Goal: Task Accomplishment & Management: Complete application form

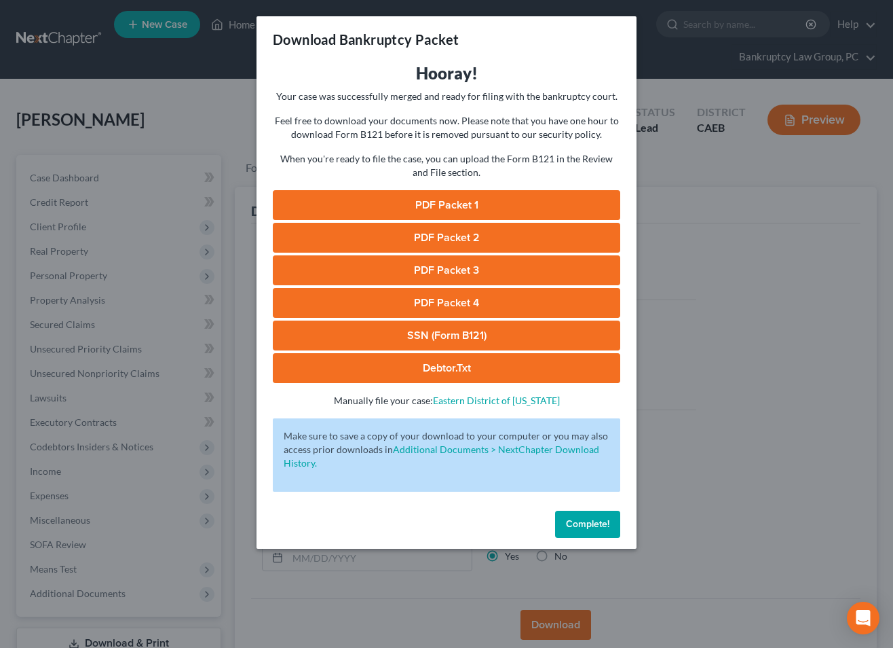
select select "2"
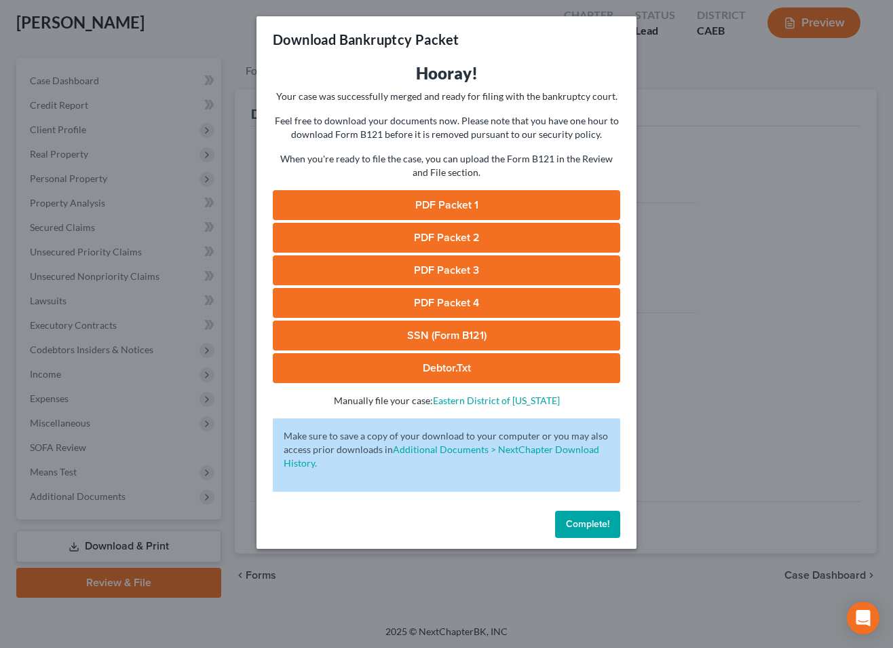
click at [575, 524] on span "Complete!" at bounding box center [587, 524] width 43 height 12
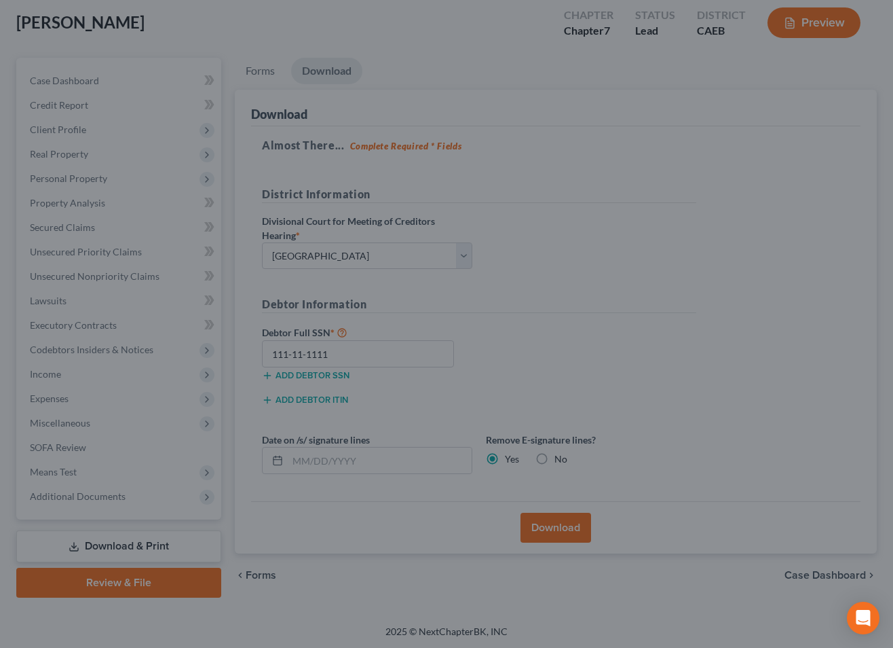
click at [594, 525] on div at bounding box center [446, 324] width 893 height 648
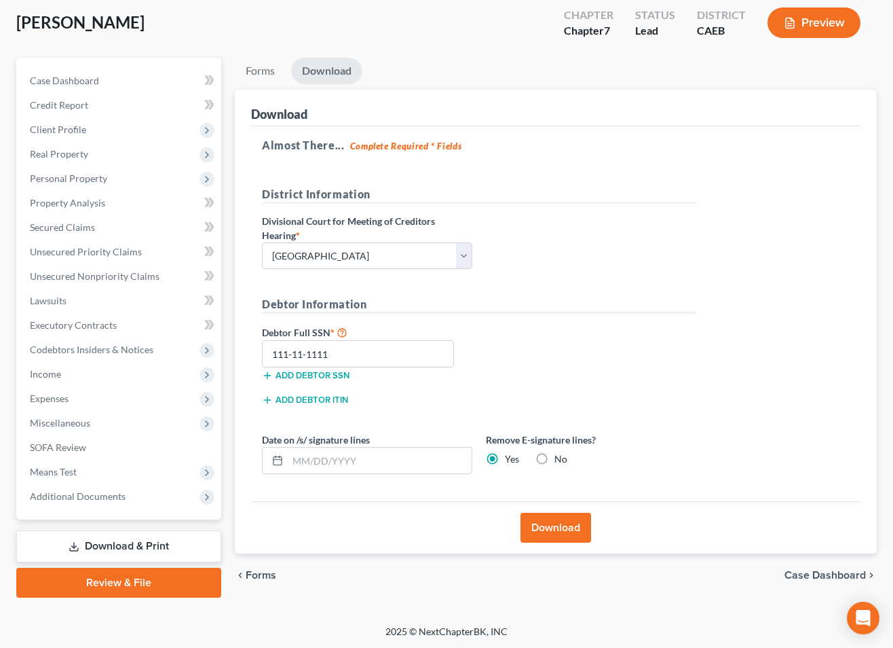
click at [532, 55] on div "[PERSON_NAME] Upgraded Chapter Chapter 7 Status Lead District CAEB Preview" at bounding box center [446, 28] width 861 height 59
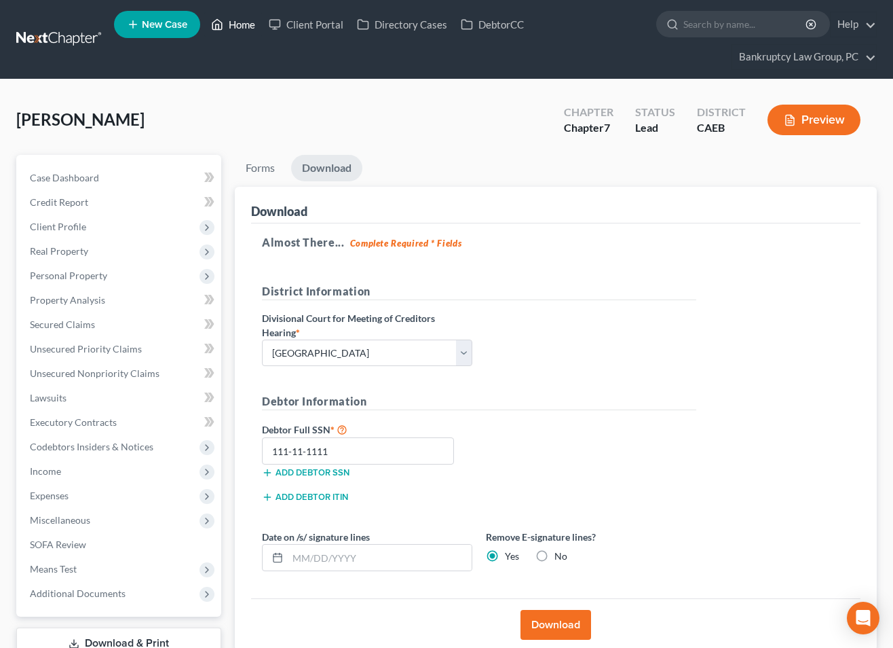
click at [239, 27] on link "Home" at bounding box center [233, 24] width 58 height 24
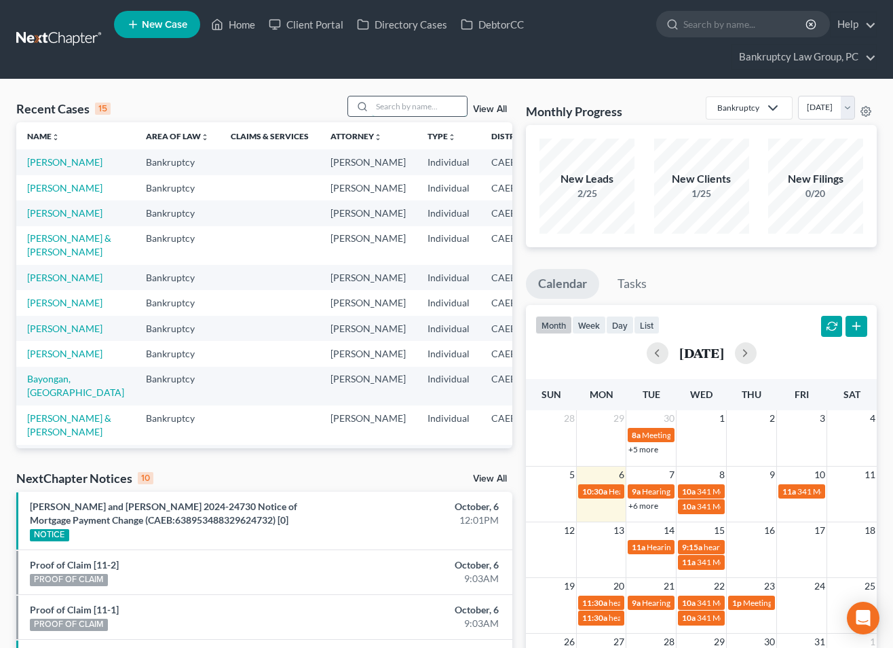
click at [412, 105] on input "search" at bounding box center [419, 106] width 95 height 20
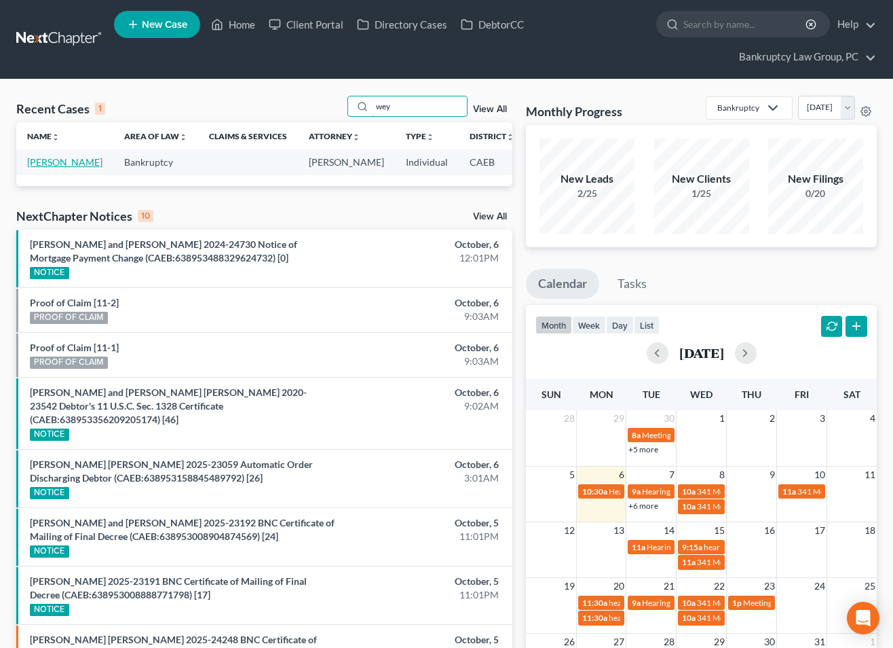
type input "wey"
click at [39, 167] on link "[PERSON_NAME]" at bounding box center [64, 162] width 75 height 12
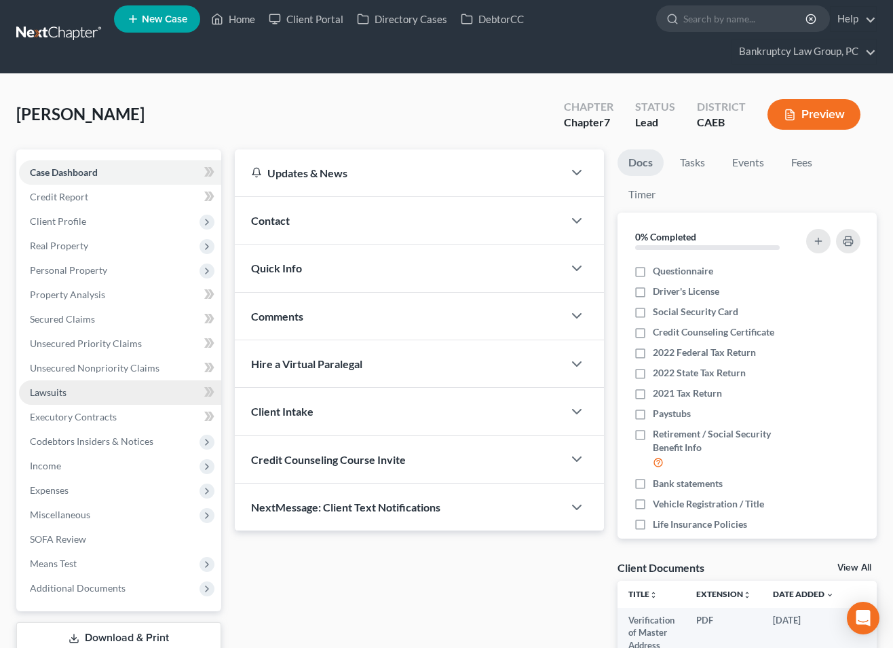
scroll to position [109, 0]
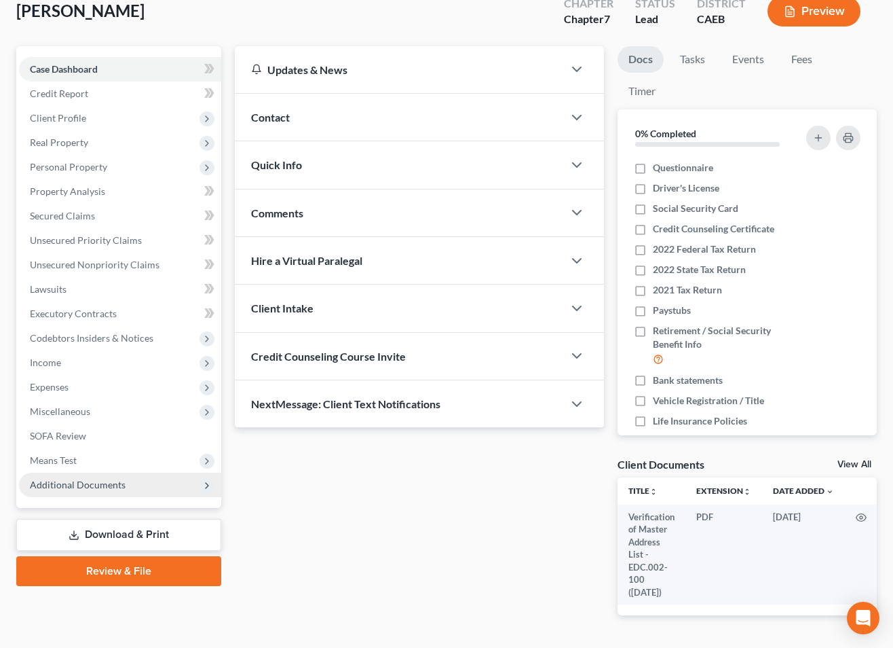
click at [85, 487] on span "Additional Documents" at bounding box center [78, 485] width 96 height 12
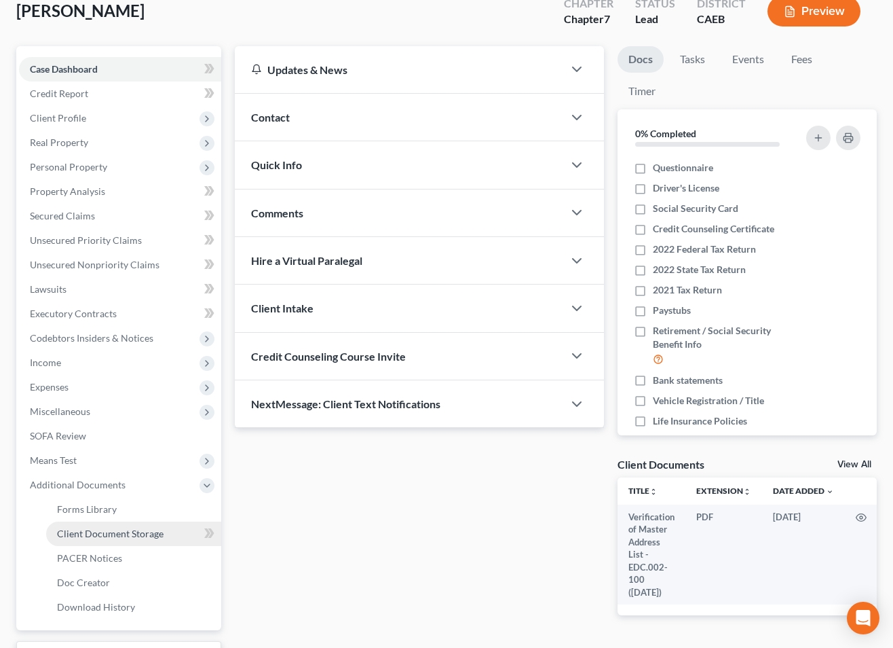
click at [88, 534] on span "Client Document Storage" at bounding box center [110, 533] width 107 height 12
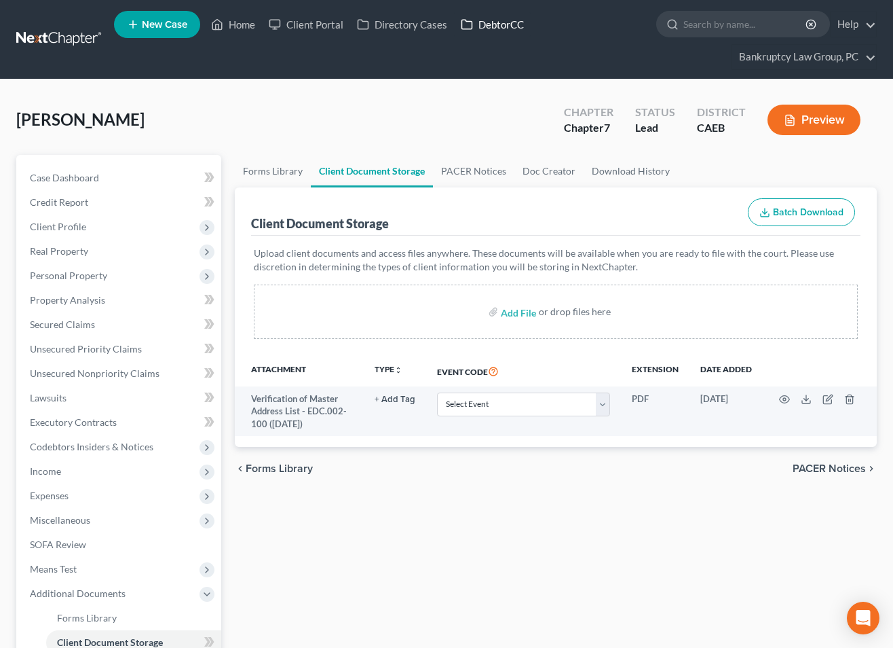
click at [495, 27] on link "DebtorCC" at bounding box center [492, 24] width 77 height 24
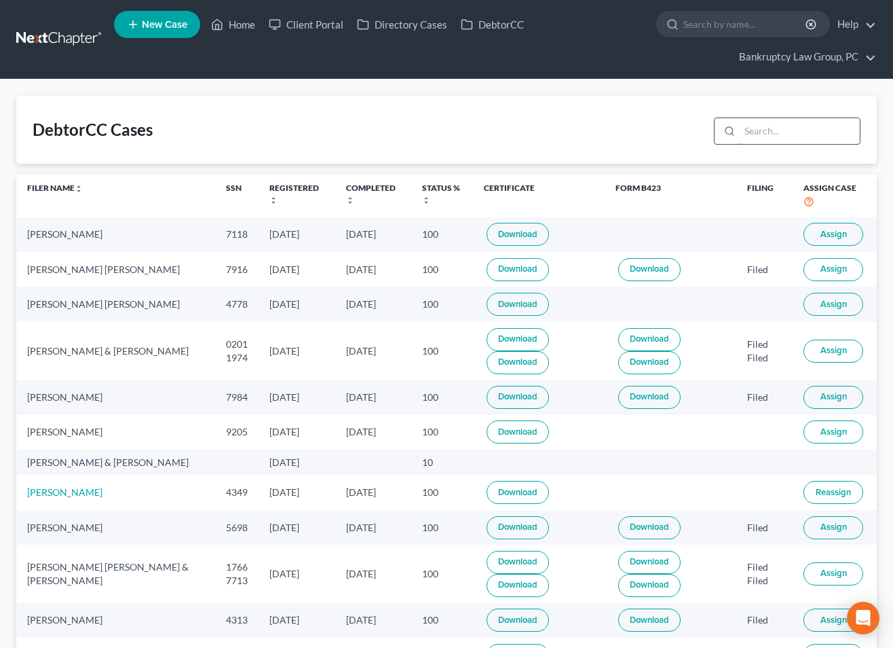
click at [757, 132] on input "search" at bounding box center [800, 131] width 120 height 26
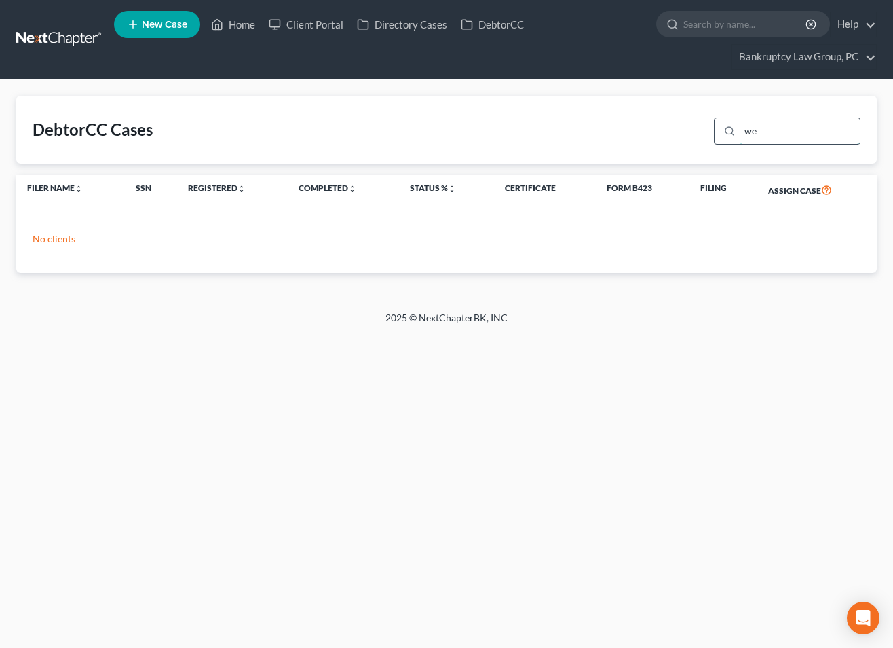
type input "w"
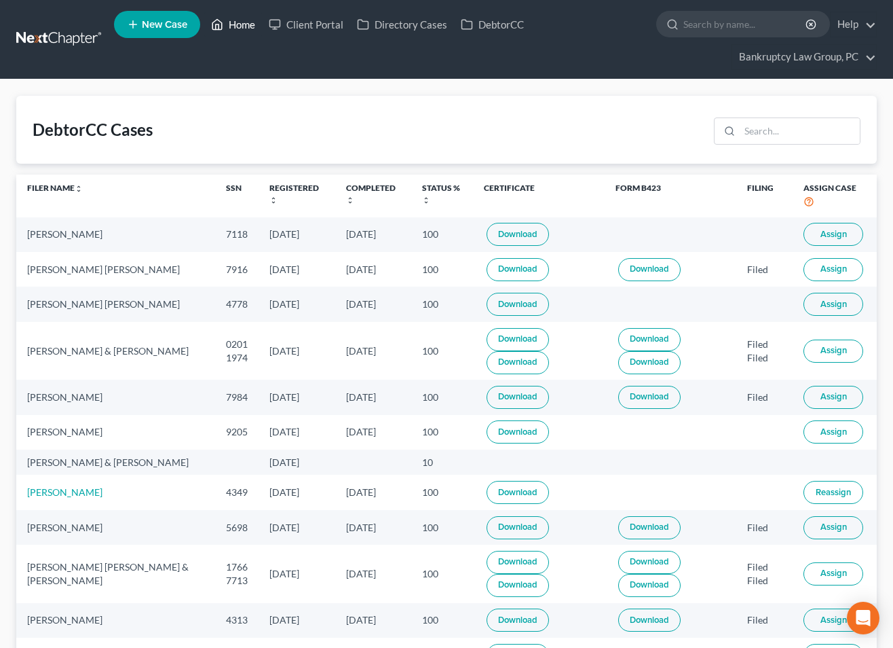
click at [242, 29] on link "Home" at bounding box center [233, 24] width 58 height 24
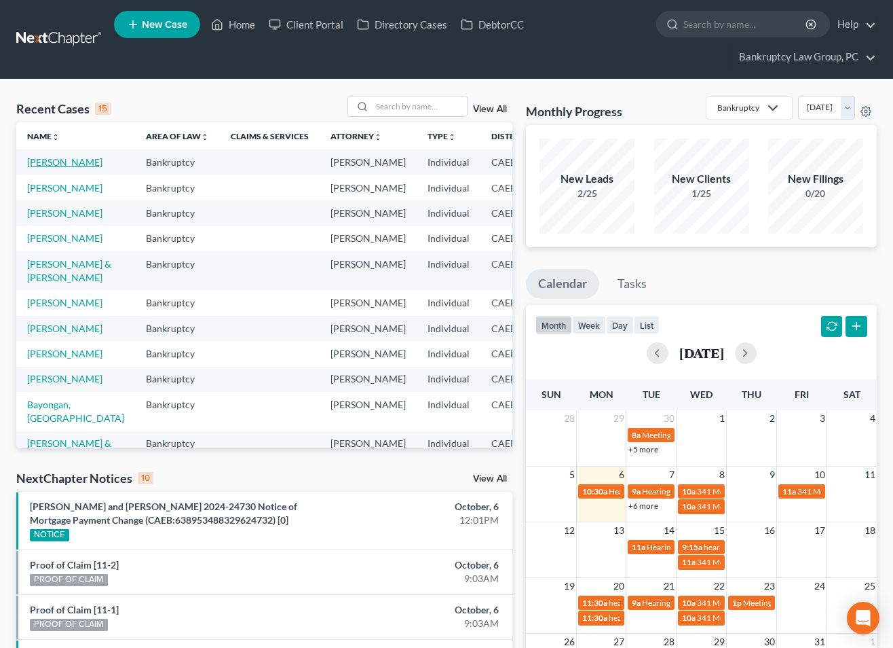
click at [43, 162] on link "[PERSON_NAME]" at bounding box center [64, 162] width 75 height 12
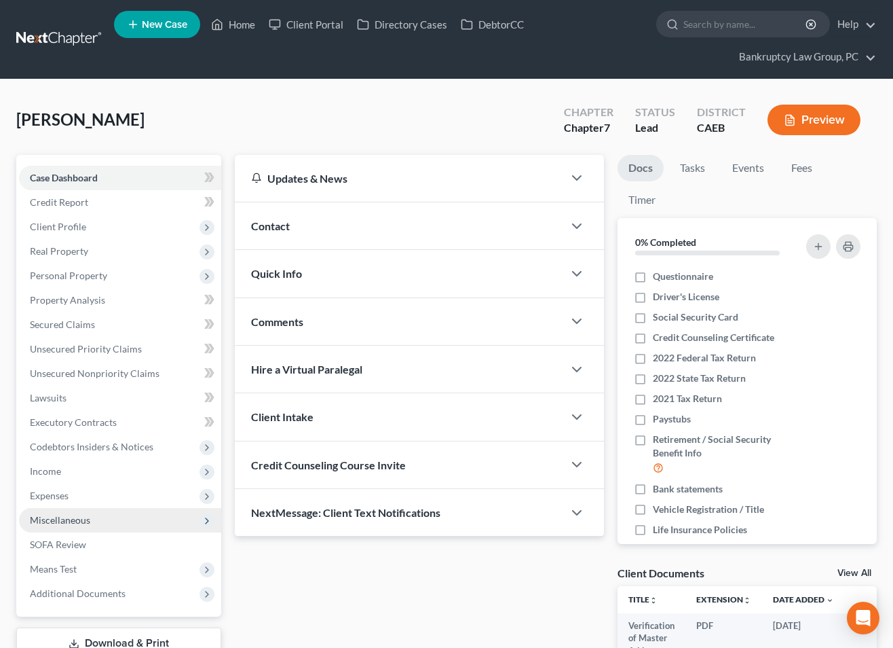
scroll to position [5, 0]
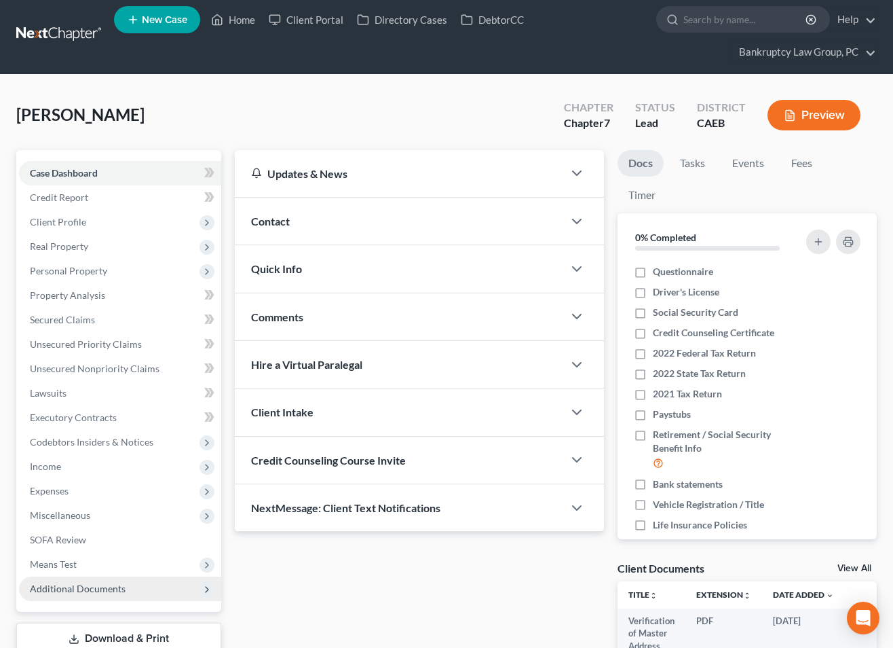
click at [79, 595] on span "Additional Documents" at bounding box center [120, 588] width 202 height 24
click at [79, 634] on span "Client Document Storage" at bounding box center [110, 637] width 107 height 12
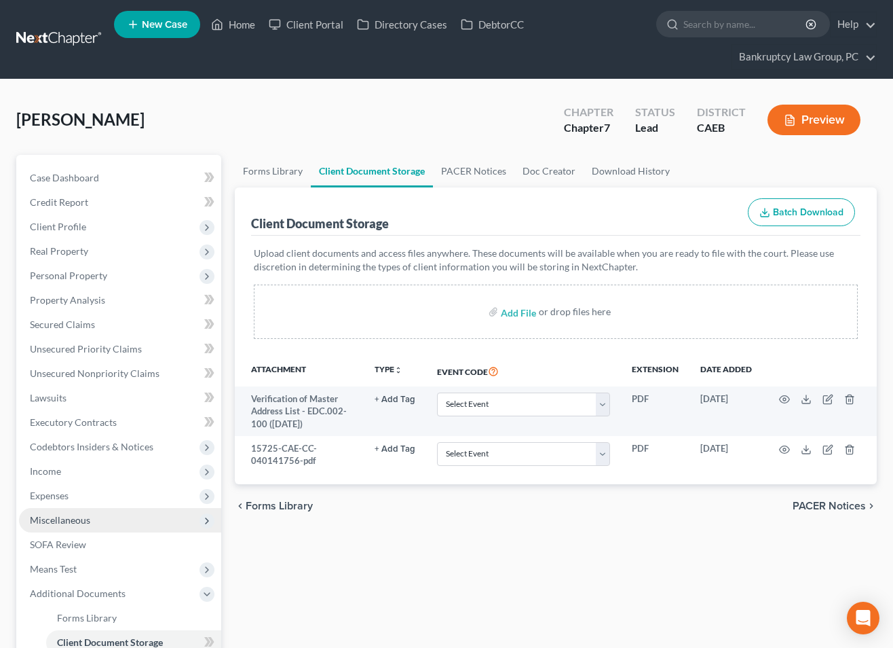
click at [94, 527] on span "Miscellaneous" at bounding box center [120, 520] width 202 height 24
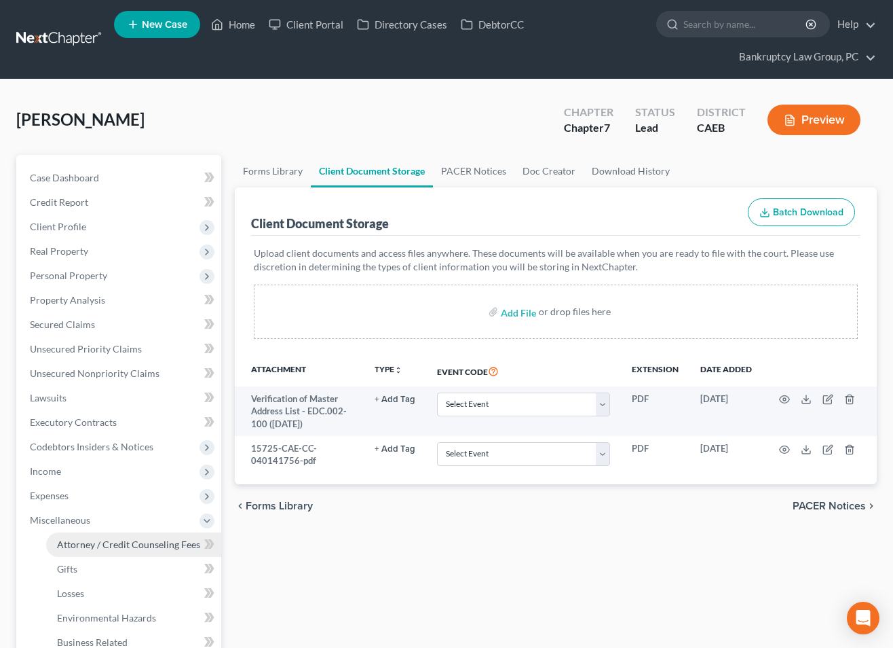
click at [68, 544] on span "Attorney / Credit Counseling Fees" at bounding box center [128, 544] width 143 height 12
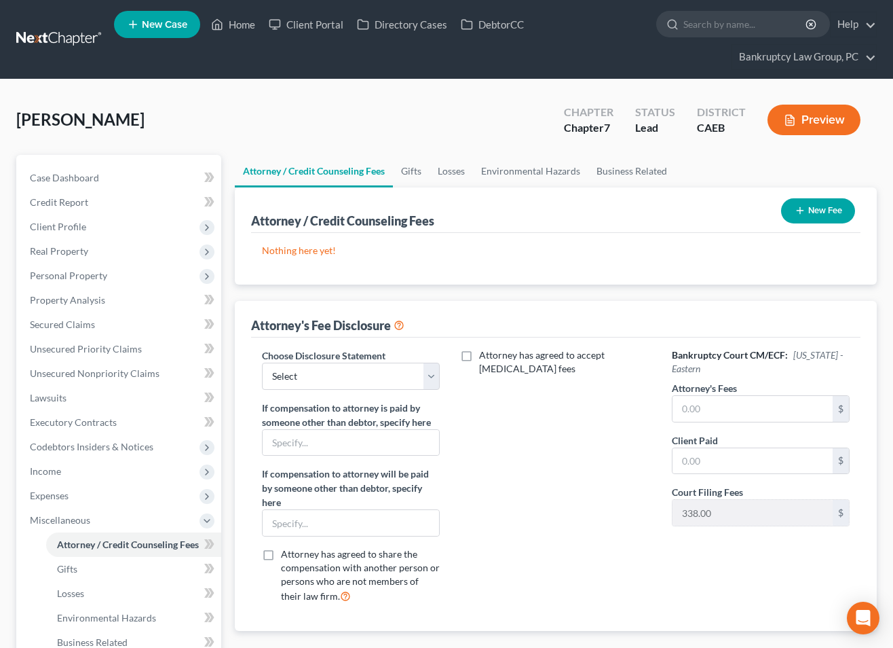
click at [837, 208] on button "New Fee" at bounding box center [818, 210] width 74 height 25
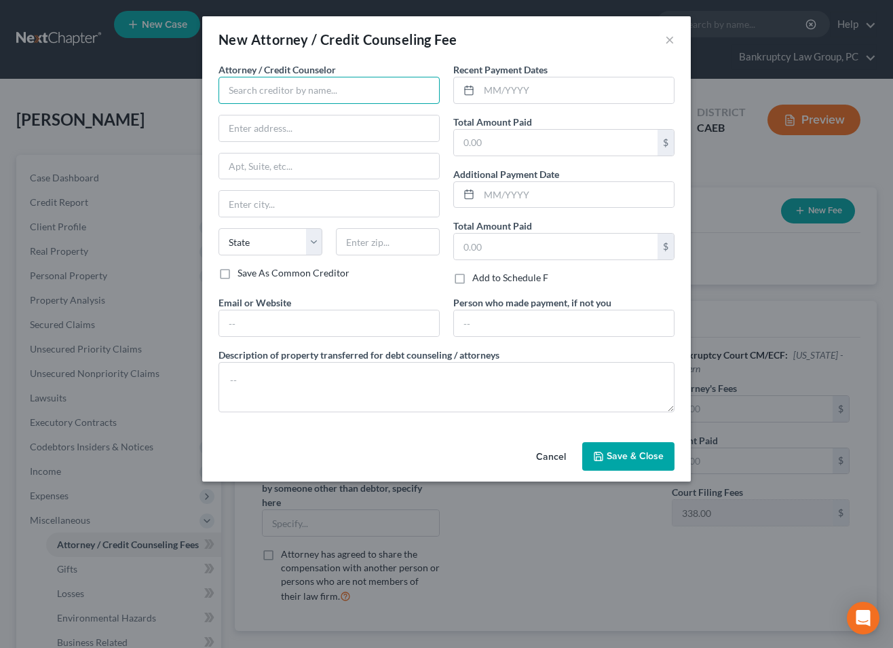
click at [288, 85] on input "text" at bounding box center [329, 90] width 221 height 27
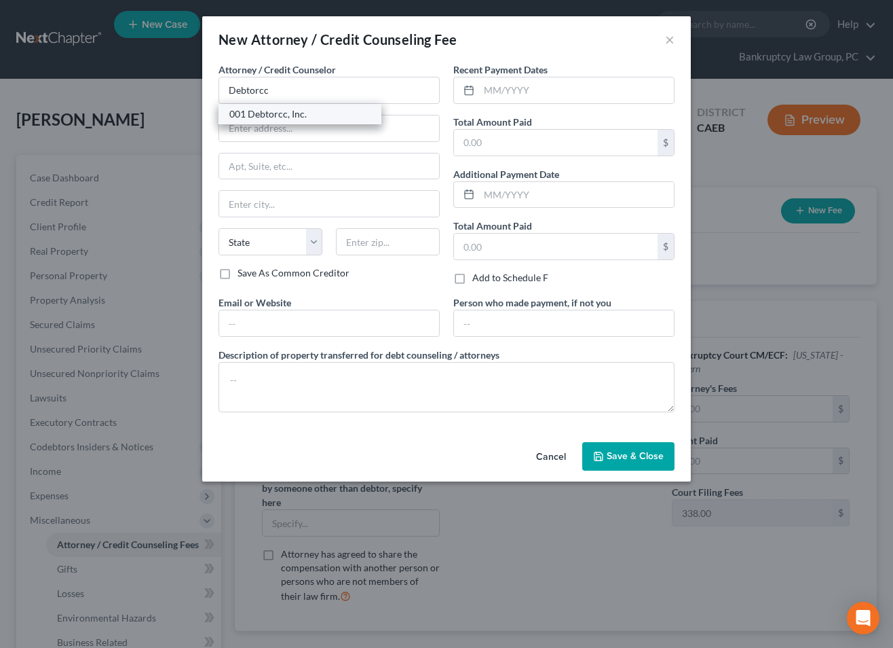
click at [280, 113] on div "001 Debtorcc, Inc." at bounding box center [299, 114] width 141 height 14
type input "001 Debtorcc, Inc."
click at [533, 86] on input "text" at bounding box center [576, 90] width 195 height 26
type input "09/2025"
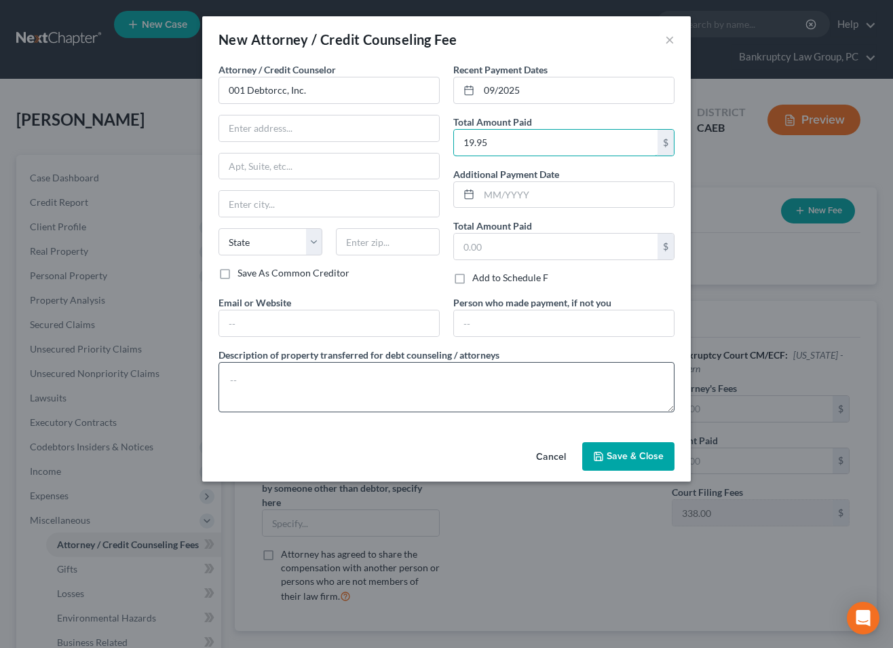
type input "19.95"
click at [419, 381] on textarea at bounding box center [447, 387] width 456 height 50
type textarea "Credit Counseling Course"
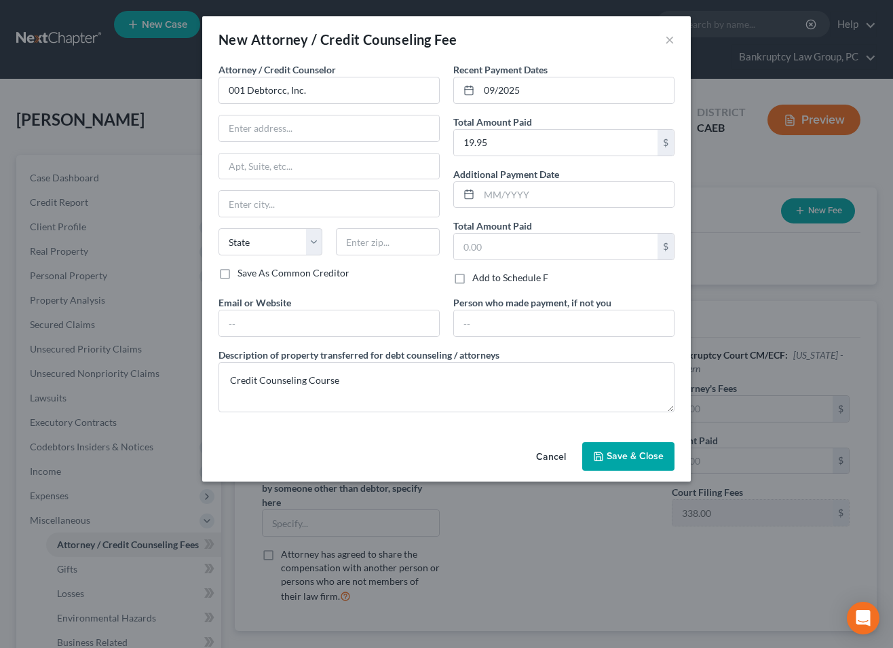
click at [655, 453] on span "Save & Close" at bounding box center [635, 456] width 57 height 12
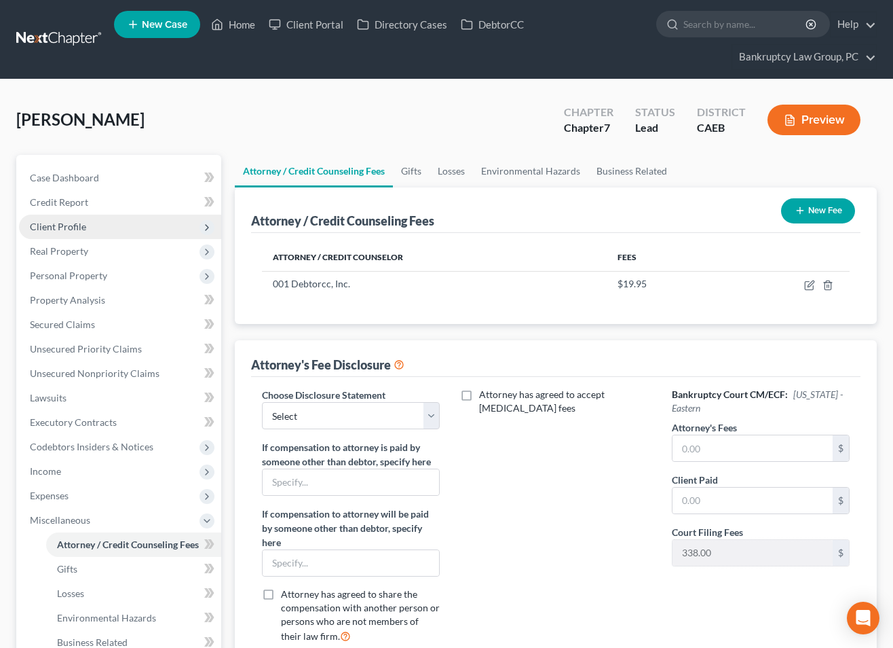
click at [48, 227] on span "Client Profile" at bounding box center [58, 227] width 56 height 12
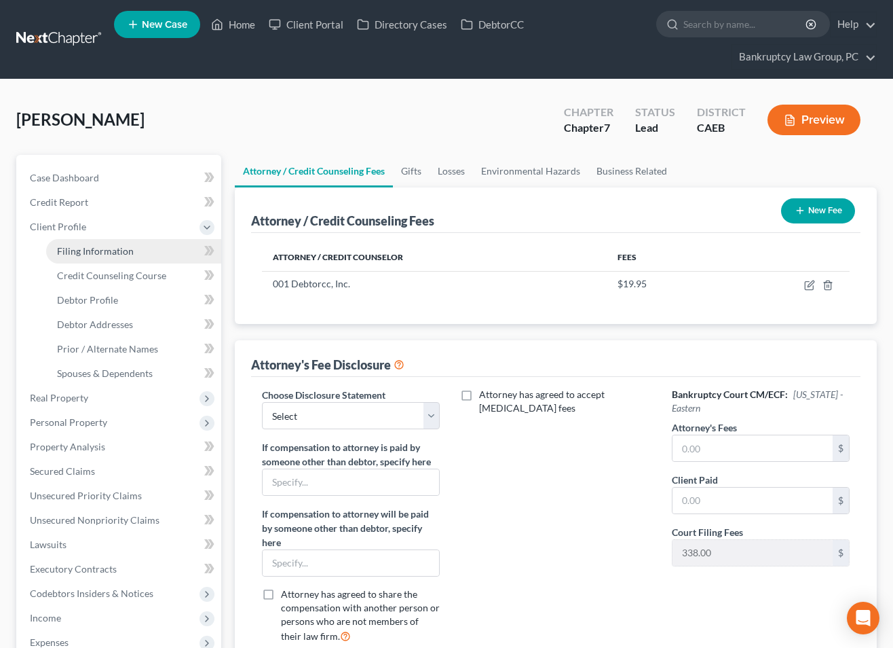
click at [73, 254] on span "Filing Information" at bounding box center [95, 251] width 77 height 12
select select "1"
select select "0"
select select "4"
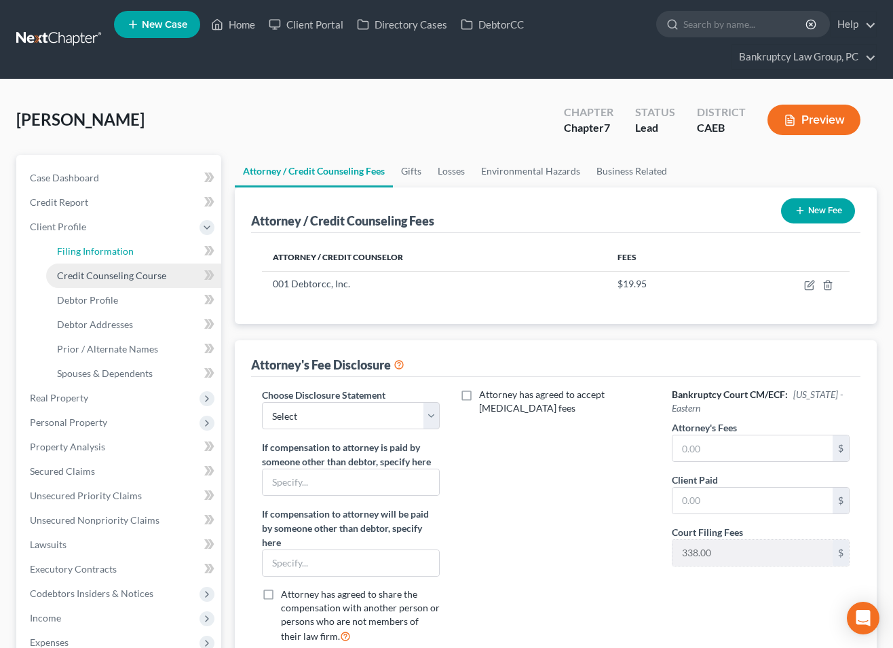
select select "0"
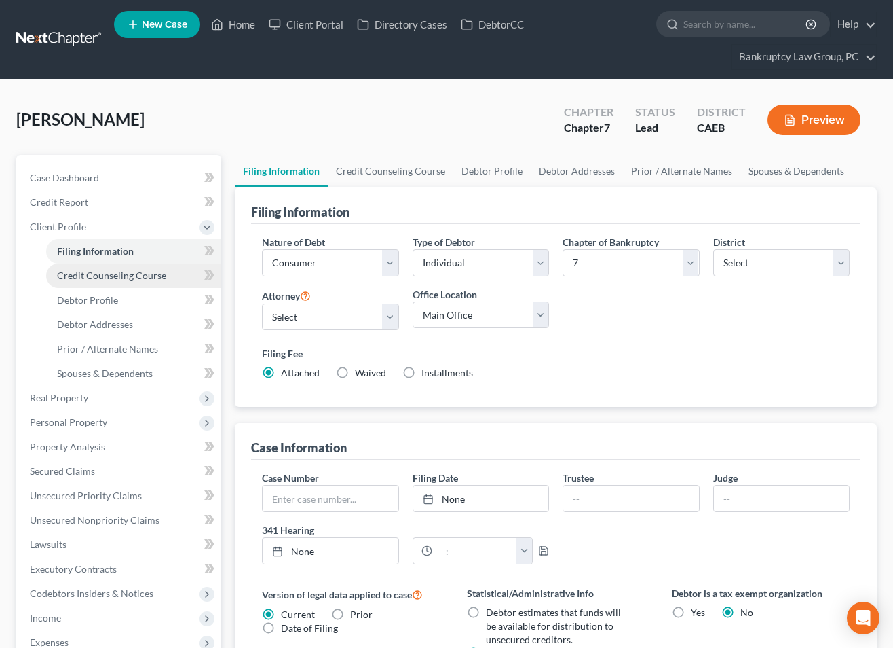
click at [105, 273] on span "Credit Counseling Course" at bounding box center [111, 275] width 109 height 12
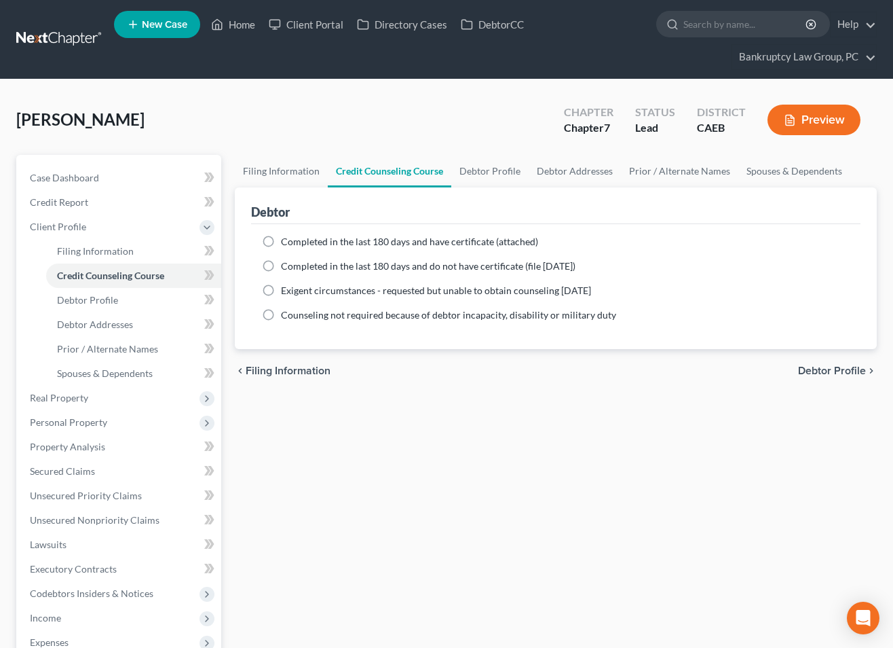
drag, startPoint x: 265, startPoint y: 238, endPoint x: 275, endPoint y: 250, distance: 15.5
click at [281, 241] on label "Completed in the last 180 days and have certificate (attached)" at bounding box center [409, 242] width 257 height 14
click at [286, 241] on input "Completed in the last 180 days and have certificate (attached)" at bounding box center [290, 239] width 9 height 9
radio input "true"
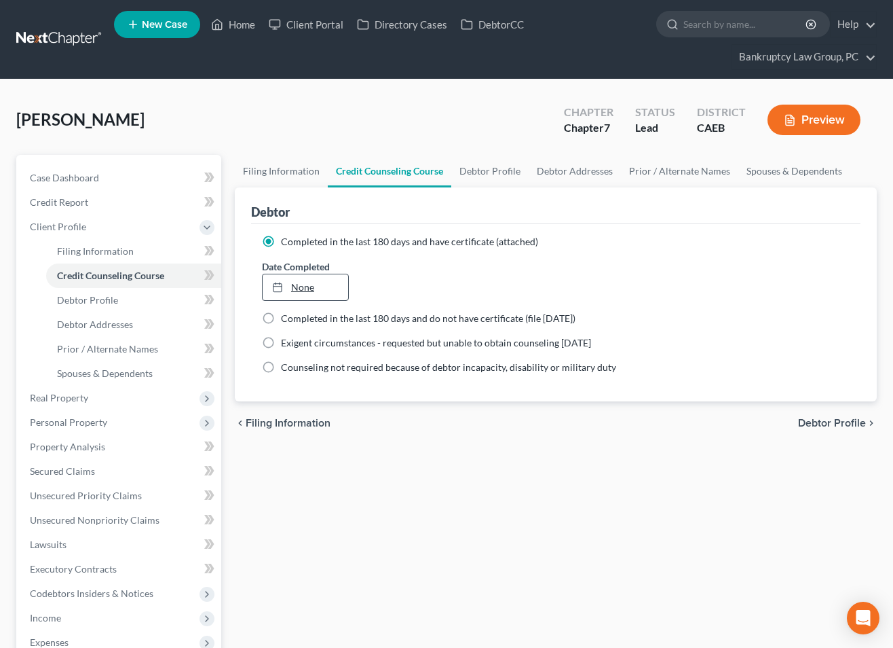
type input "[DATE]"
click at [329, 283] on link "None" at bounding box center [306, 287] width 86 height 26
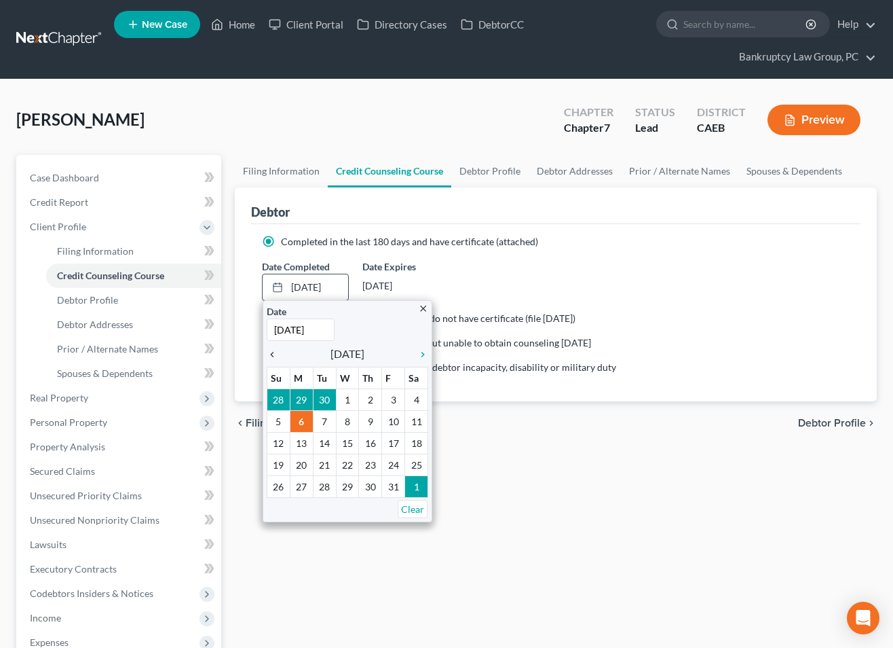
click at [275, 353] on icon "chevron_left" at bounding box center [276, 354] width 18 height 11
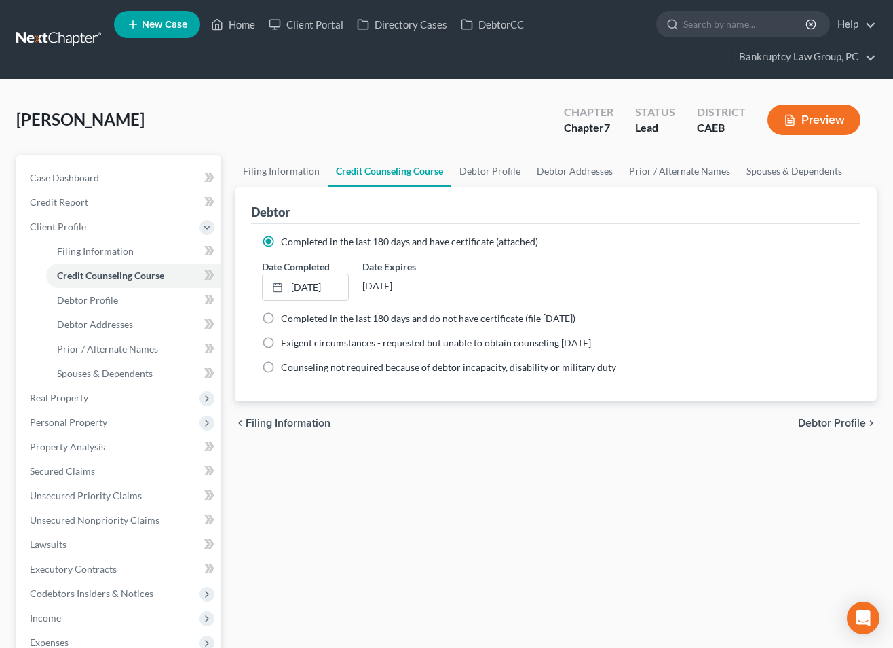
click at [305, 140] on div "[PERSON_NAME] Upgraded Chapter Chapter 7 Status Lead District CAEB Preview" at bounding box center [446, 125] width 861 height 59
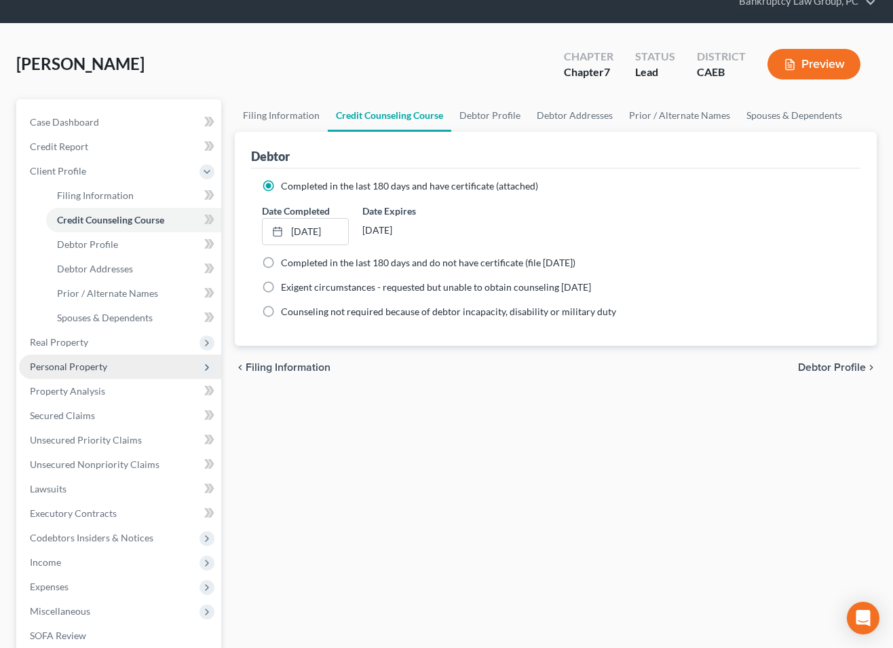
scroll to position [72, 0]
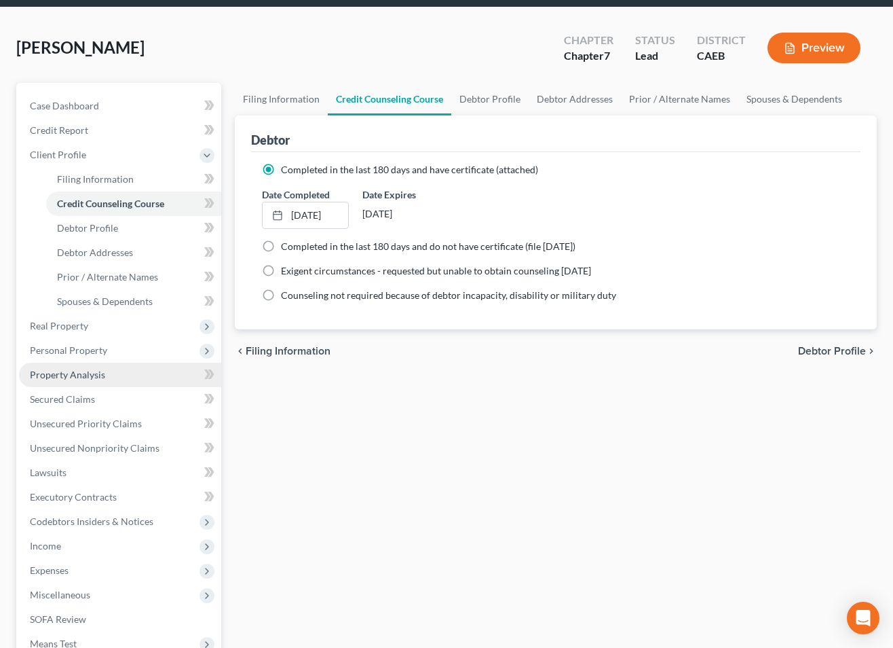
click at [80, 380] on link "Property Analysis" at bounding box center [120, 374] width 202 height 24
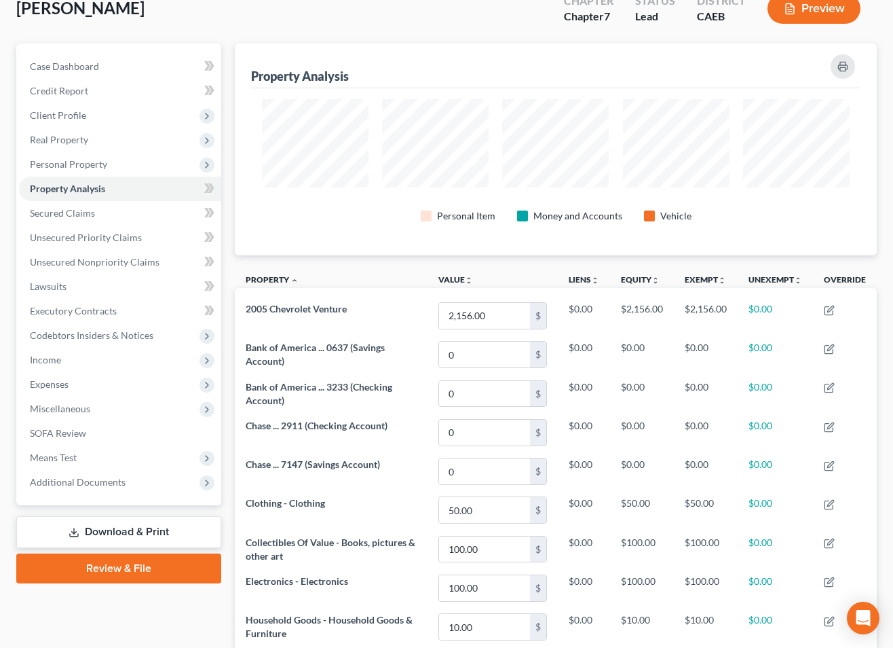
scroll to position [99, 0]
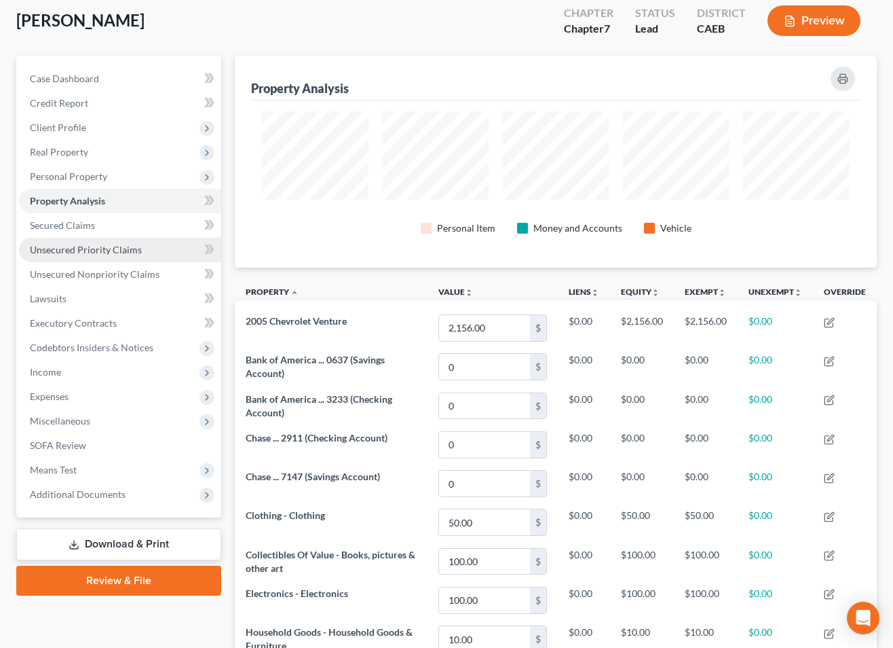
click at [78, 244] on span "Unsecured Priority Claims" at bounding box center [86, 250] width 112 height 12
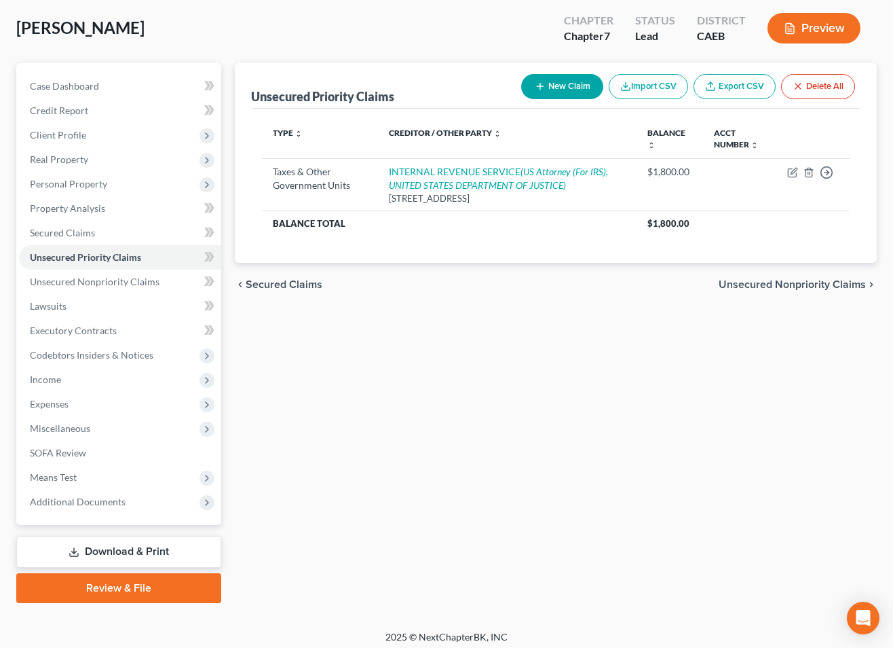
scroll to position [98, 0]
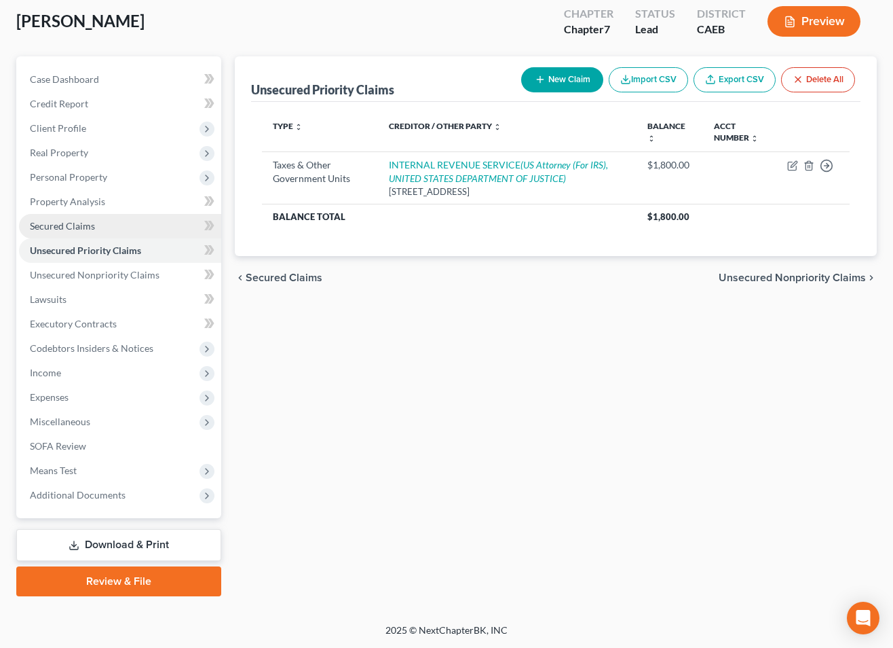
click at [79, 223] on span "Secured Claims" at bounding box center [62, 226] width 65 height 12
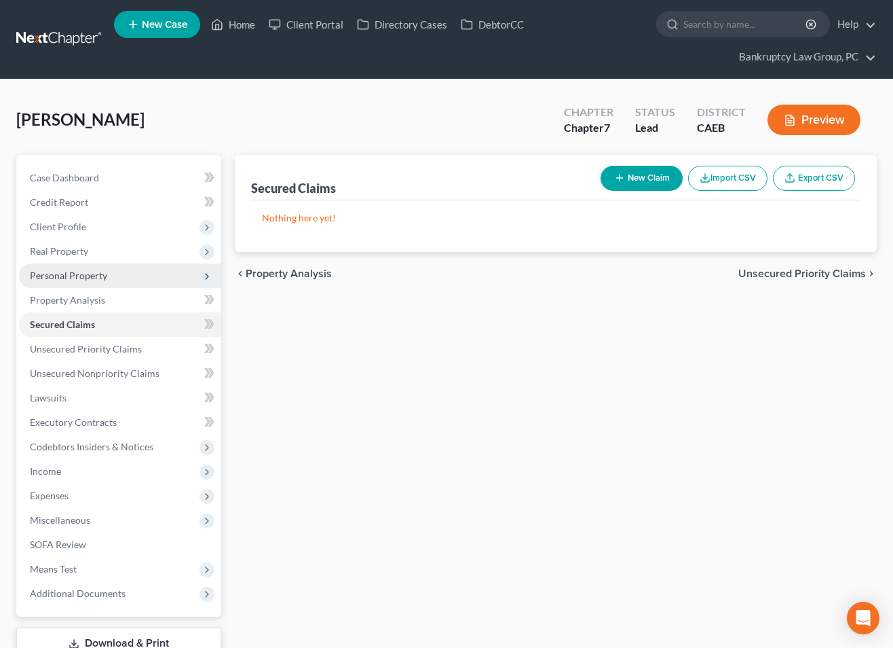
scroll to position [98, 0]
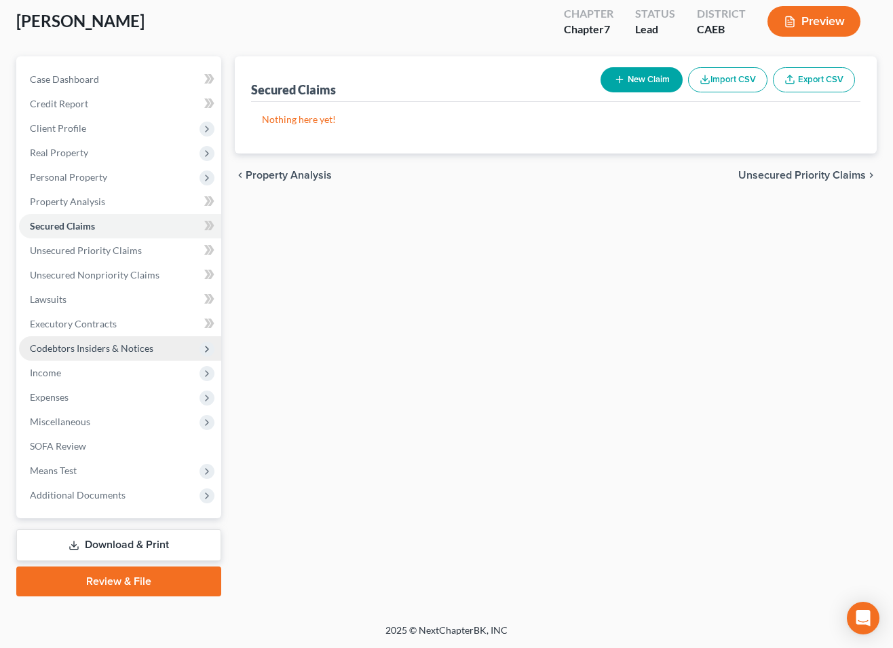
click at [73, 342] on span "Codebtors Insiders & Notices" at bounding box center [92, 348] width 124 height 12
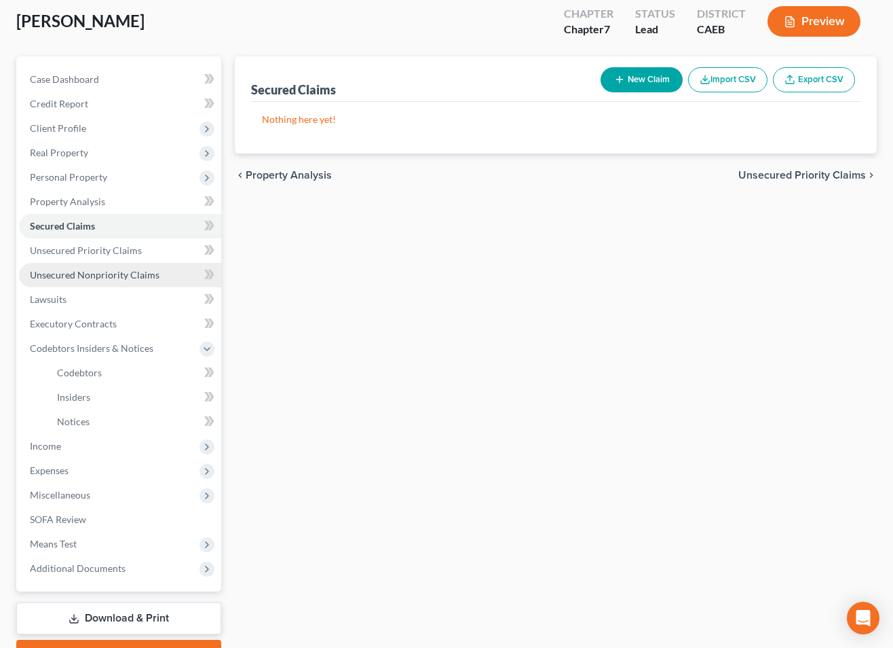
click at [79, 275] on span "Unsecured Nonpriority Claims" at bounding box center [95, 275] width 130 height 12
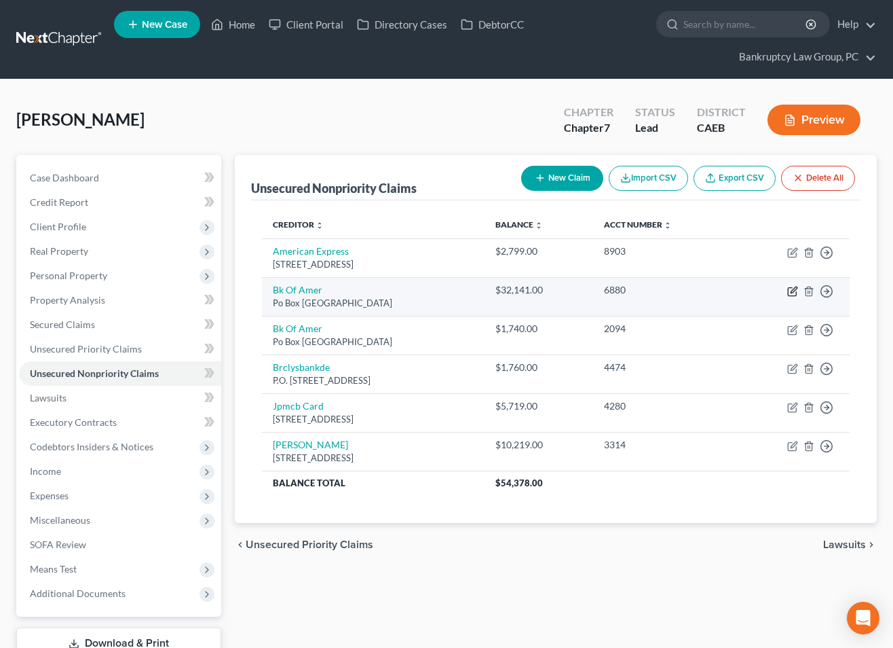
click at [798, 289] on icon "button" at bounding box center [792, 291] width 11 height 11
select select "45"
select select "2"
select select "0"
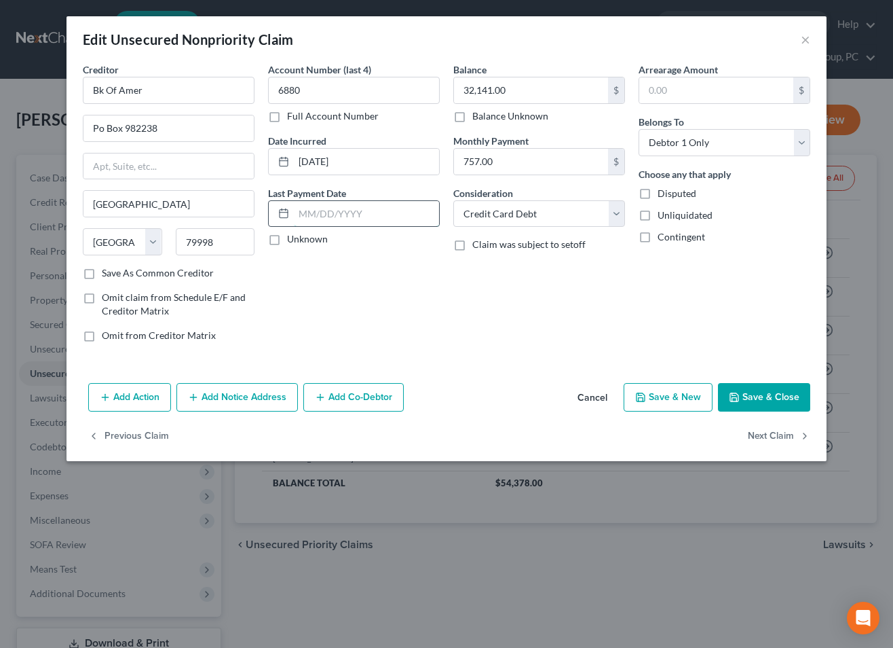
click at [378, 221] on input "text" at bounding box center [366, 214] width 145 height 26
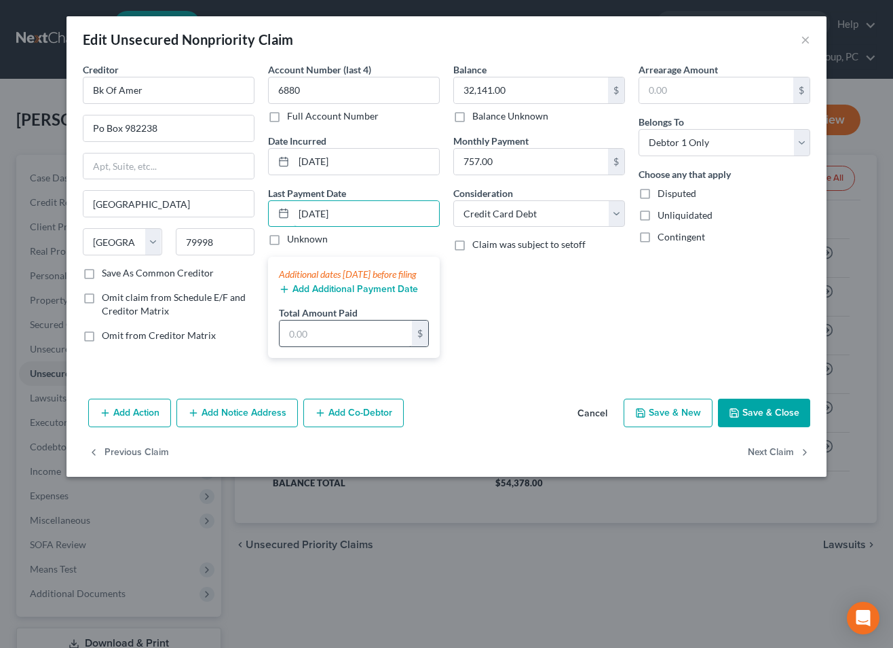
type input "[DATE]"
drag, startPoint x: 318, startPoint y: 348, endPoint x: 390, endPoint y: 325, distance: 75.6
click at [318, 346] on input "text" at bounding box center [346, 333] width 132 height 26
type input "1,514.00"
click at [762, 425] on button "Save & Close" at bounding box center [764, 412] width 92 height 29
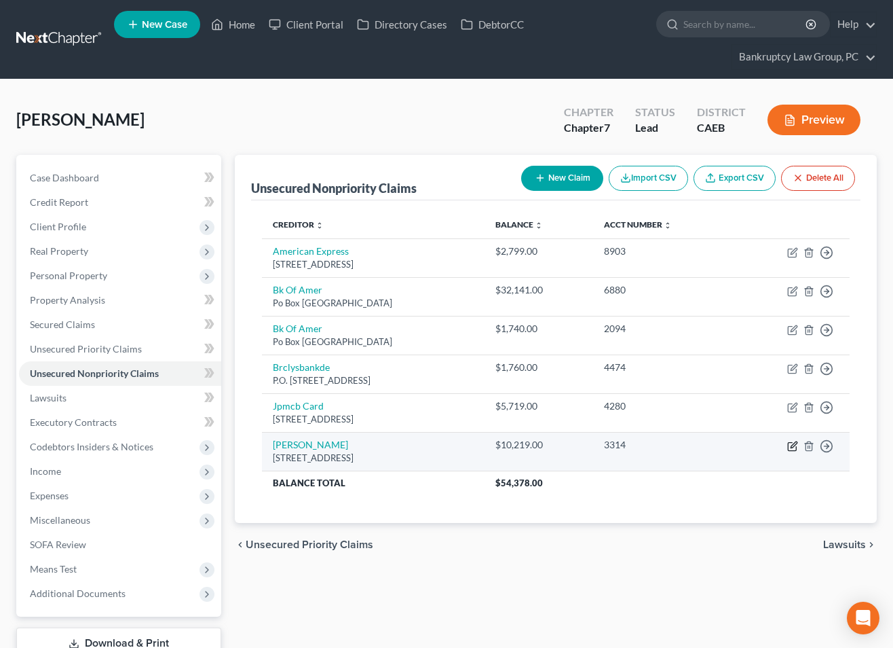
click at [795, 446] on icon "button" at bounding box center [792, 446] width 11 height 11
select select "45"
select select "2"
select select "0"
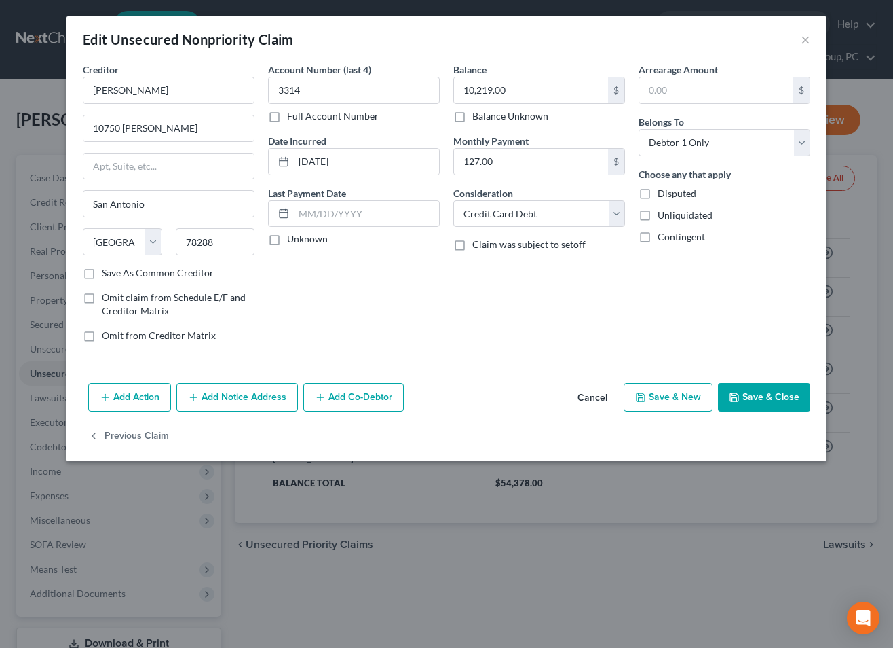
click at [603, 393] on button "Cancel" at bounding box center [593, 397] width 52 height 27
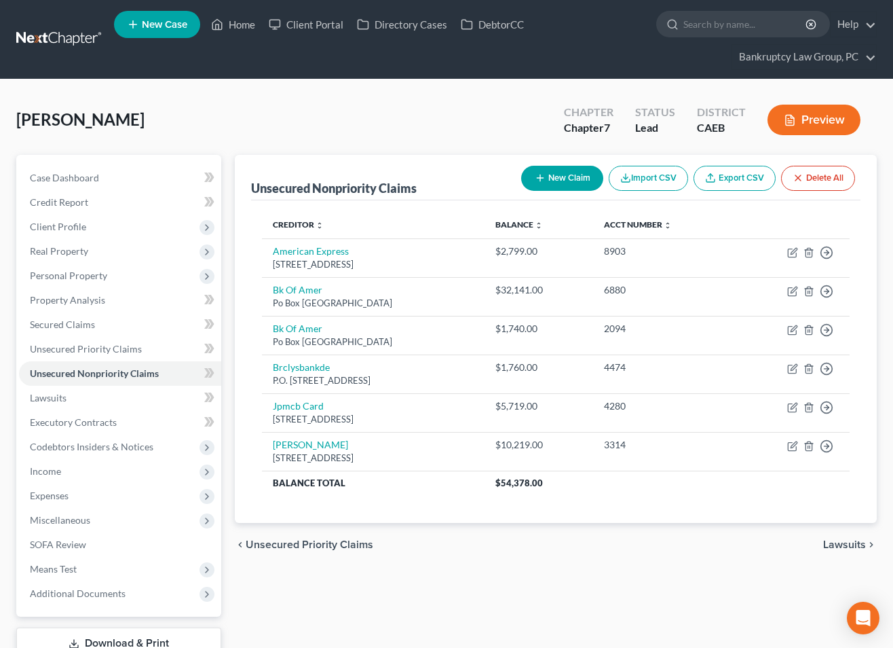
click at [70, 288] on li "Property Analysis" at bounding box center [120, 300] width 202 height 24
click at [71, 277] on span "Personal Property" at bounding box center [68, 275] width 77 height 12
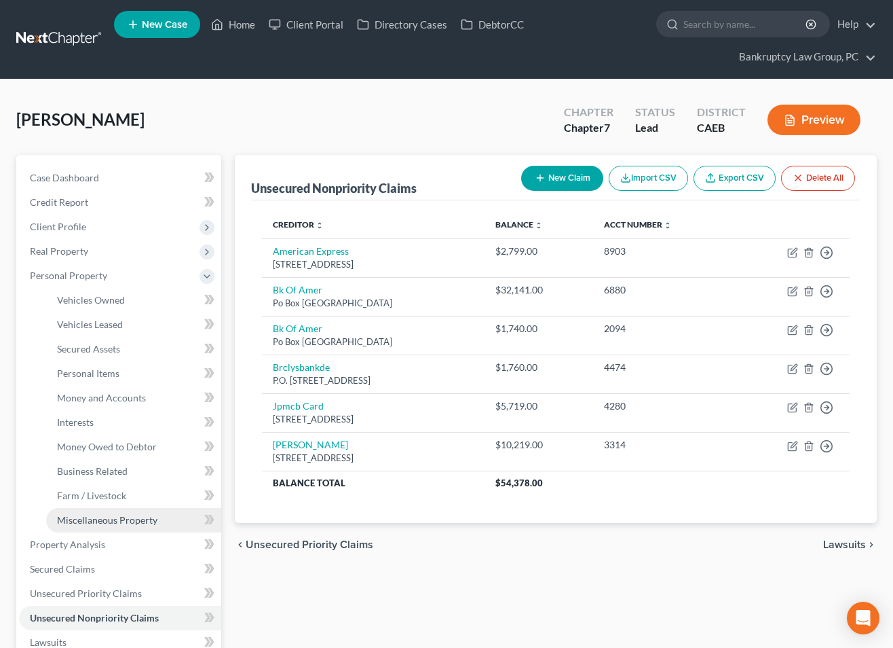
click at [90, 523] on span "Miscellaneous Property" at bounding box center [107, 520] width 100 height 12
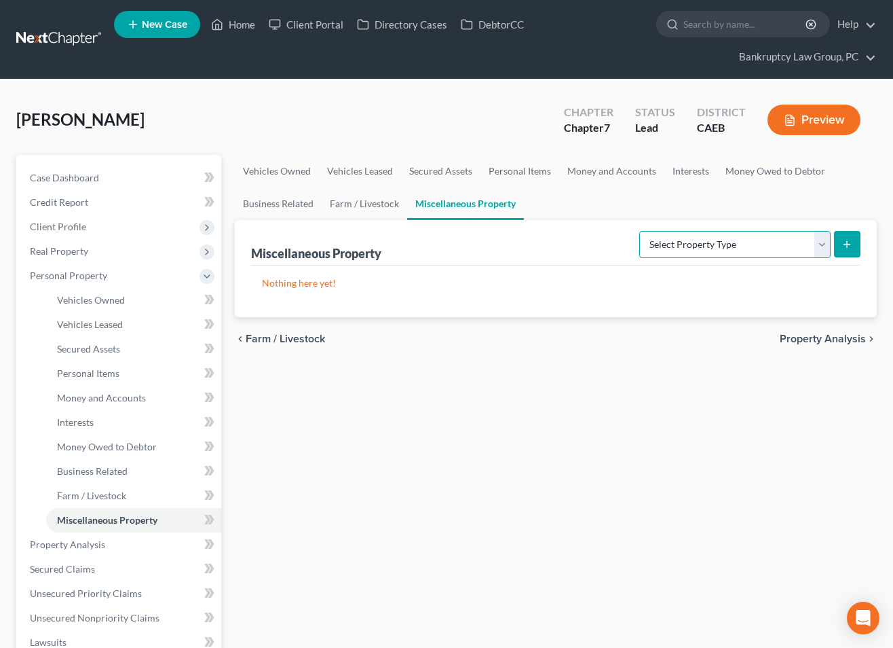
click at [707, 242] on select "Select Property Type Assigned for Creditor Benefit [DATE] Holding for Another N…" at bounding box center [734, 244] width 191 height 27
select select "transferred"
click at [639, 231] on select "Select Property Type Assigned for Creditor Benefit [DATE] Holding for Another N…" at bounding box center [734, 244] width 191 height 27
click at [863, 239] on div "Miscellaneous Property Select Property Type Assigned for Creditor Benefit [DATE…" at bounding box center [556, 268] width 642 height 97
click at [855, 242] on button "submit" at bounding box center [847, 244] width 26 height 26
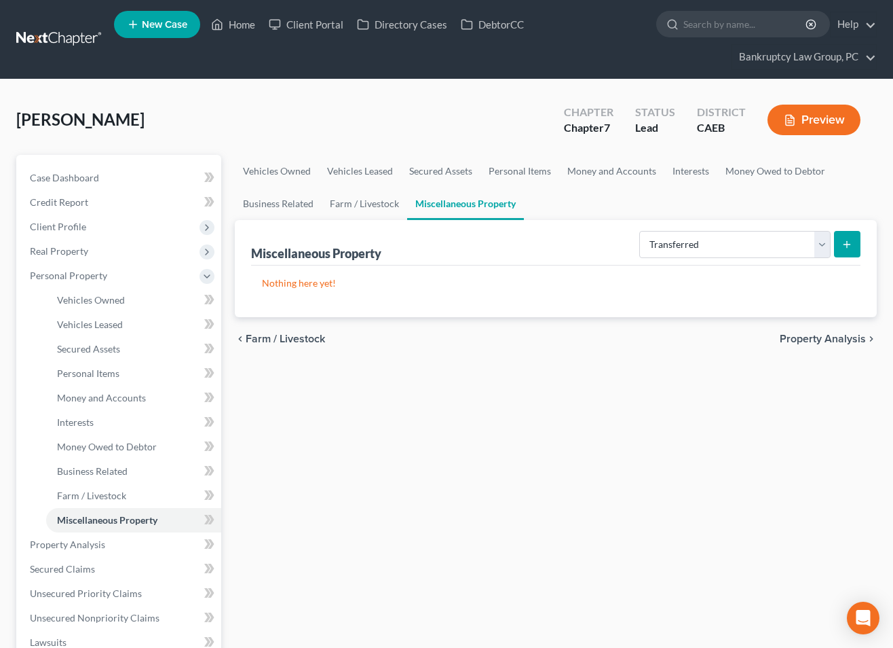
select select "Ordinary ([DATE])"
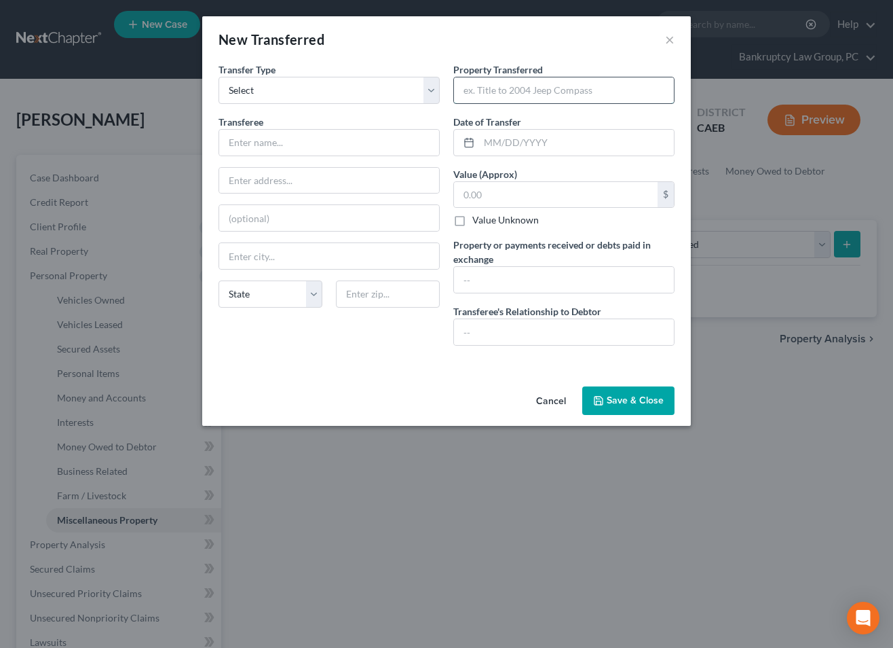
click at [549, 85] on input "text" at bounding box center [564, 90] width 220 height 26
type input "Personal Piece of Artwork"
type input "400"
click at [519, 145] on input "text" at bounding box center [576, 143] width 195 height 26
type input "[DATE]"
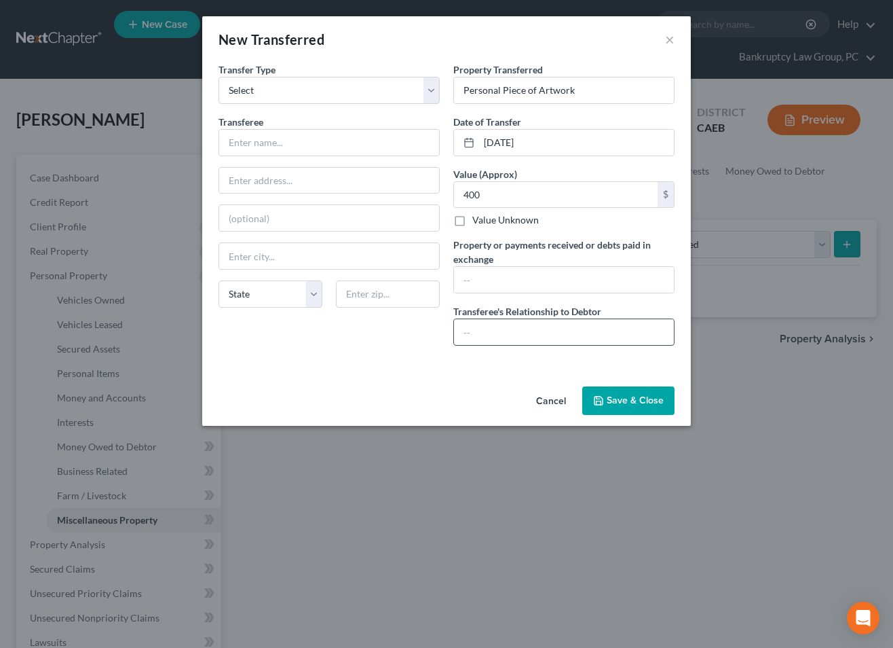
click at [479, 337] on input "text" at bounding box center [564, 332] width 220 height 26
type input "T"
type input "None"
click at [309, 147] on input "text" at bounding box center [329, 143] width 220 height 26
type input "Third Party"
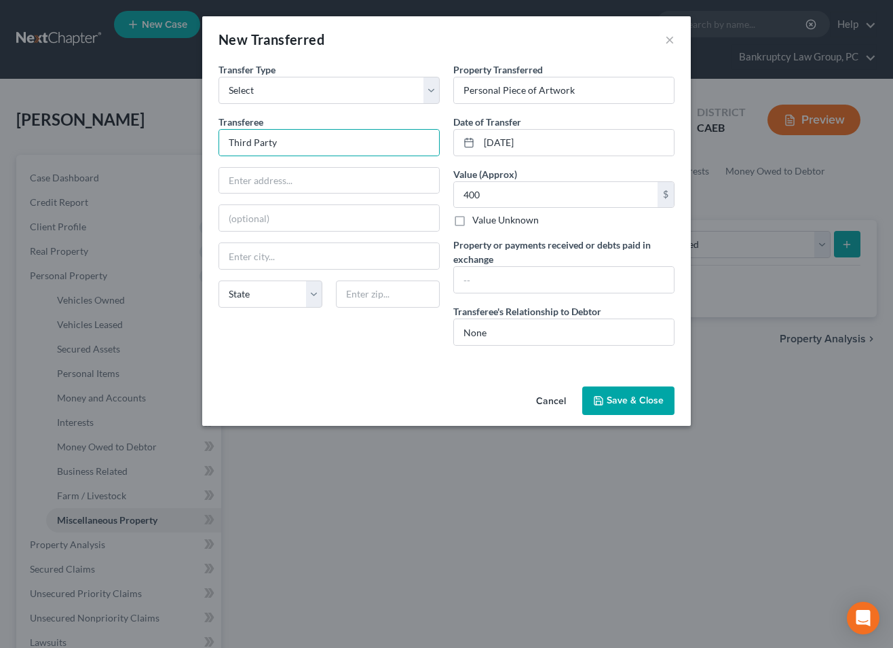
click at [273, 372] on div "An exemption set must first be selected from the Filing Information section. Tr…" at bounding box center [446, 221] width 489 height 318
click at [622, 398] on button "Save & Close" at bounding box center [628, 400] width 92 height 29
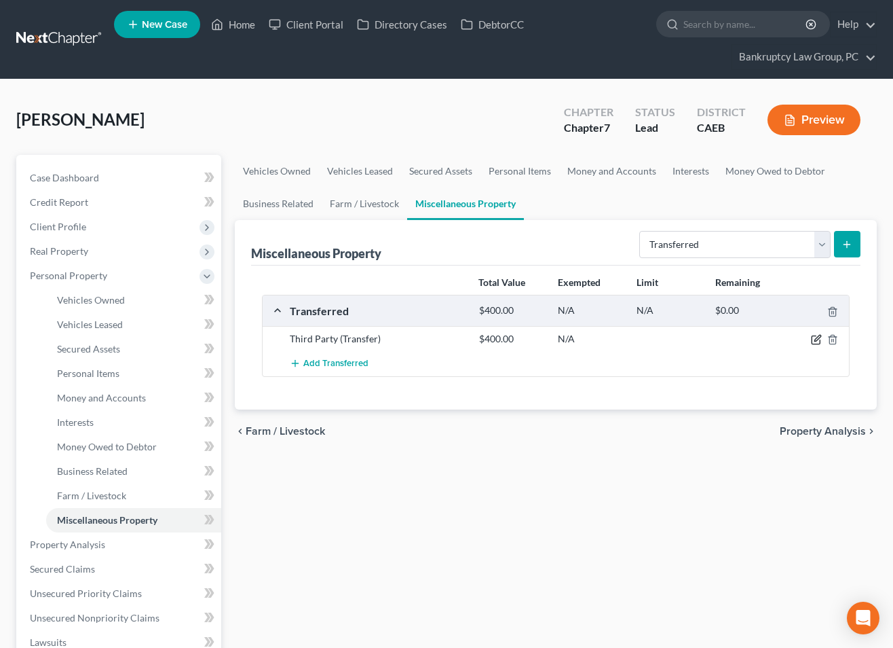
click at [814, 340] on icon "button" at bounding box center [817, 338] width 6 height 6
select select "Ordinary ([DATE])"
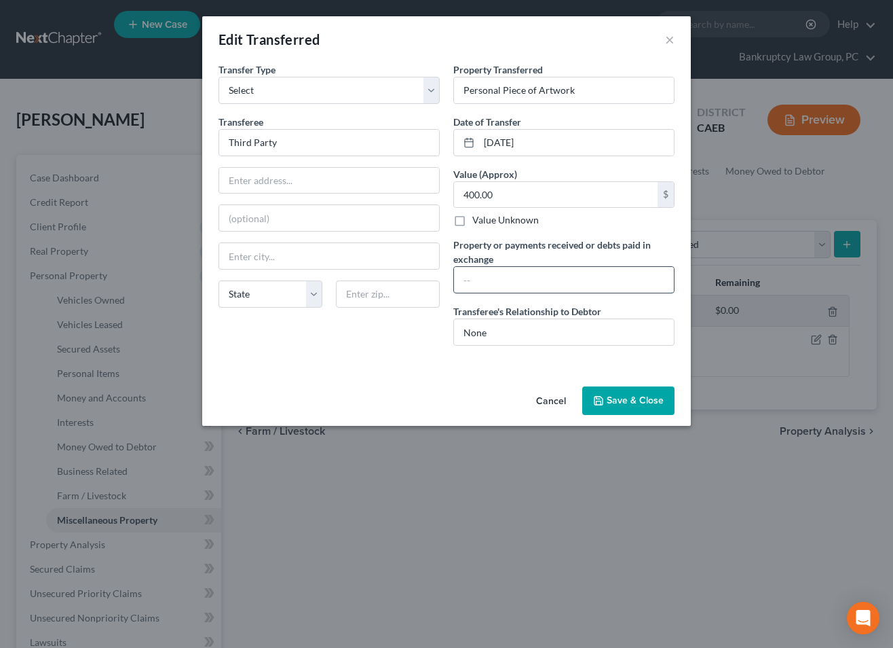
click at [514, 276] on input "text" at bounding box center [564, 280] width 220 height 26
type input "400"
click at [502, 90] on input "Personal Piece of Artwork" at bounding box center [564, 90] width 220 height 26
drag, startPoint x: 500, startPoint y: 91, endPoint x: 416, endPoint y: 91, distance: 84.2
click at [416, 91] on div "Transfer Type * Select Ordinary ([DATE]) [DATE] Transferee * Third Party State …" at bounding box center [447, 209] width 470 height 294
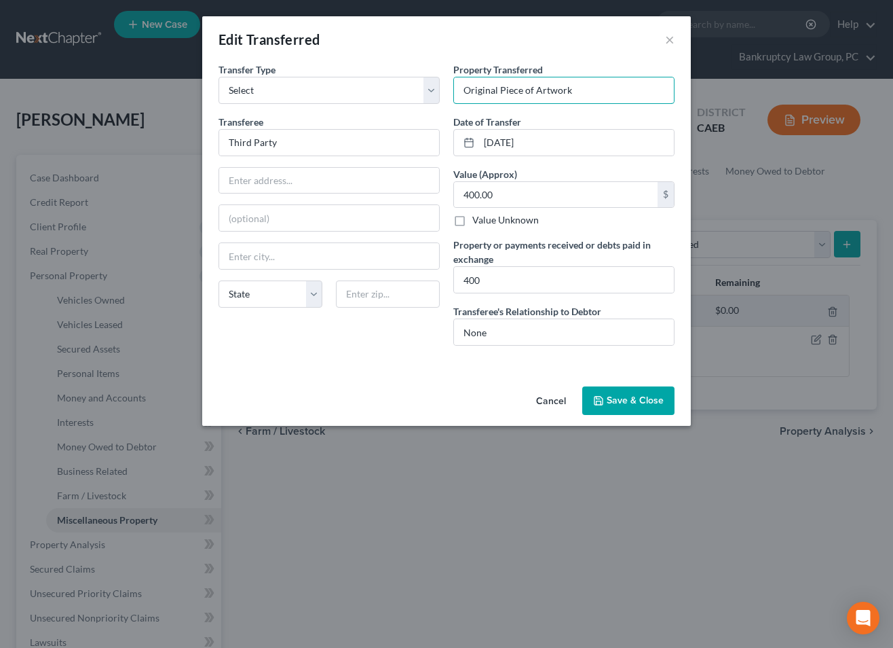
type input "Original Piece of Artwork"
click at [641, 396] on button "Save & Close" at bounding box center [628, 400] width 92 height 29
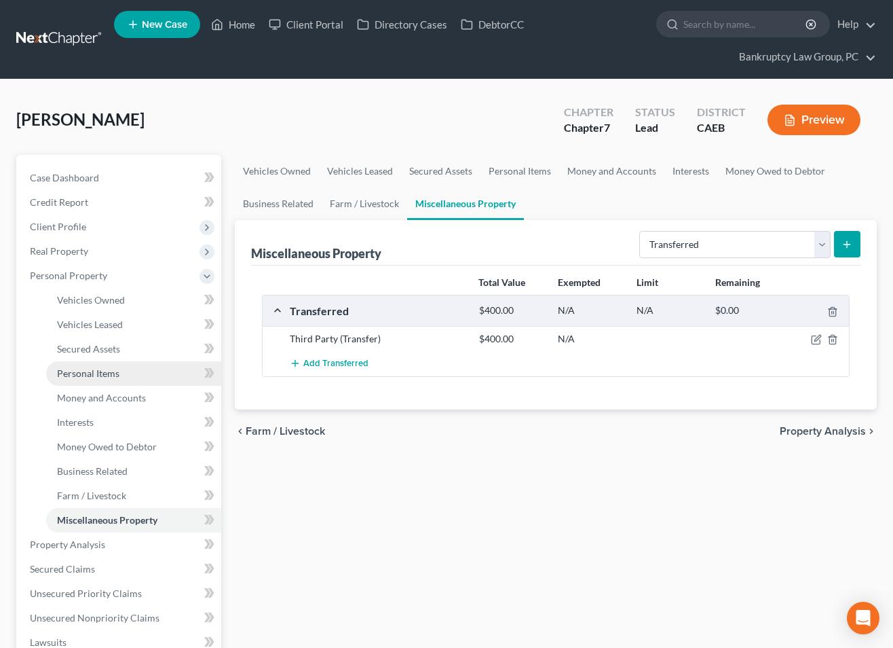
click at [91, 371] on span "Personal Items" at bounding box center [88, 373] width 62 height 12
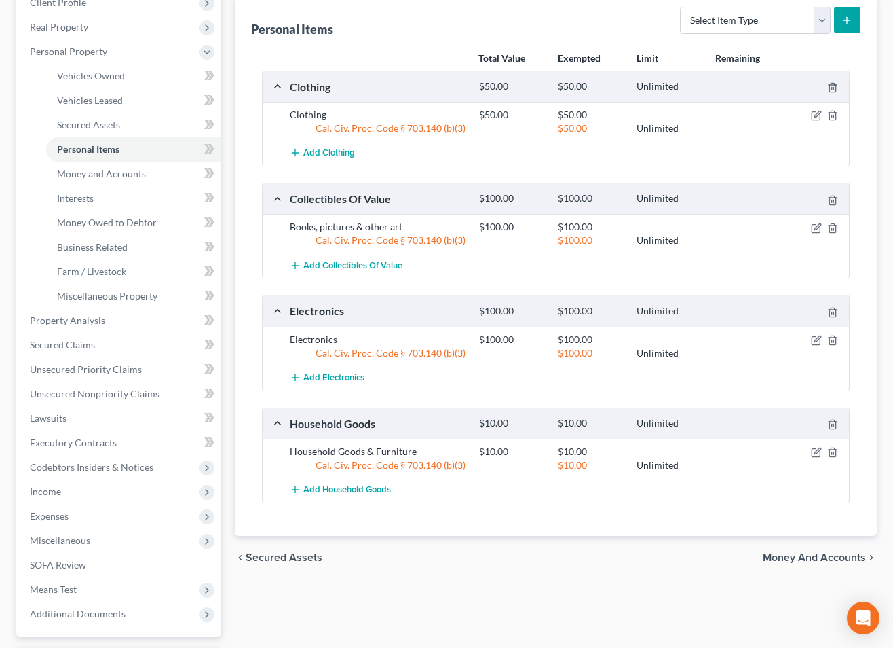
scroll to position [233, 0]
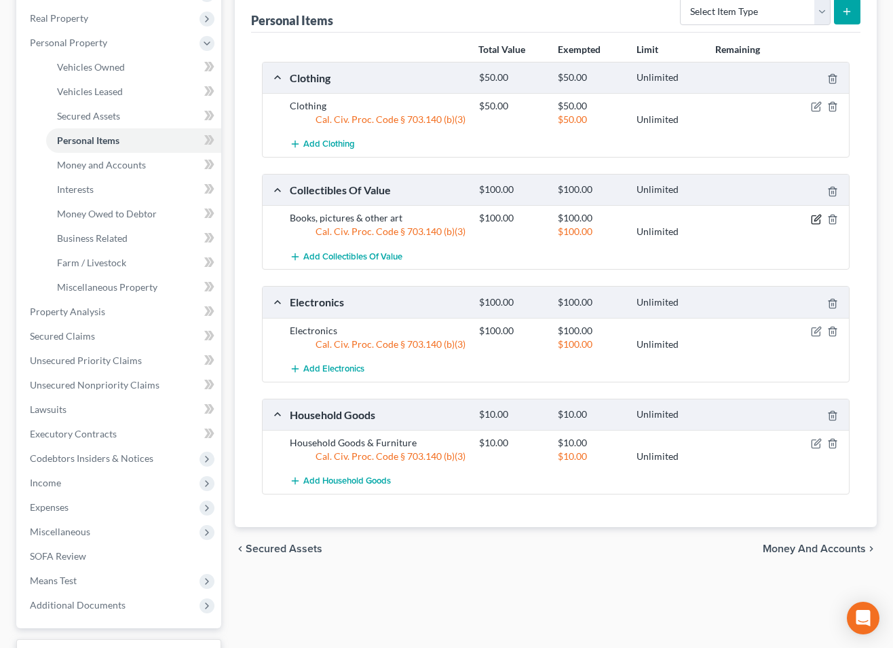
click at [814, 219] on icon "button" at bounding box center [816, 219] width 11 height 11
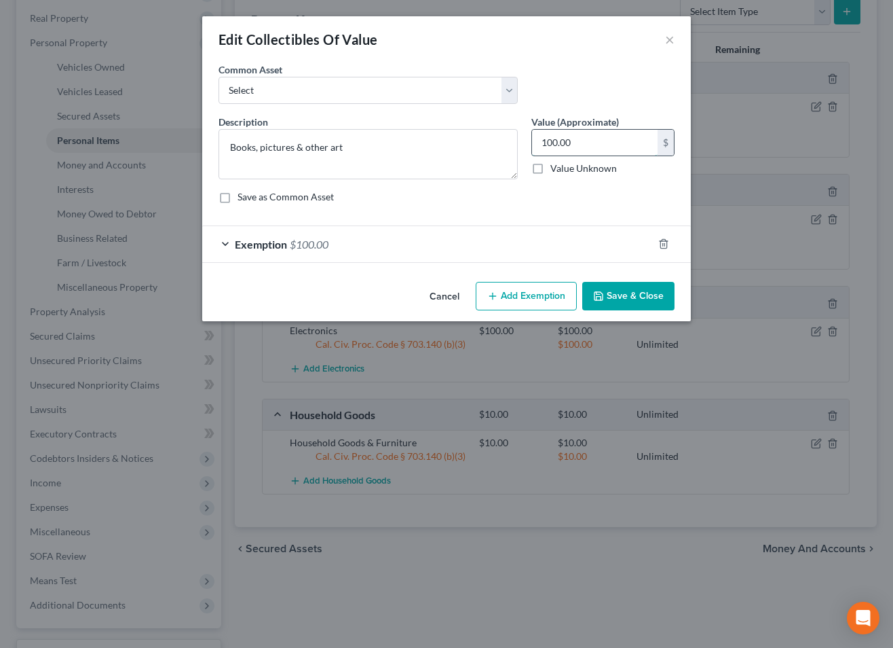
click at [586, 143] on input "100.00" at bounding box center [595, 143] width 126 height 26
type input "3,000"
click at [347, 241] on div "Exemption $100.00" at bounding box center [427, 244] width 451 height 36
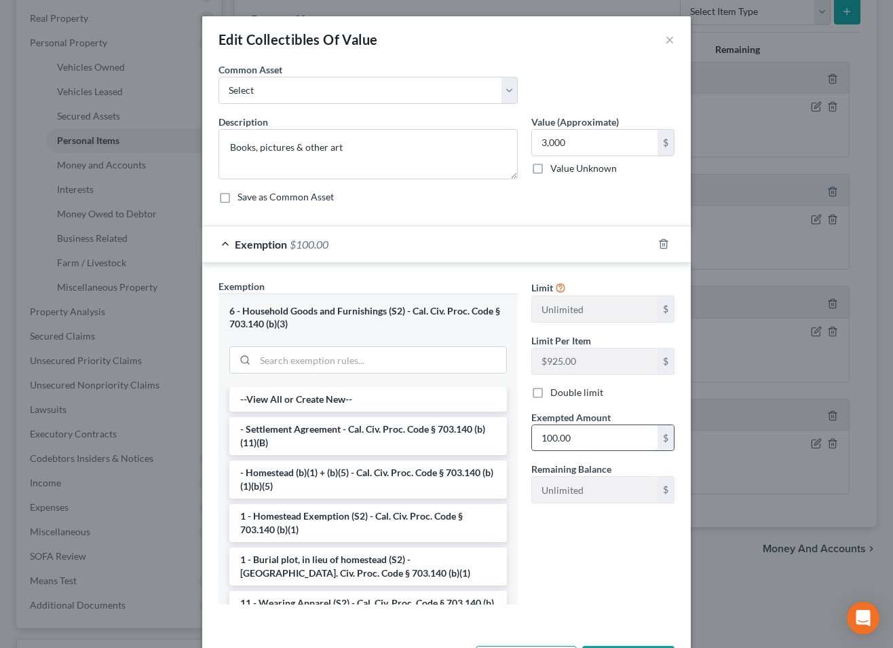
click at [599, 438] on input "100.00" at bounding box center [595, 438] width 126 height 26
type input "3,000"
click at [238, 243] on span "Exemption" at bounding box center [261, 244] width 52 height 13
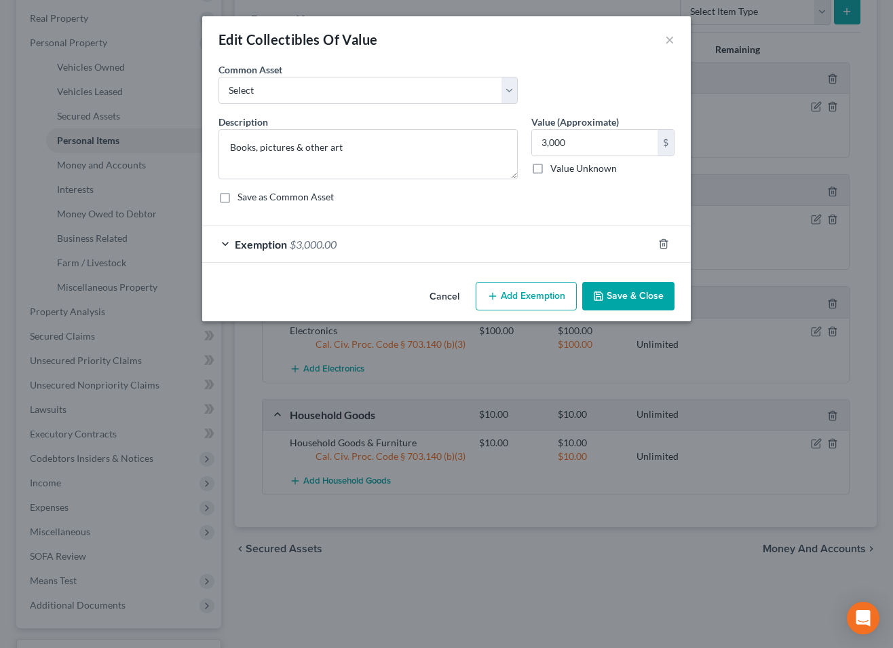
click at [617, 303] on button "Save & Close" at bounding box center [628, 296] width 92 height 29
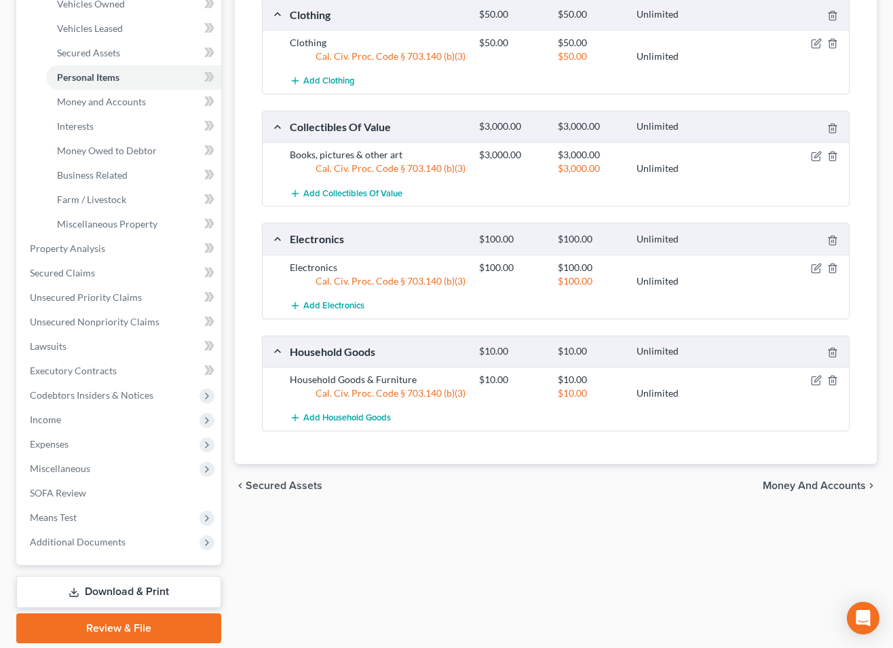
scroll to position [312, 0]
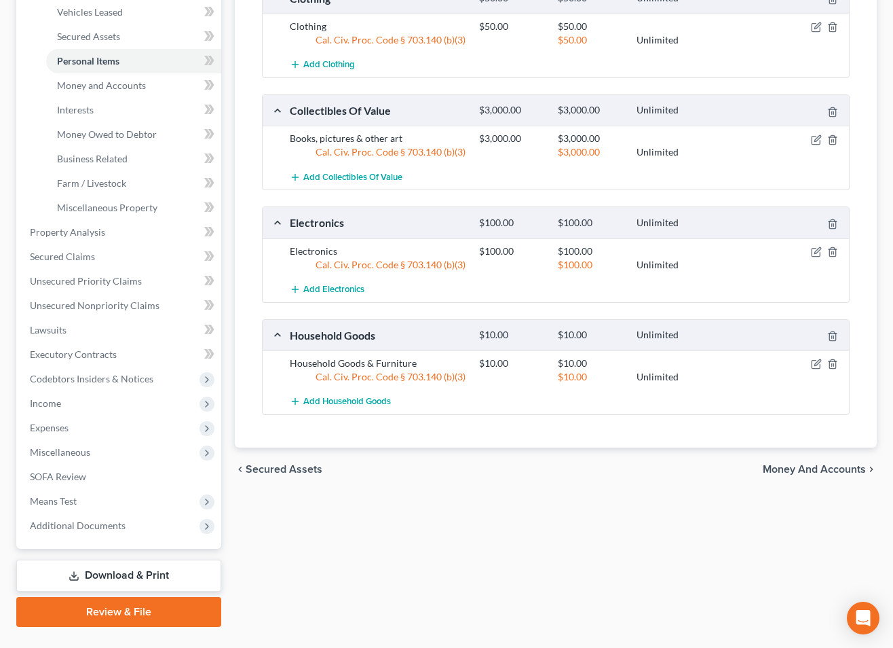
drag, startPoint x: 830, startPoint y: 388, endPoint x: 825, endPoint y: 379, distance: 10.4
click at [829, 388] on div "Household Goods & Furniture $10.00 $10.00 Cal. Civ. Proc. Code § 703.140 (b)(3)…" at bounding box center [556, 369] width 586 height 39
click at [817, 364] on icon "button" at bounding box center [817, 363] width 6 height 6
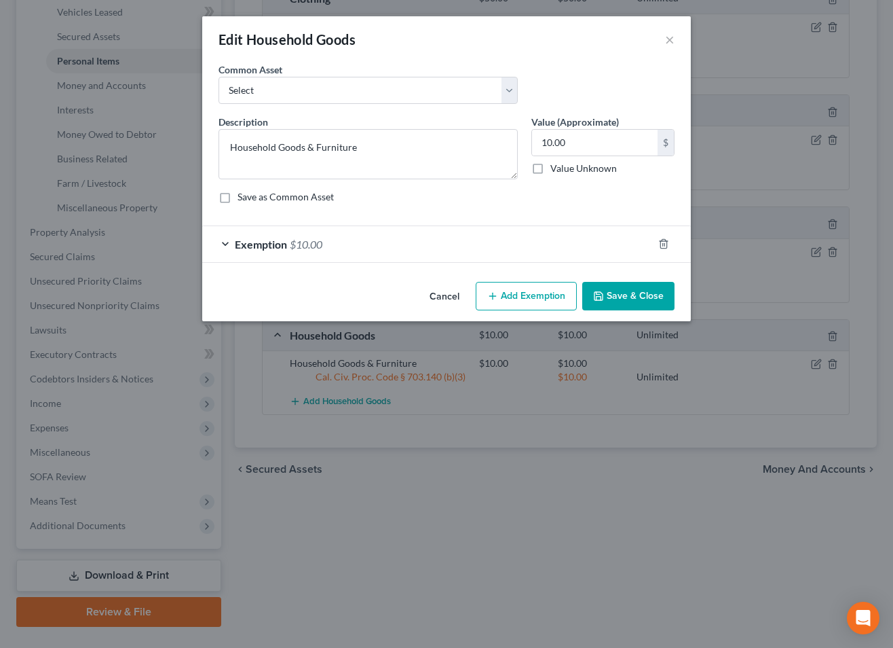
click at [383, 246] on div "Exemption $10.00" at bounding box center [427, 244] width 451 height 36
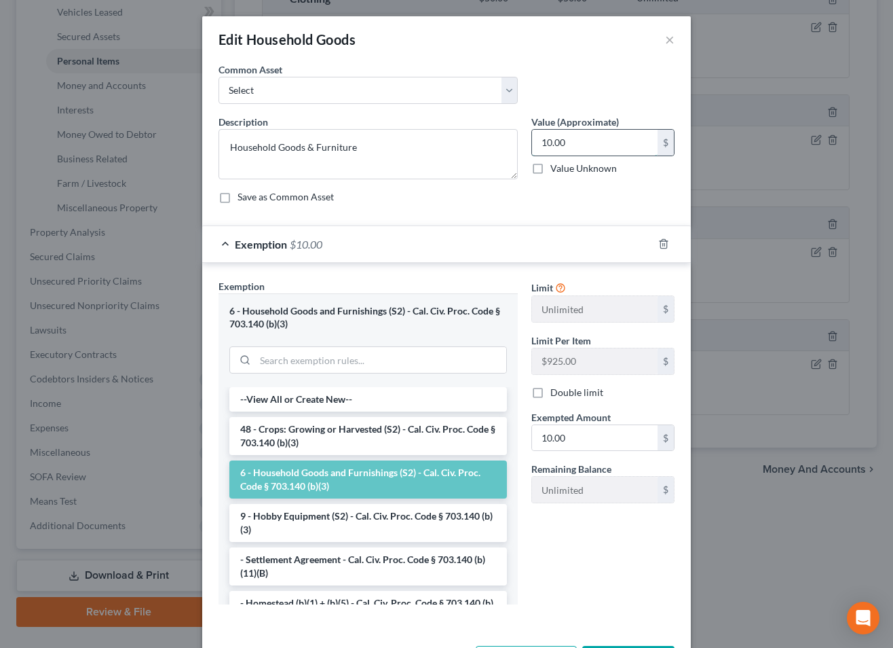
click at [629, 149] on input "10.00" at bounding box center [595, 143] width 126 height 26
type input "60.00"
click at [620, 437] on input "10.00" at bounding box center [595, 438] width 126 height 26
drag, startPoint x: 587, startPoint y: 435, endPoint x: 530, endPoint y: 431, distance: 57.2
click at [530, 431] on div "Exempted Amount * 60.00 $" at bounding box center [603, 430] width 157 height 41
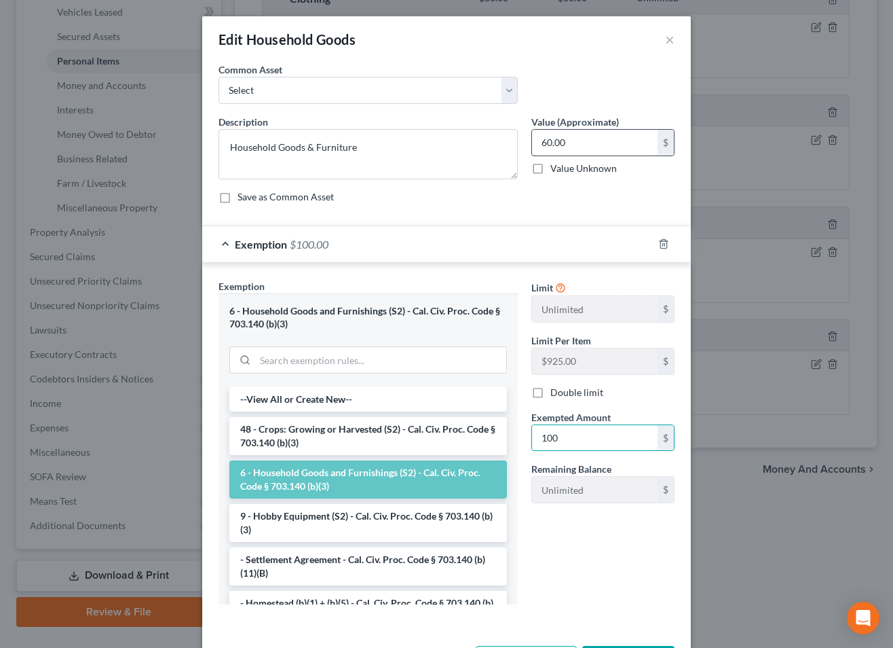
type input "100"
drag, startPoint x: 605, startPoint y: 148, endPoint x: 542, endPoint y: 144, distance: 62.6
click at [542, 144] on input "60.00" at bounding box center [595, 143] width 126 height 26
drag, startPoint x: 565, startPoint y: 143, endPoint x: 523, endPoint y: 141, distance: 42.1
click at [523, 141] on div "Description * Household Goods & Furniture Value (Approximate) 60.00 $ Value Unk…" at bounding box center [447, 165] width 470 height 100
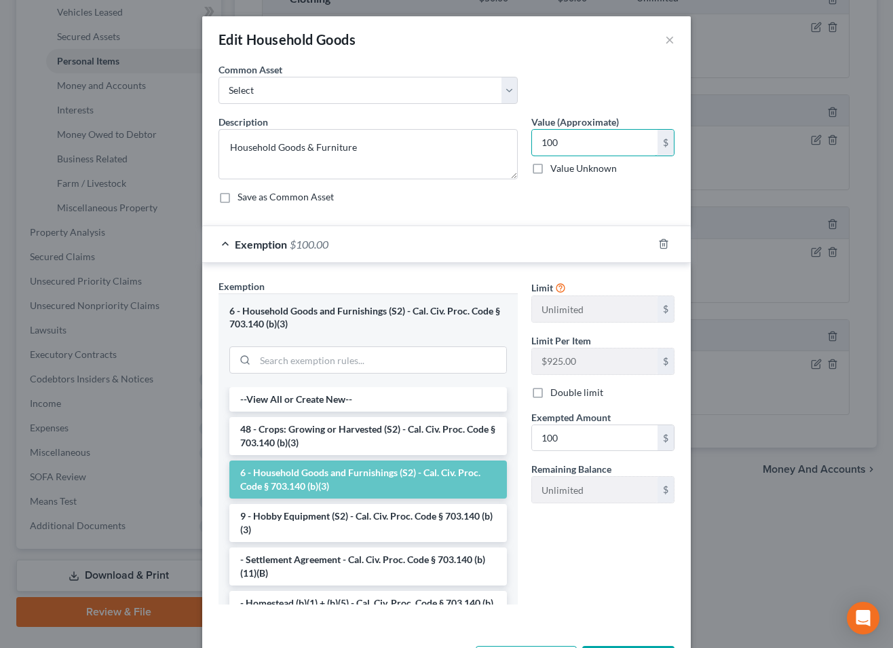
scroll to position [54, 0]
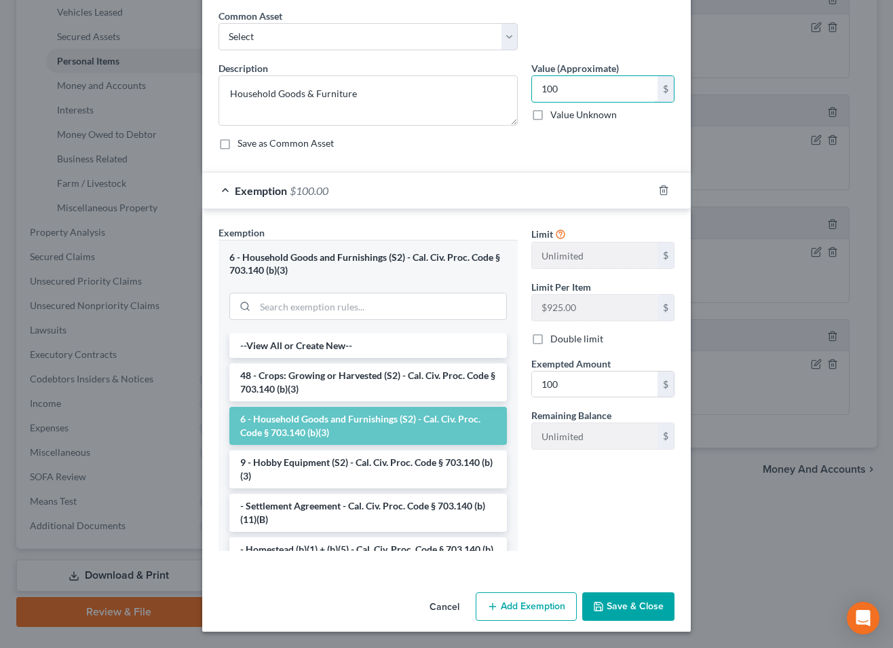
type input "100"
click at [624, 607] on button "Save & Close" at bounding box center [628, 606] width 92 height 29
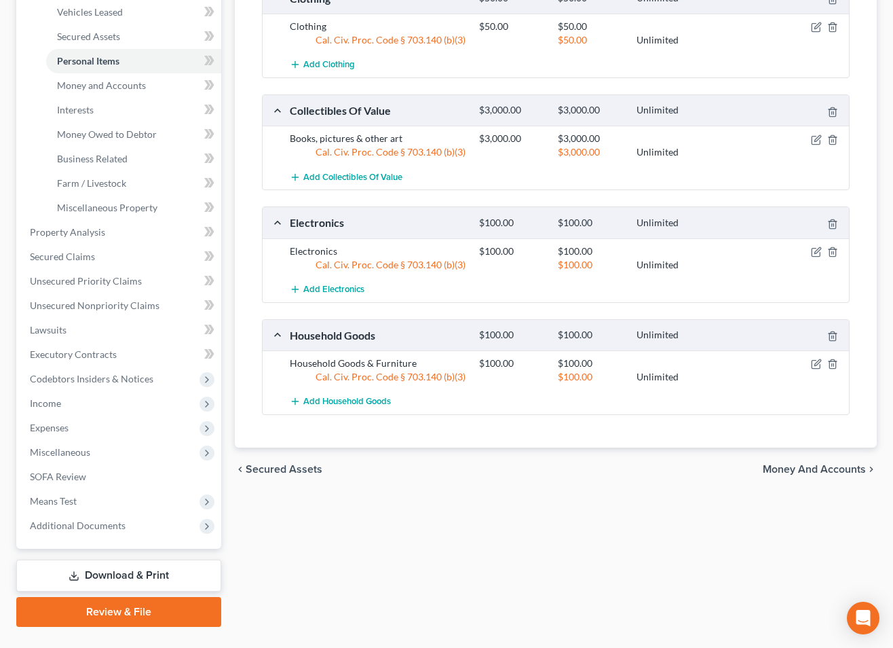
click at [820, 281] on div "Add Electronics" at bounding box center [566, 289] width 567 height 25
click at [816, 252] on icon "button" at bounding box center [816, 251] width 11 height 11
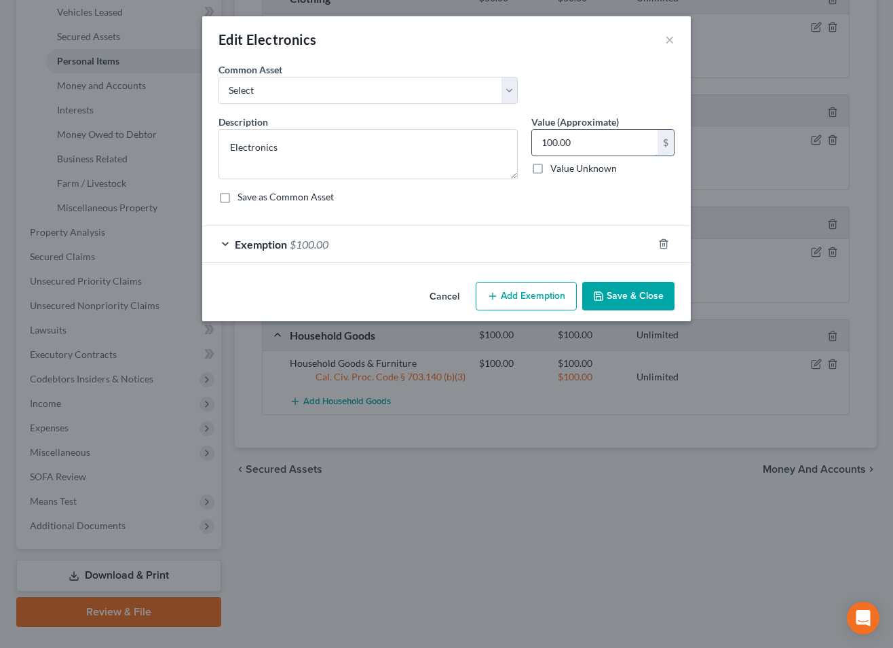
click at [596, 145] on input "100.00" at bounding box center [595, 143] width 126 height 26
type input "300"
click at [441, 246] on div "Exemption $100.00" at bounding box center [427, 244] width 451 height 36
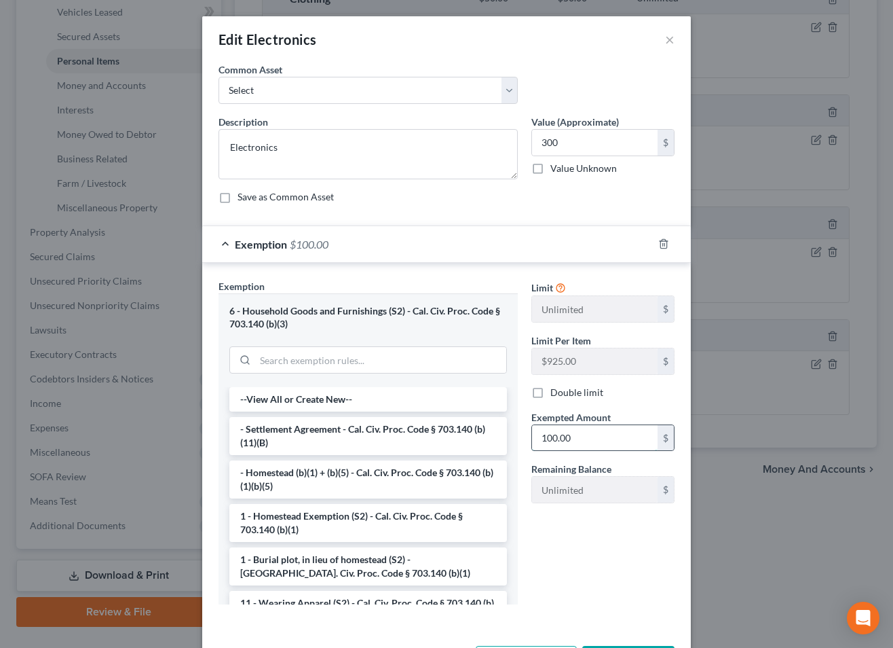
click at [604, 443] on input "100.00" at bounding box center [595, 438] width 126 height 26
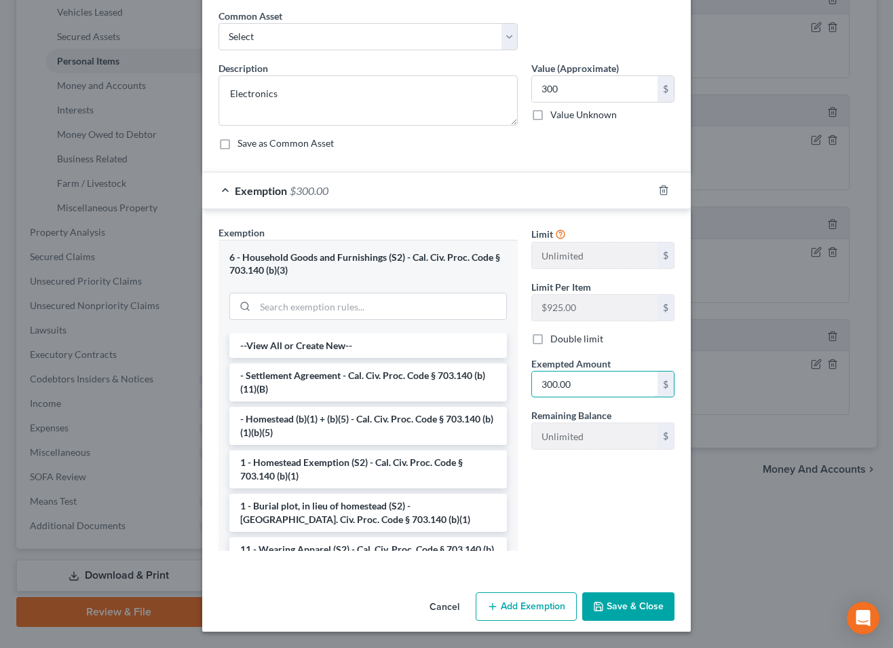
type input "300.00"
click at [629, 605] on button "Save & Close" at bounding box center [628, 606] width 92 height 29
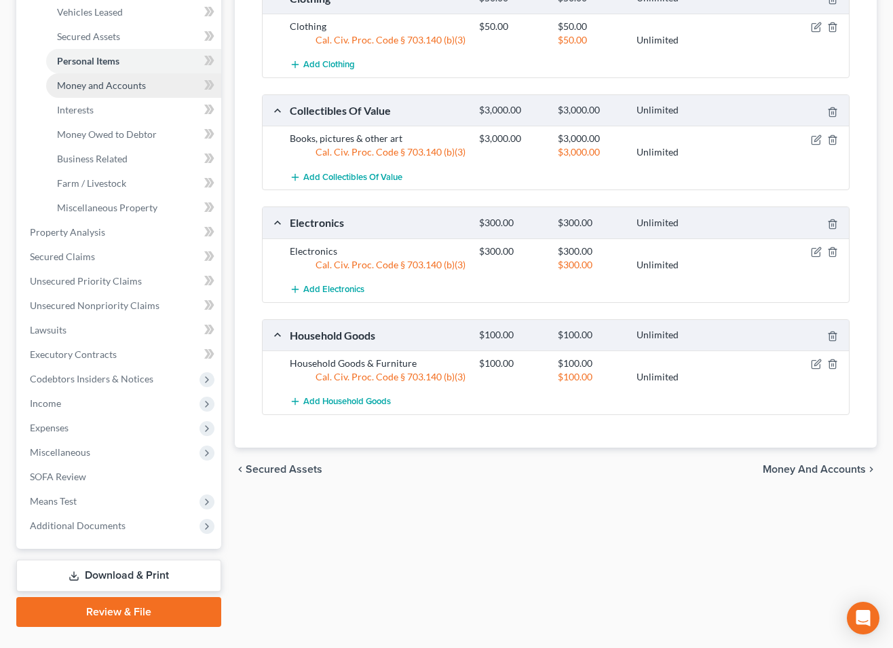
click at [112, 93] on link "Money and Accounts" at bounding box center [133, 85] width 175 height 24
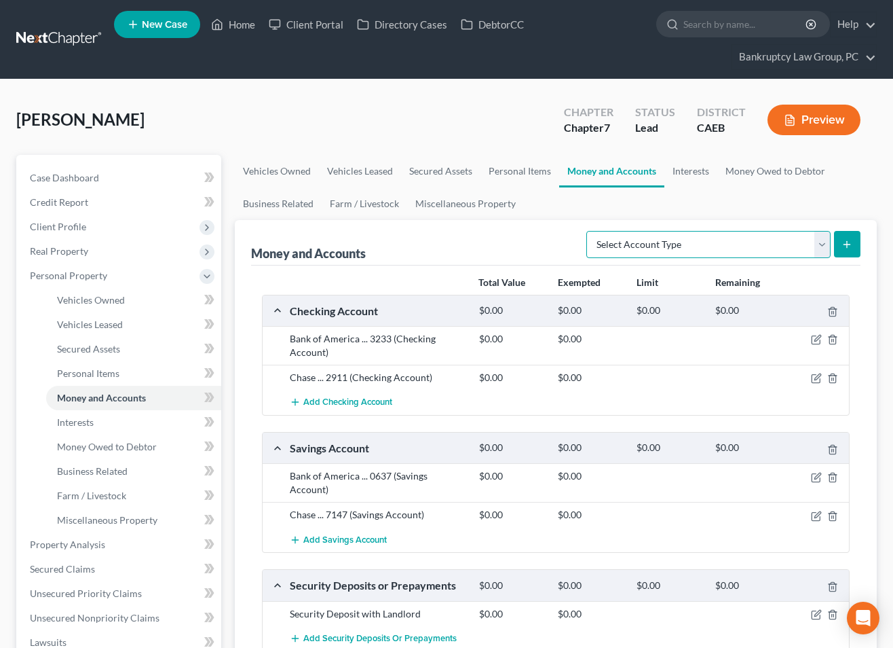
click at [774, 246] on select "Select Account Type Brokerage Cash on Hand Certificates of Deposit Checking Acc…" at bounding box center [708, 244] width 244 height 27
select select "cash_on_hand"
click at [589, 231] on select "Select Account Type Brokerage Cash on Hand Certificates of Deposit Checking Acc…" at bounding box center [708, 244] width 244 height 27
click at [840, 242] on button "submit" at bounding box center [847, 244] width 26 height 26
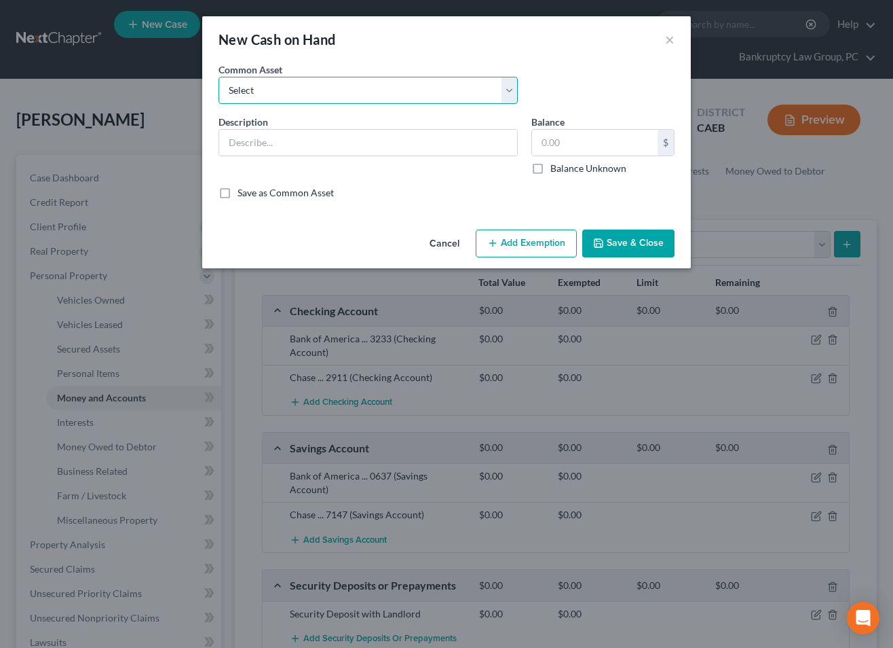
click at [337, 82] on select "Select Cash on Hand" at bounding box center [368, 90] width 299 height 27
select select "0"
click at [219, 77] on select "Select Cash on Hand" at bounding box center [368, 90] width 299 height 27
type input "Cash on Hand"
click at [590, 138] on input "text" at bounding box center [595, 143] width 126 height 26
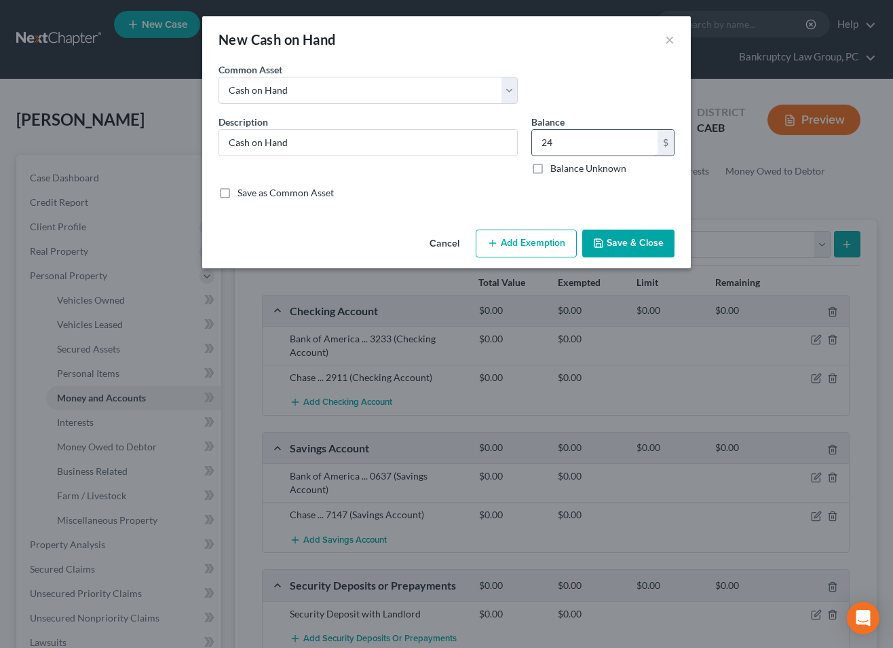
type input "2"
type input "40.00"
drag, startPoint x: 527, startPoint y: 246, endPoint x: 505, endPoint y: 255, distance: 24.1
click at [527, 246] on button "Add Exemption" at bounding box center [526, 243] width 101 height 29
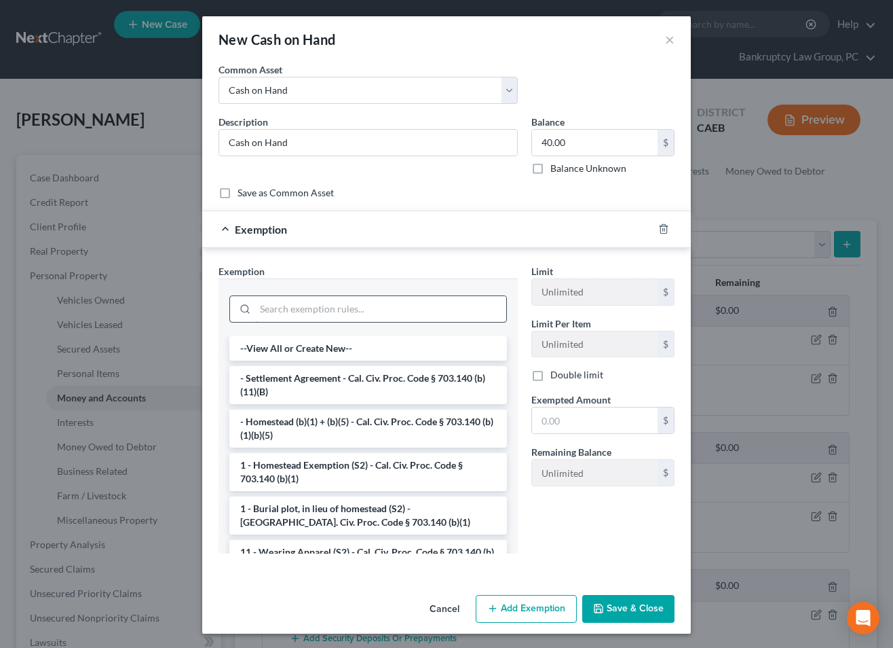
click at [378, 307] on input "search" at bounding box center [380, 309] width 251 height 26
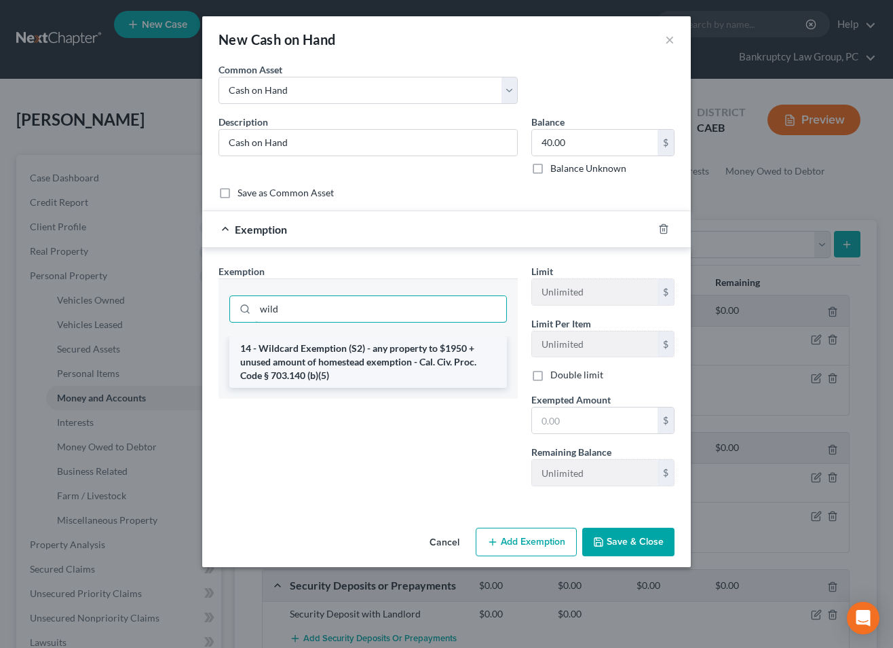
type input "wild"
click at [356, 350] on li "14 - Wildcard Exemption (S2) - any property to $1950 + unused amount of homeste…" at bounding box center [368, 362] width 278 height 52
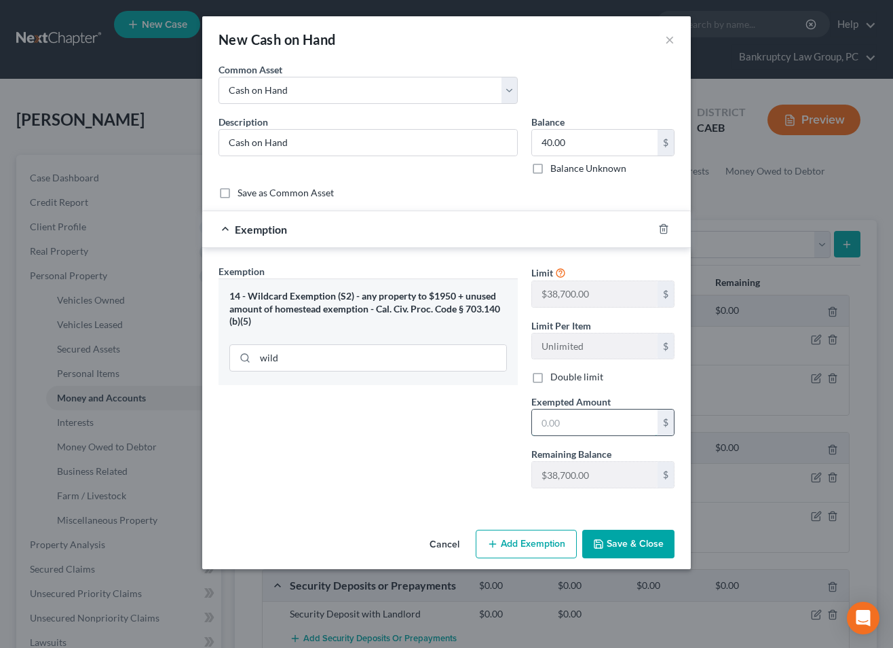
click at [562, 421] on input "text" at bounding box center [595, 422] width 126 height 26
type input "40.00"
drag, startPoint x: 631, startPoint y: 539, endPoint x: 624, endPoint y: 532, distance: 9.1
click at [631, 539] on button "Save & Close" at bounding box center [628, 543] width 92 height 29
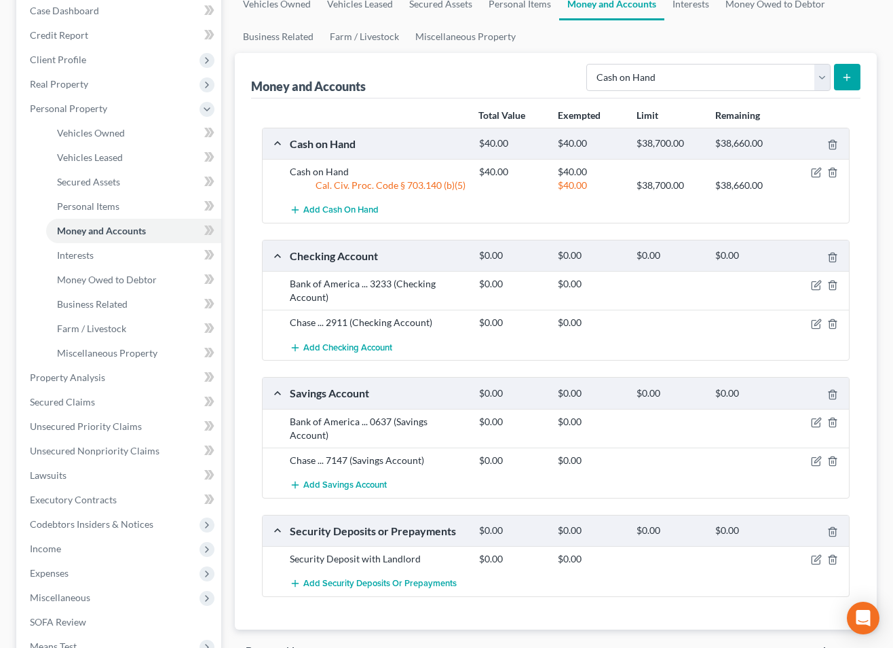
scroll to position [168, 0]
drag, startPoint x: 819, startPoint y: 290, endPoint x: 813, endPoint y: 284, distance: 8.2
click at [818, 289] on div "$0.00 $0.00" at bounding box center [661, 289] width 378 height 27
click at [813, 284] on icon "button" at bounding box center [816, 283] width 11 height 11
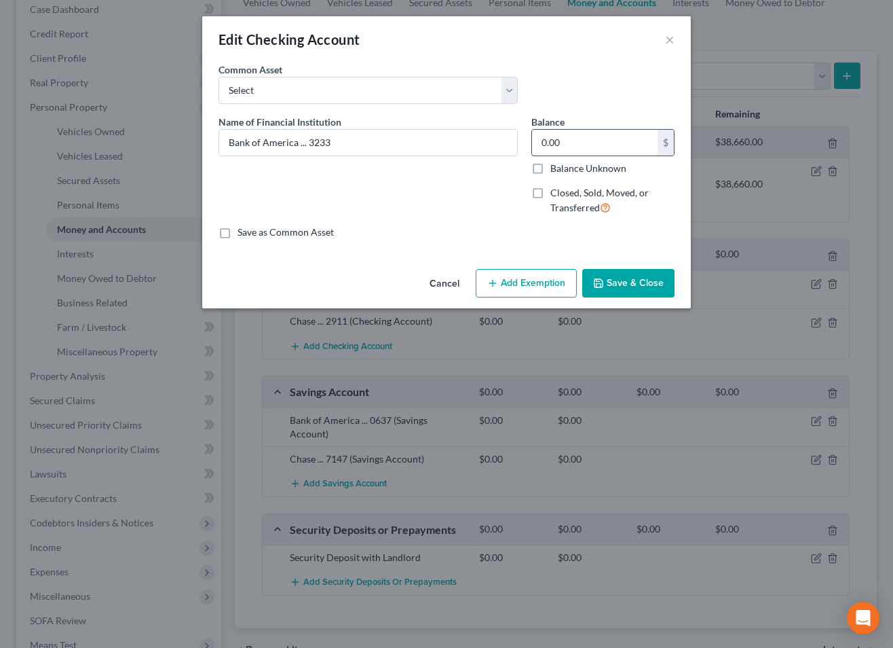
click at [620, 138] on input "0.00" at bounding box center [595, 143] width 126 height 26
type input "1,555.57"
click at [533, 277] on button "Add Exemption" at bounding box center [526, 283] width 101 height 29
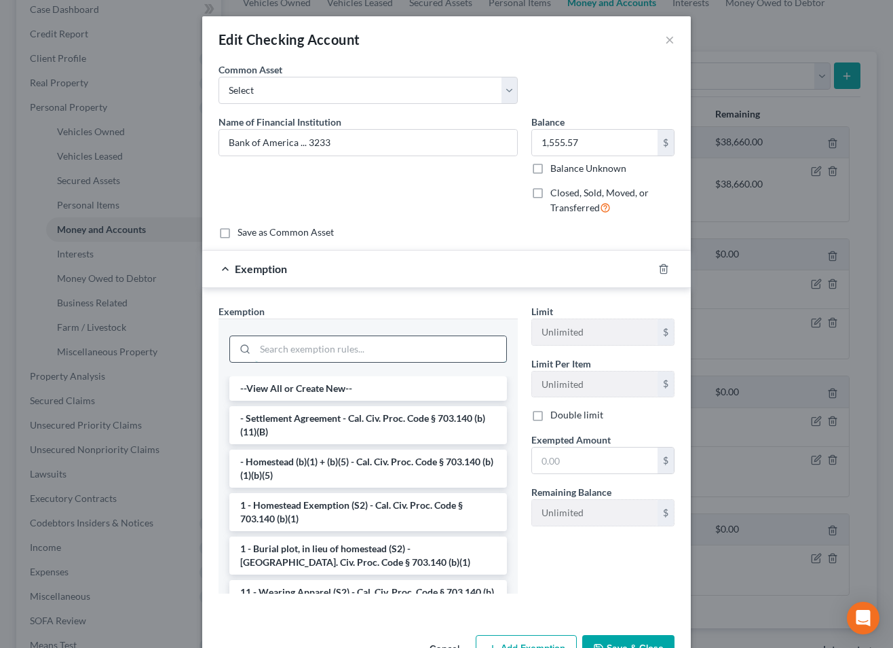
click at [388, 343] on input "search" at bounding box center [380, 349] width 251 height 26
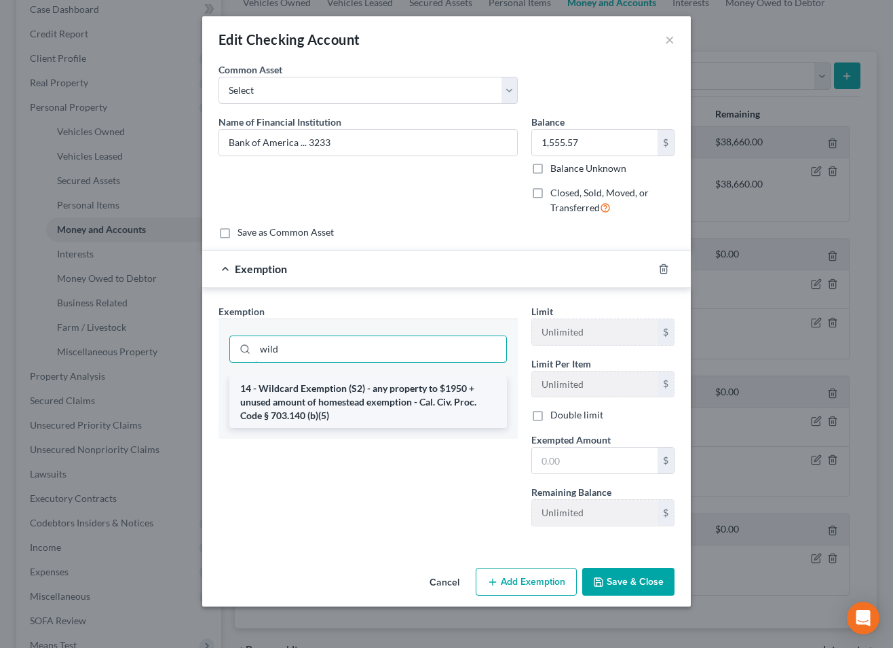
type input "wild"
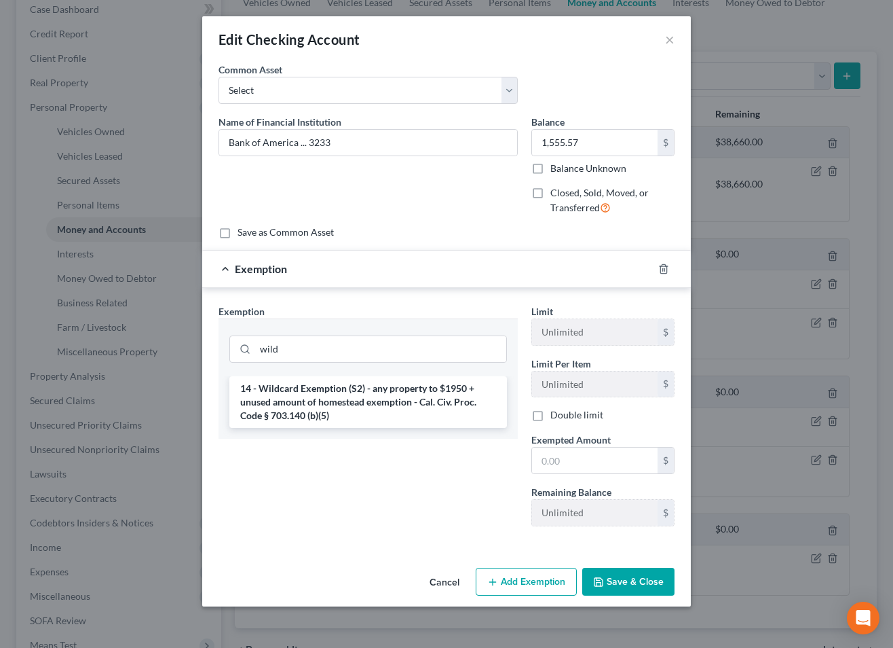
drag, startPoint x: 396, startPoint y: 402, endPoint x: 512, endPoint y: 461, distance: 129.9
click at [397, 402] on li "14 - Wildcard Exemption (S2) - any property to $1950 + unused amount of homeste…" at bounding box center [368, 402] width 278 height 52
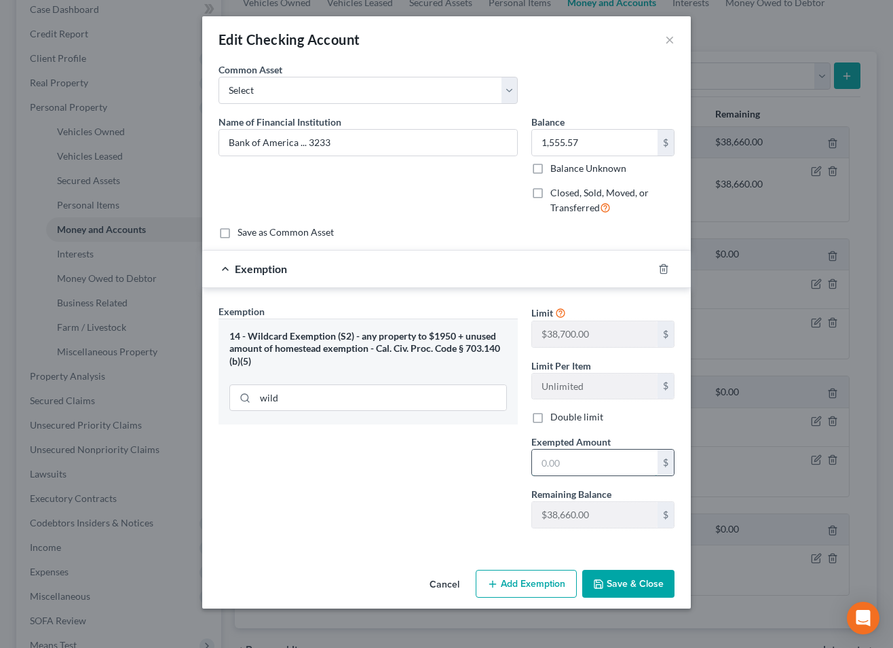
click at [582, 465] on input "text" at bounding box center [595, 462] width 126 height 26
type input "1,555.57"
click at [618, 578] on button "Save & Close" at bounding box center [628, 583] width 92 height 29
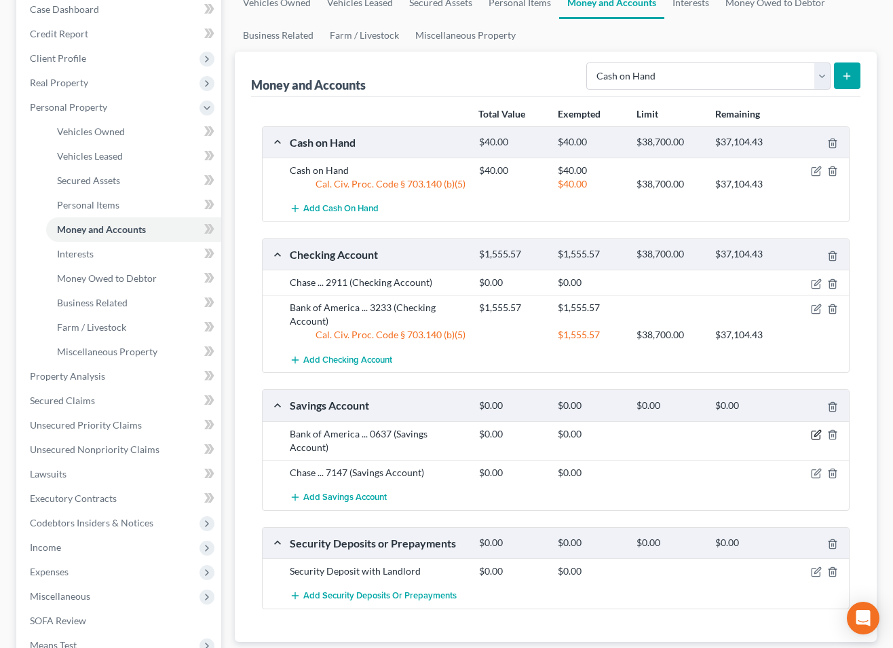
click at [814, 431] on icon "button" at bounding box center [816, 435] width 8 height 8
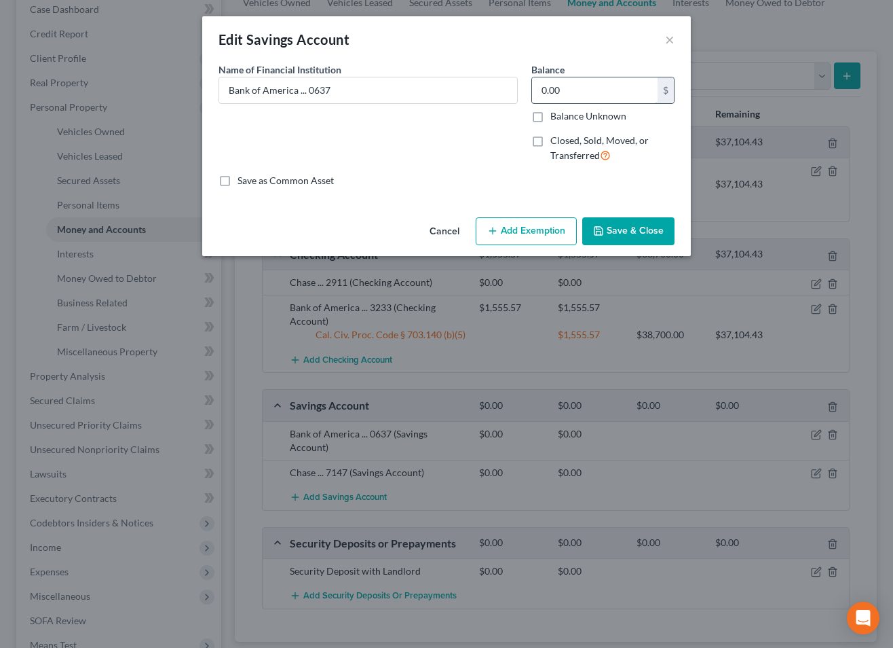
click at [592, 92] on input "0.00" at bounding box center [595, 90] width 126 height 26
type input "509.34"
click at [542, 225] on button "Add Exemption" at bounding box center [526, 231] width 101 height 29
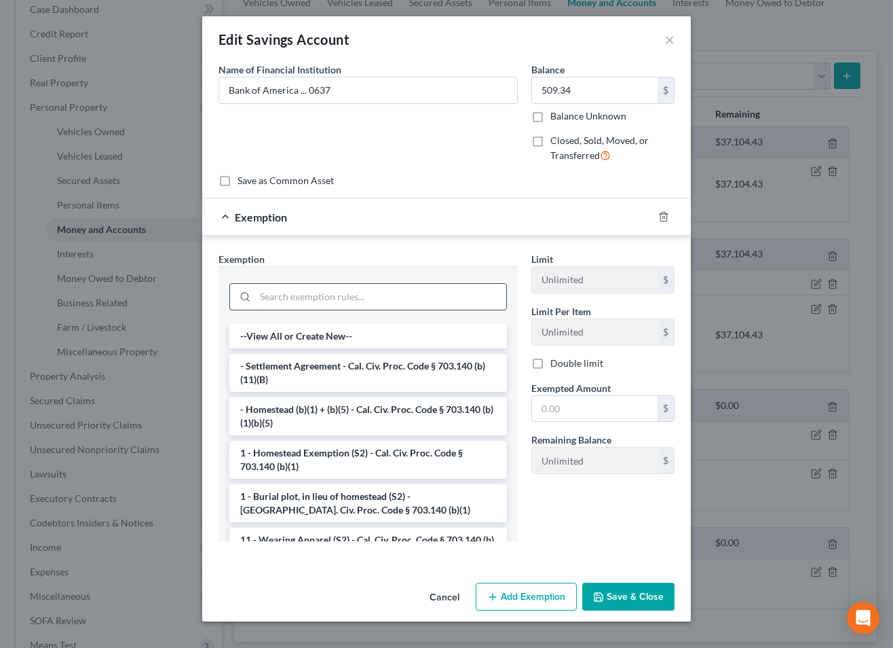
click at [446, 301] on input "search" at bounding box center [380, 297] width 251 height 26
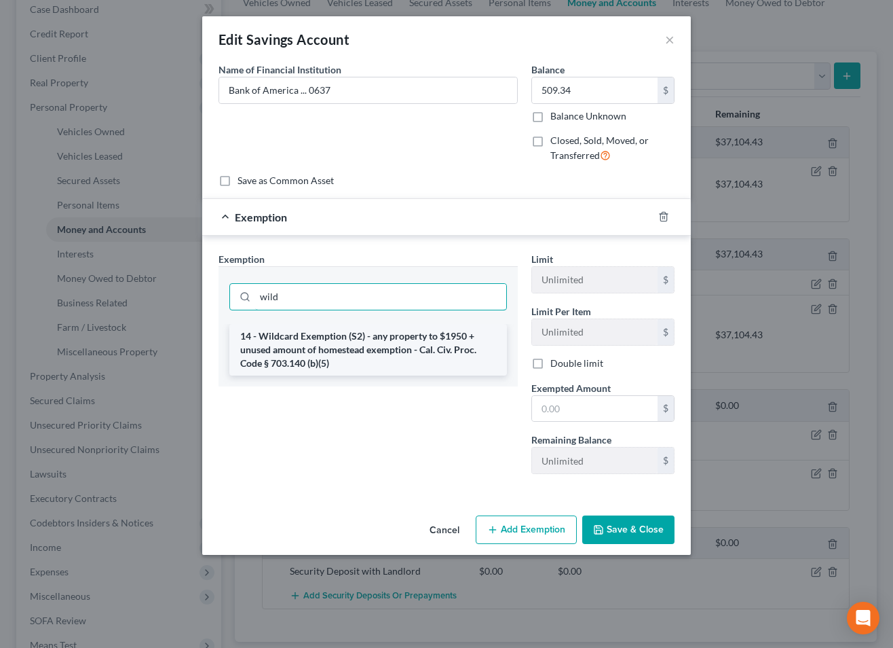
type input "wild"
click at [418, 357] on li "14 - Wildcard Exemption (S2) - any property to $1950 + unused amount of homeste…" at bounding box center [368, 350] width 278 height 52
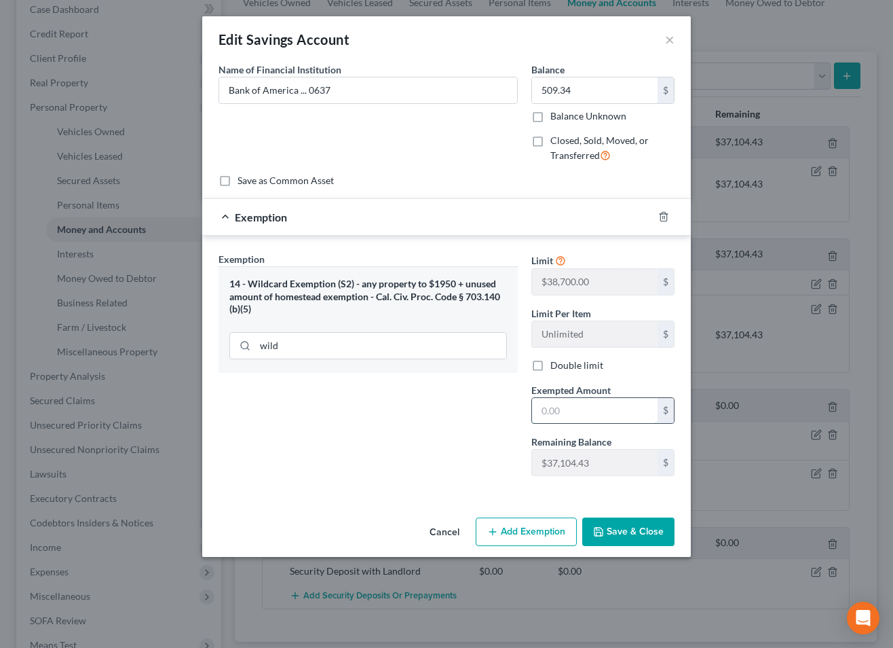
click at [593, 418] on input "text" at bounding box center [595, 411] width 126 height 26
type input "509.34"
click at [621, 537] on button "Save & Close" at bounding box center [628, 531] width 92 height 29
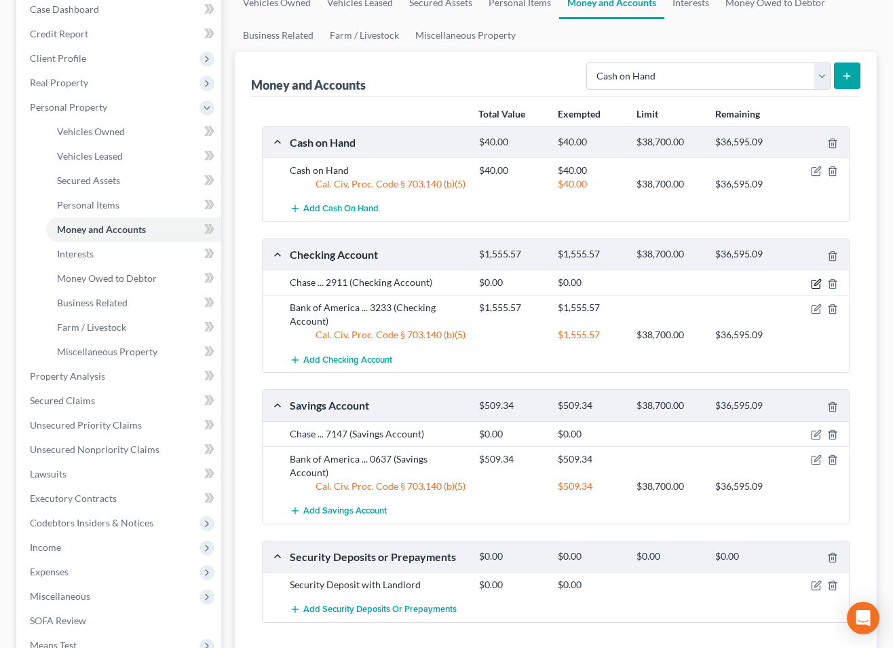
click at [814, 280] on icon "button" at bounding box center [816, 283] width 11 height 11
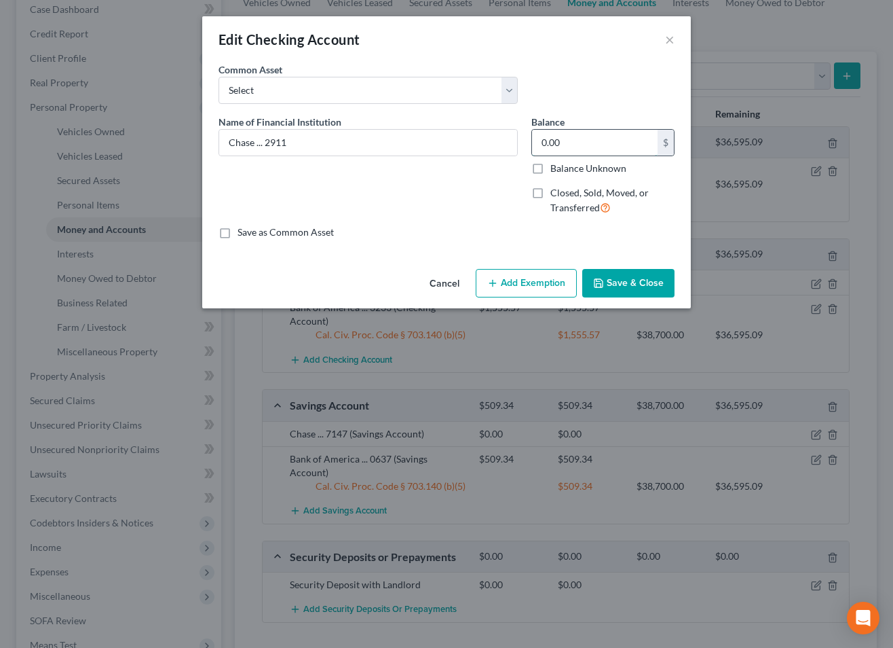
click at [620, 147] on input "0.00" at bounding box center [595, 143] width 126 height 26
type input "750.51"
drag, startPoint x: 529, startPoint y: 287, endPoint x: 491, endPoint y: 299, distance: 39.3
click at [524, 288] on button "Add Exemption" at bounding box center [526, 283] width 101 height 29
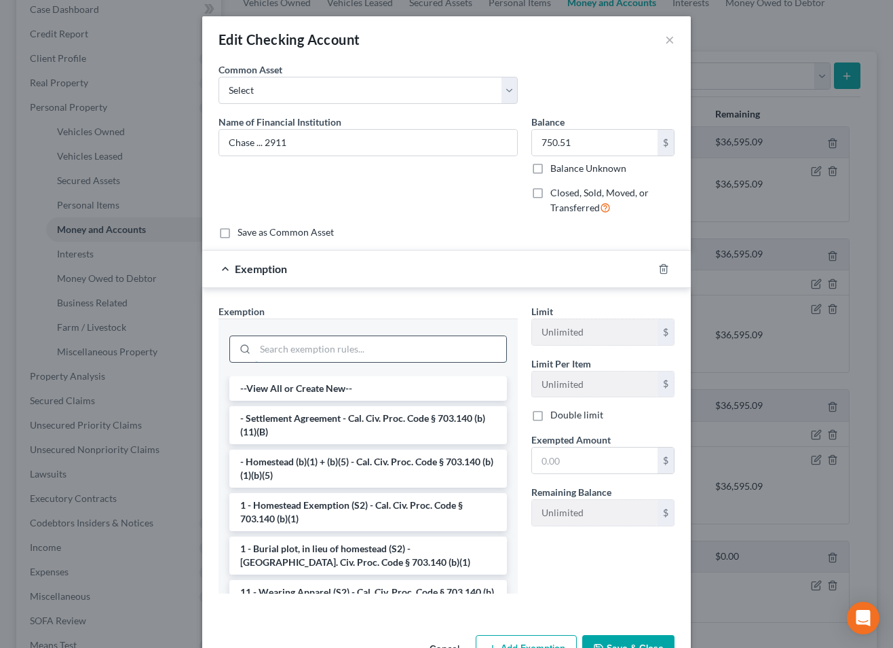
click at [451, 343] on input "search" at bounding box center [380, 349] width 251 height 26
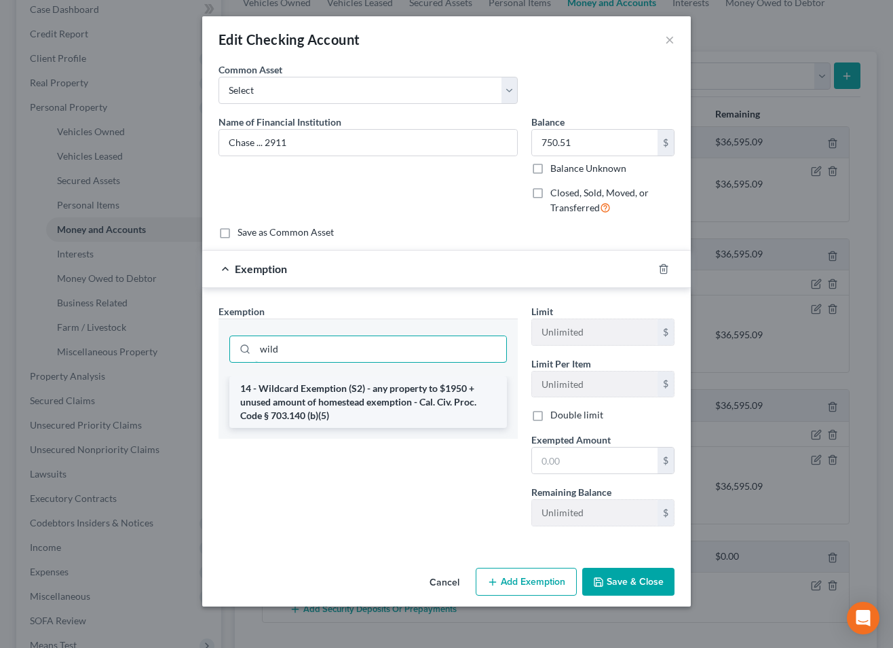
type input "wild"
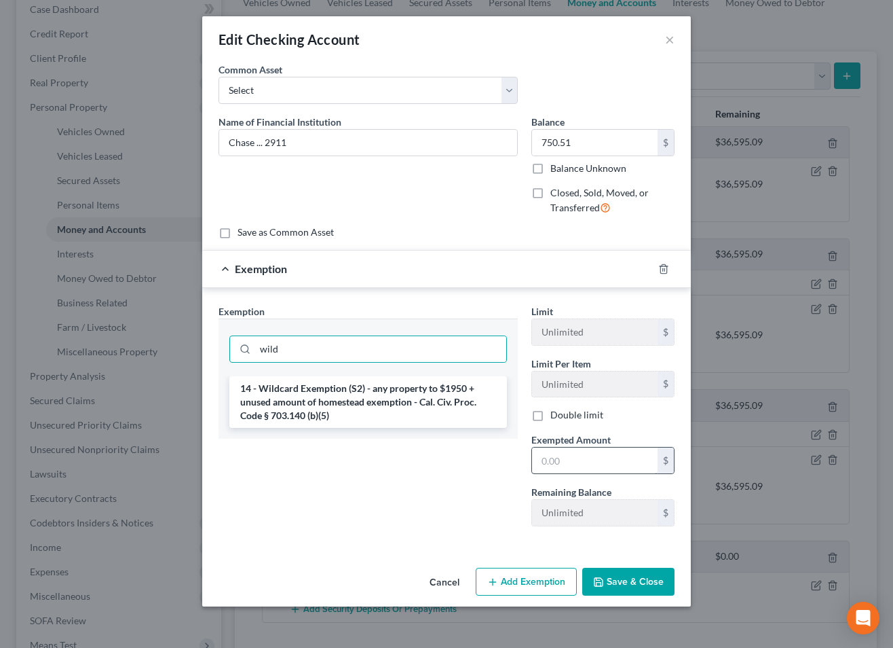
drag, startPoint x: 450, startPoint y: 401, endPoint x: 571, endPoint y: 459, distance: 134.5
click at [451, 400] on li "14 - Wildcard Exemption (S2) - any property to $1950 + unused amount of homeste…" at bounding box center [368, 402] width 278 height 52
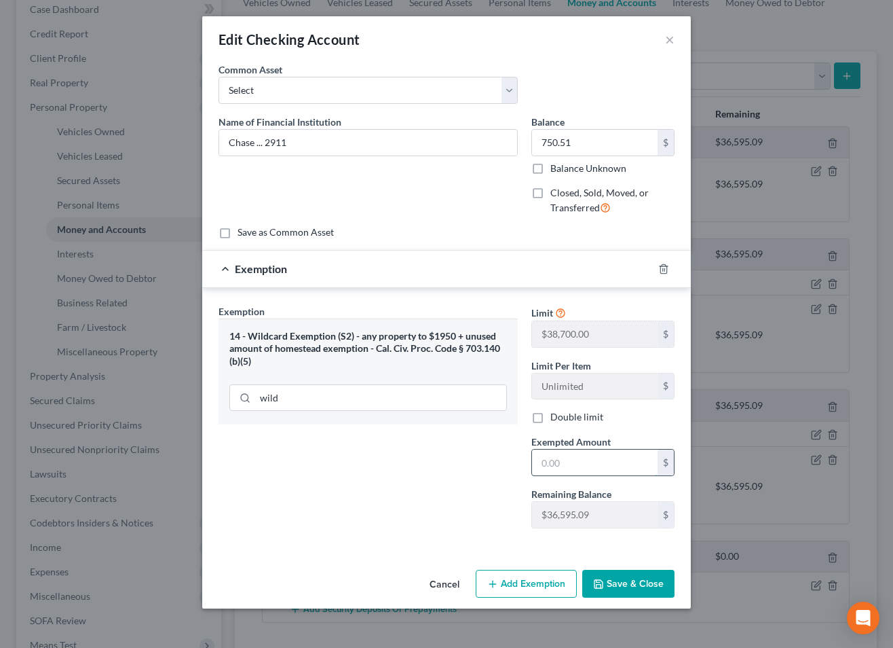
click at [597, 468] on input "text" at bounding box center [595, 462] width 126 height 26
type input "750.51"
click at [617, 591] on button "Save & Close" at bounding box center [628, 583] width 92 height 29
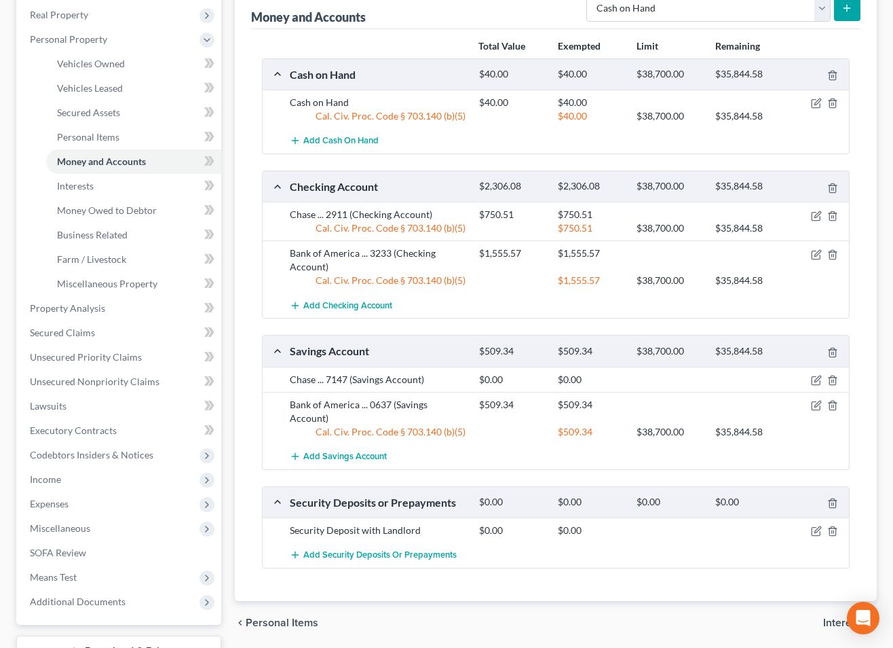
scroll to position [245, 0]
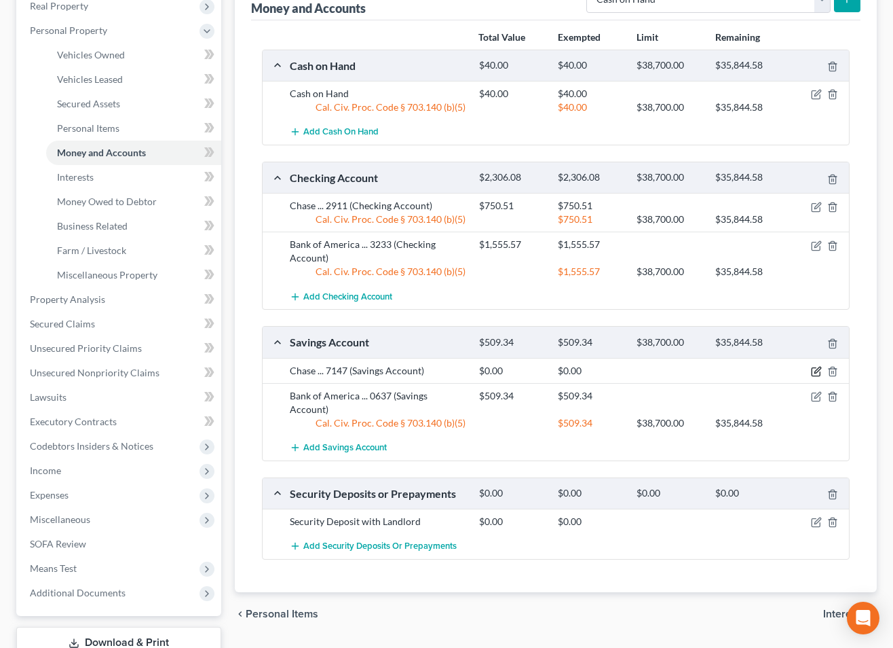
click at [812, 371] on icon "button" at bounding box center [816, 372] width 8 height 8
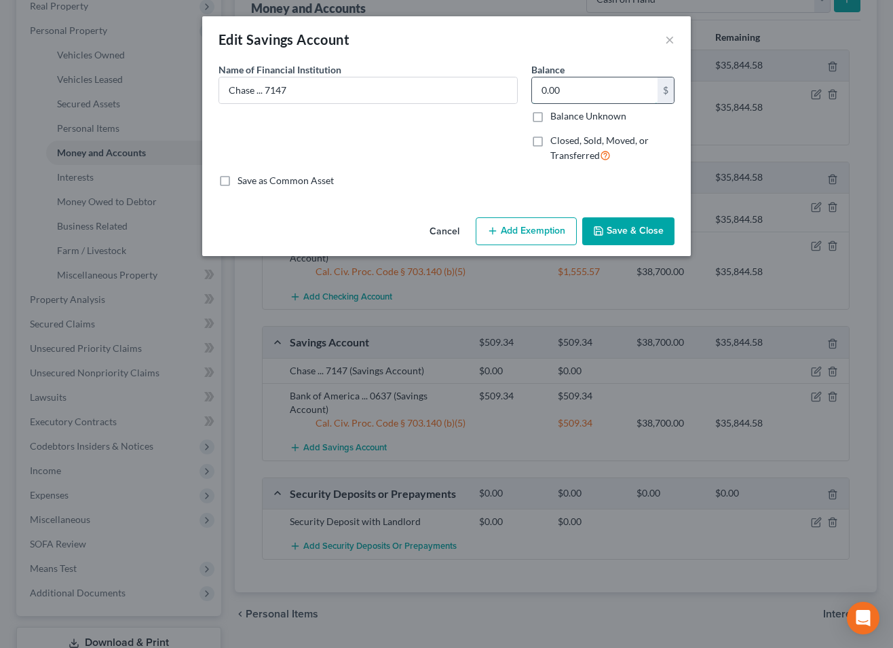
click at [569, 92] on input "0.00" at bounding box center [595, 90] width 126 height 26
type input "425.00"
click at [548, 225] on button "Add Exemption" at bounding box center [526, 231] width 101 height 29
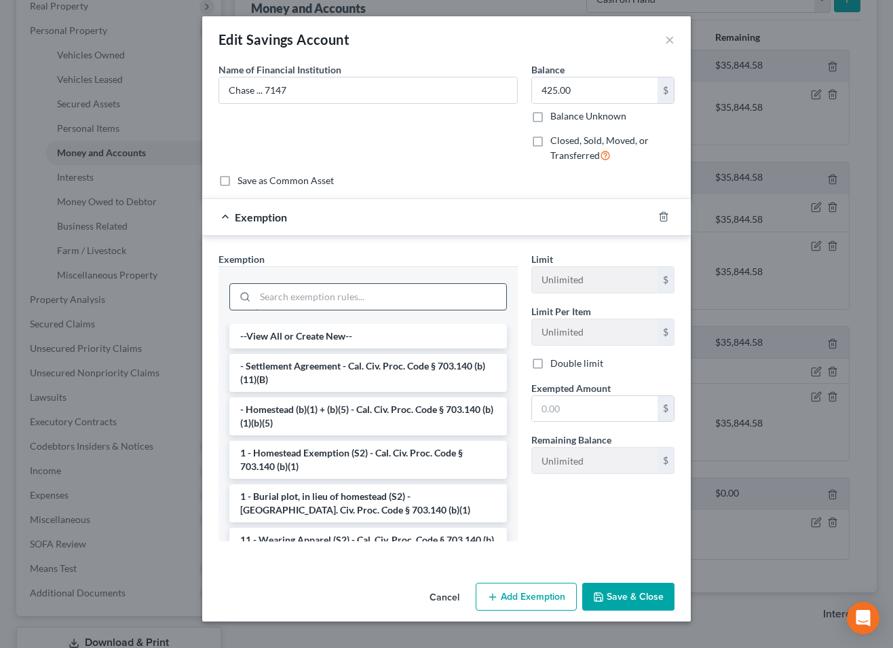
click at [443, 290] on input "search" at bounding box center [380, 297] width 251 height 26
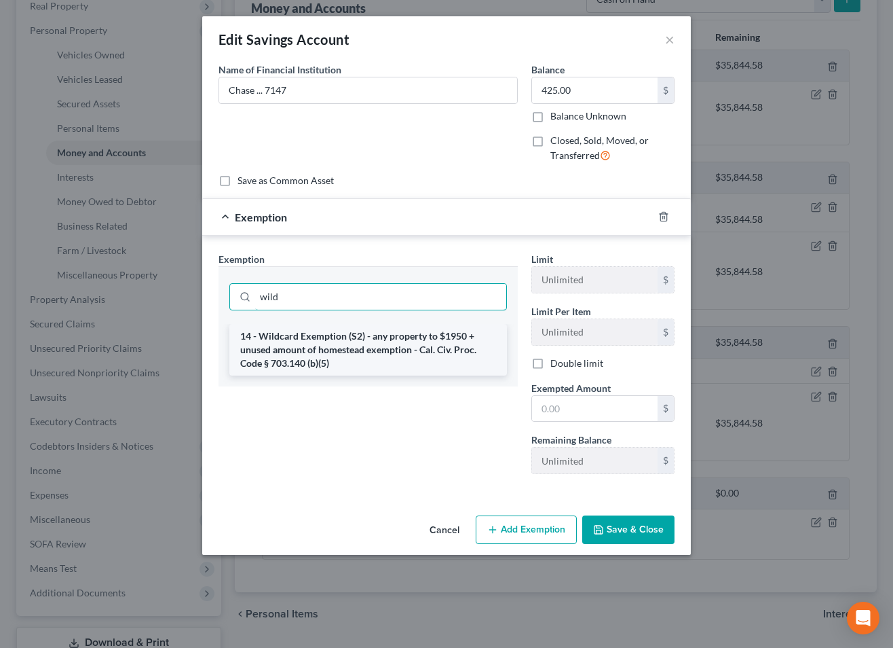
type input "wild"
click at [447, 340] on li "14 - Wildcard Exemption (S2) - any property to $1950 + unused amount of homeste…" at bounding box center [368, 350] width 278 height 52
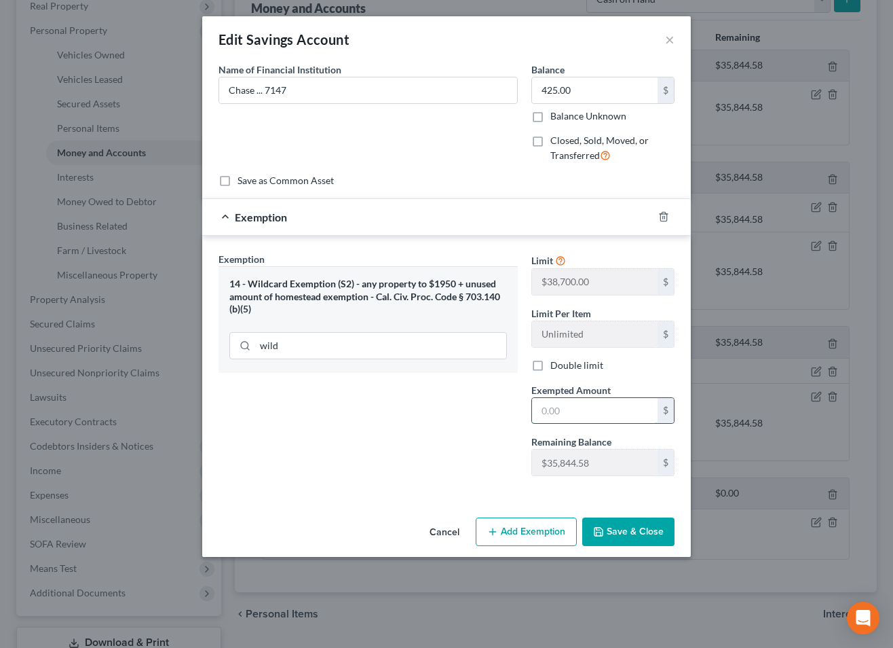
click at [599, 411] on input "text" at bounding box center [595, 411] width 126 height 26
type input "425.00"
click at [621, 532] on button "Save & Close" at bounding box center [628, 531] width 92 height 29
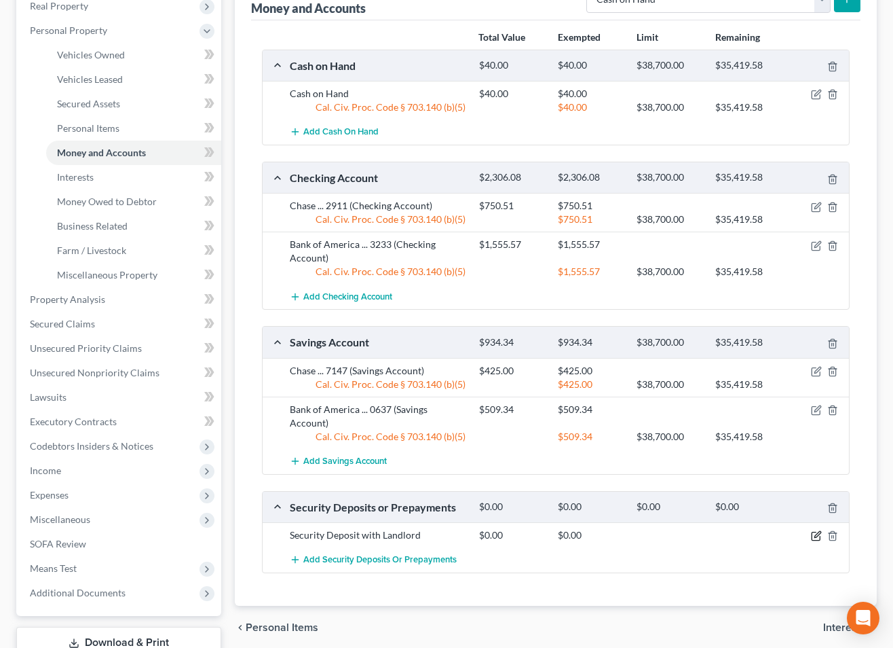
click at [816, 531] on icon "button" at bounding box center [817, 534] width 6 height 6
select select "3"
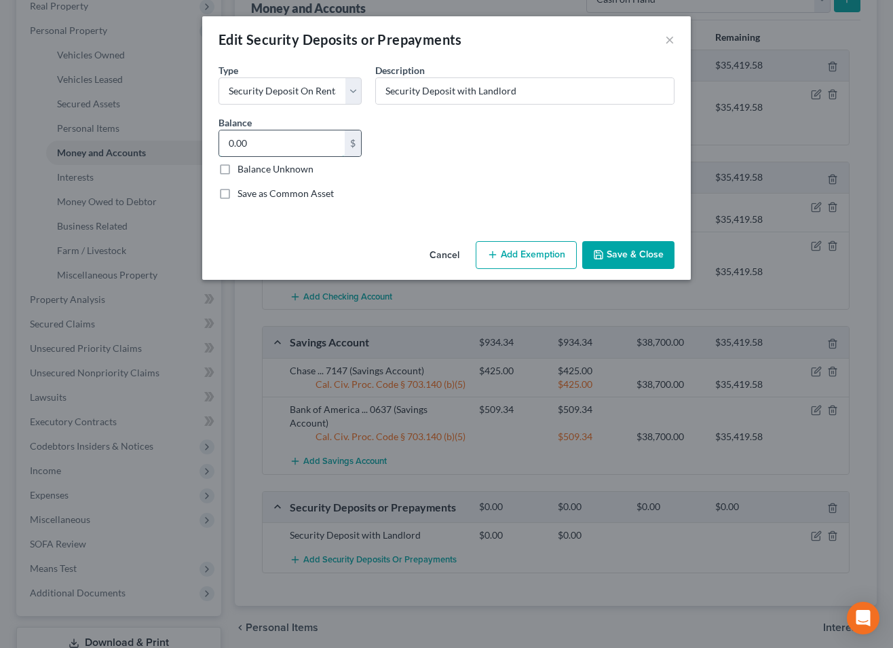
click at [283, 149] on input "0.00" at bounding box center [282, 143] width 126 height 26
type input "7"
type input "250.00"
drag, startPoint x: 519, startPoint y: 260, endPoint x: 484, endPoint y: 272, distance: 37.3
click at [519, 260] on button "Add Exemption" at bounding box center [526, 255] width 101 height 29
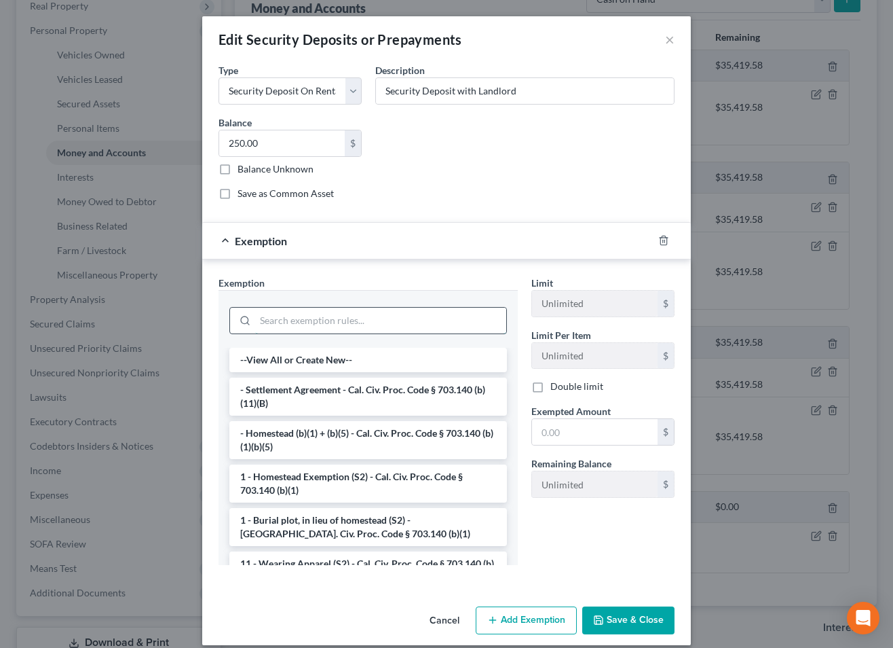
click at [329, 323] on input "search" at bounding box center [380, 320] width 251 height 26
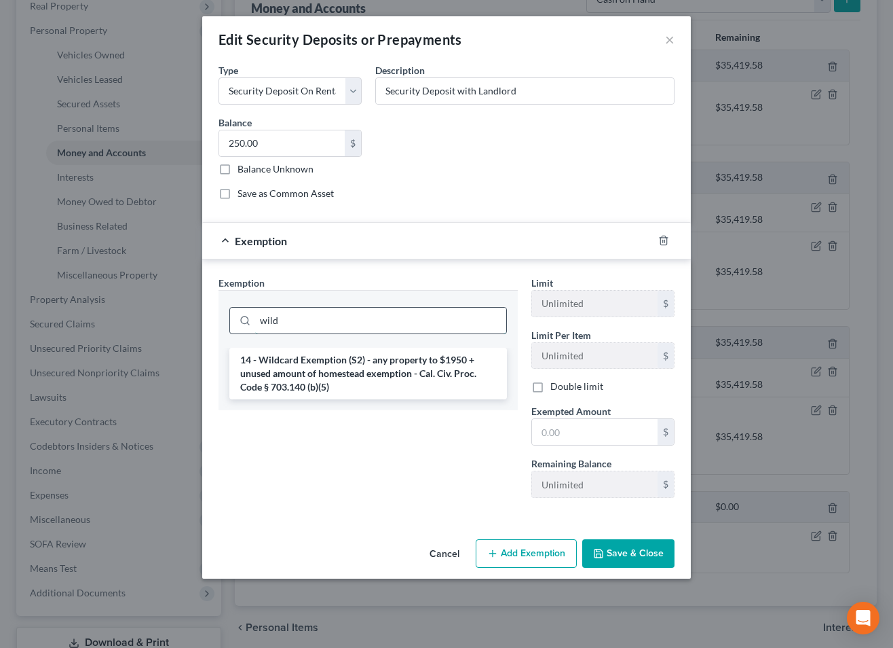
type input "wild"
click at [305, 377] on li "14 - Wildcard Exemption (S2) - any property to $1950 + unused amount of homeste…" at bounding box center [368, 374] width 278 height 52
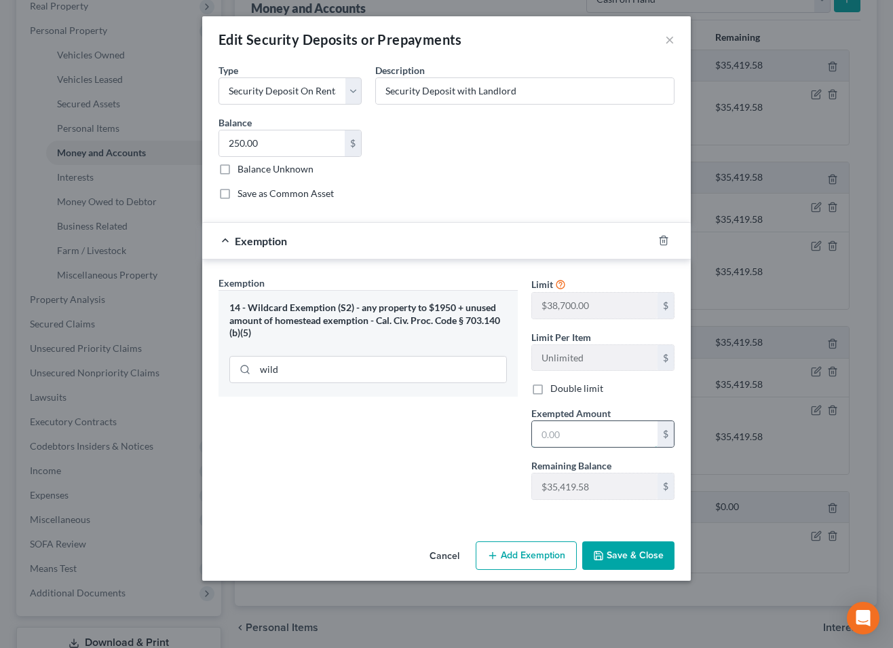
click at [610, 432] on input "text" at bounding box center [595, 434] width 126 height 26
type input "250.00"
click at [616, 555] on button "Save & Close" at bounding box center [628, 555] width 92 height 29
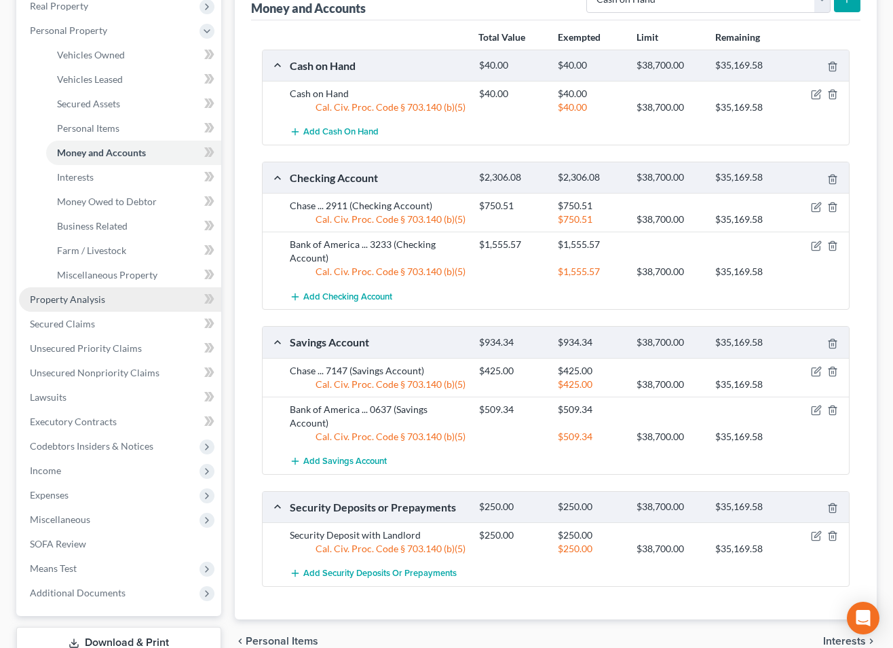
click at [89, 300] on span "Property Analysis" at bounding box center [67, 299] width 75 height 12
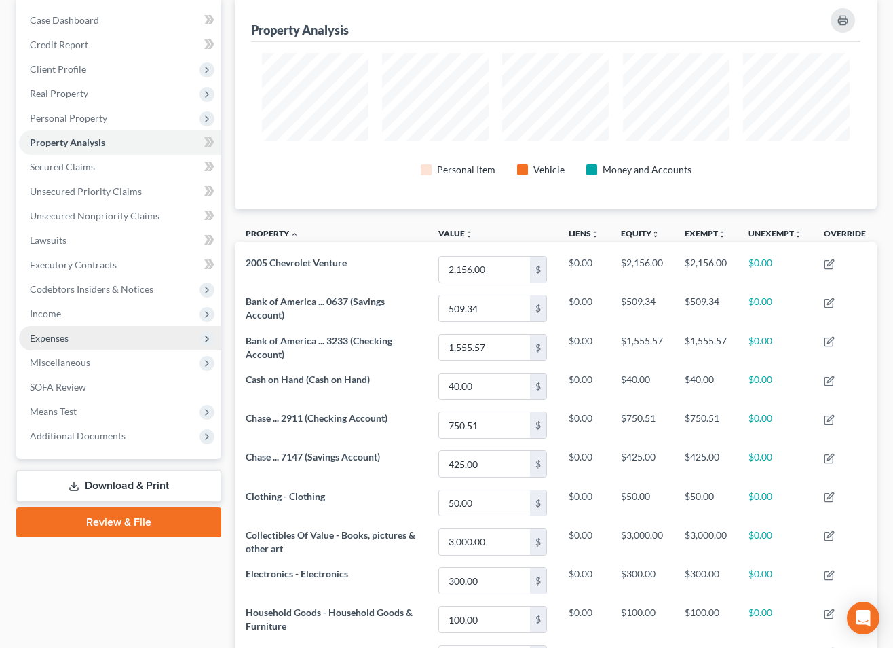
scroll to position [202, 0]
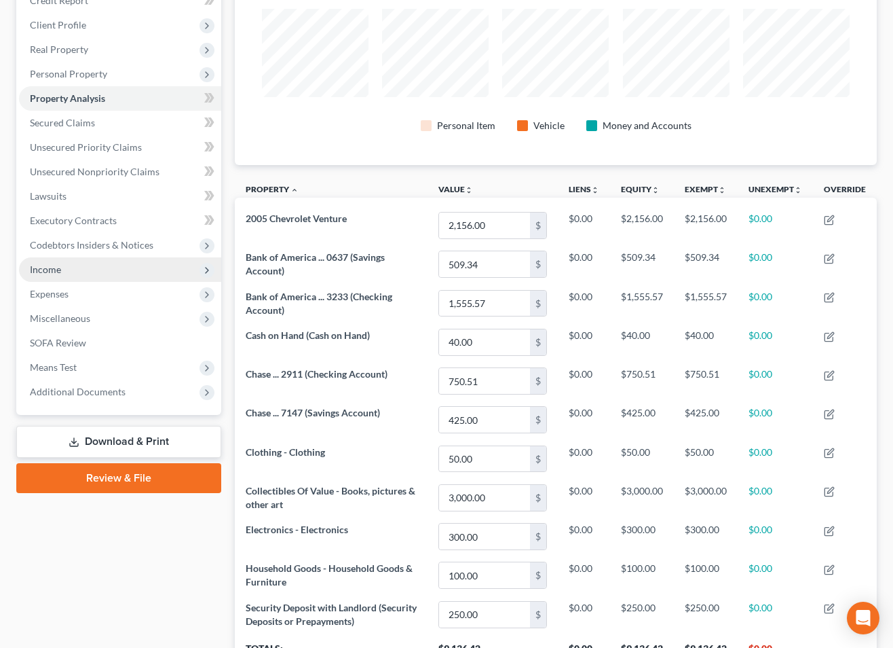
click at [52, 276] on span "Income" at bounding box center [120, 269] width 202 height 24
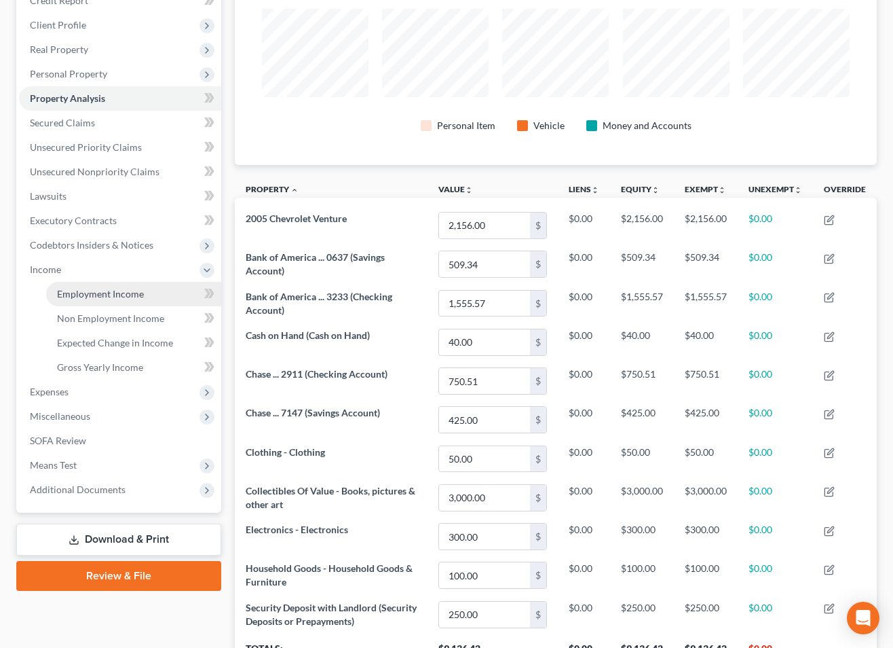
click at [83, 293] on span "Employment Income" at bounding box center [100, 294] width 87 height 12
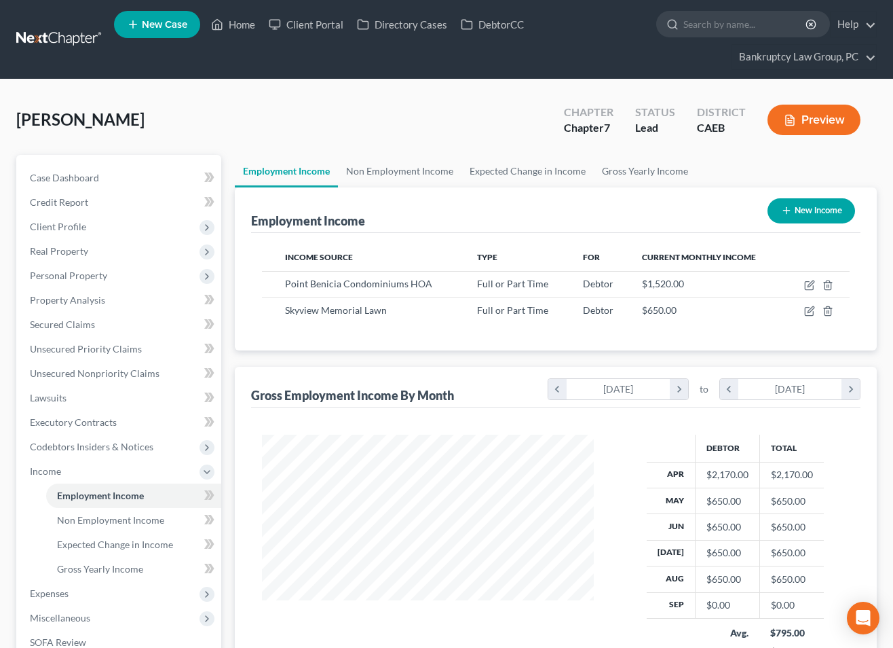
scroll to position [244, 358]
click at [809, 284] on icon "button" at bounding box center [811, 283] width 6 height 6
select select "0"
select select "4"
select select "0"
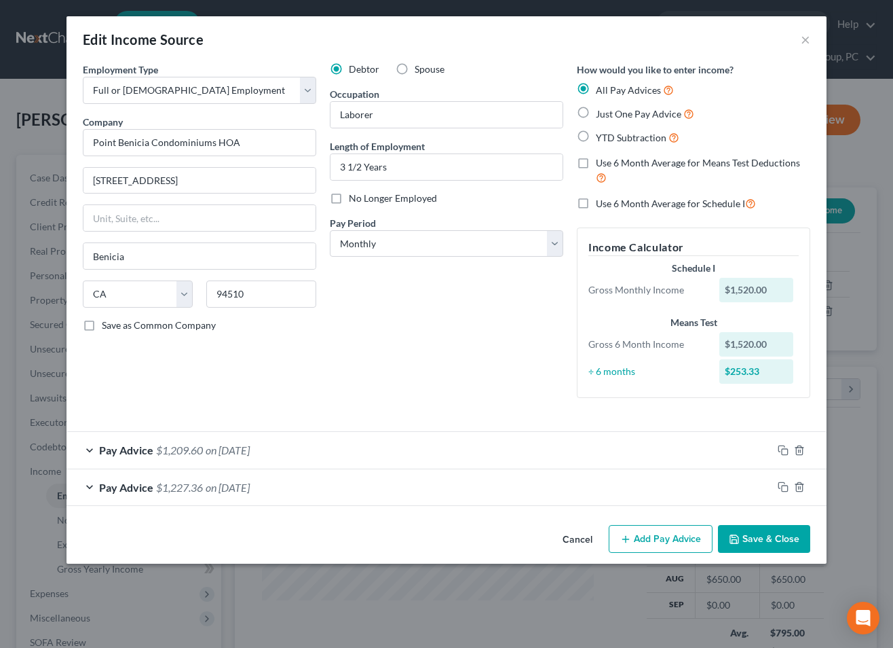
click at [572, 540] on button "Cancel" at bounding box center [578, 539] width 52 height 27
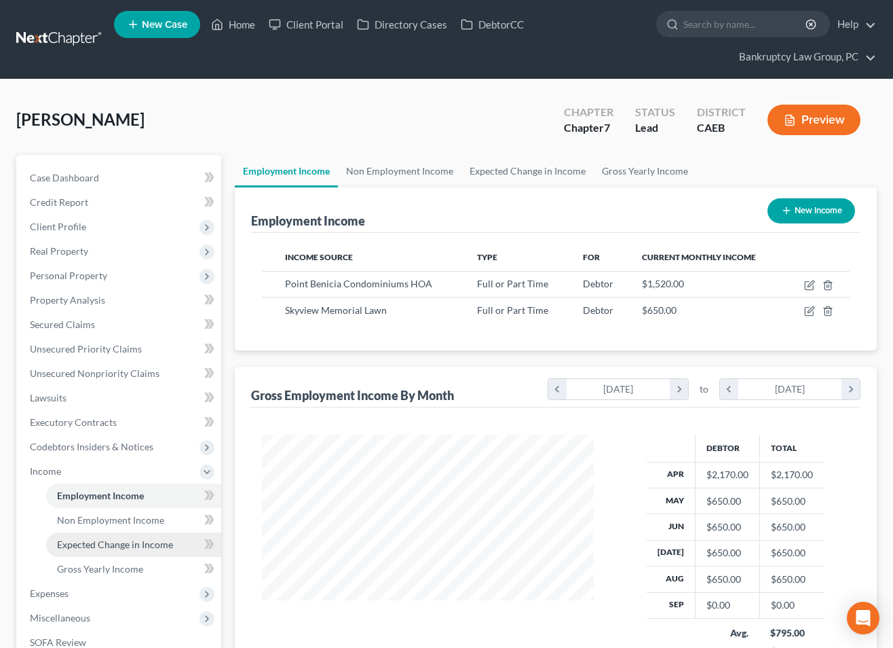
click at [94, 540] on span "Expected Change in Income" at bounding box center [115, 544] width 116 height 12
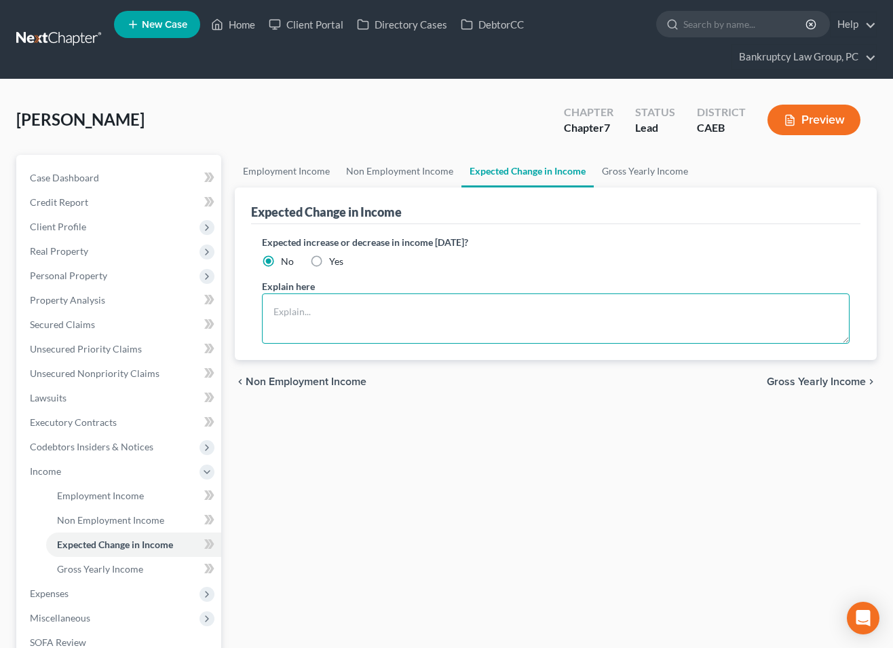
click at [378, 320] on textarea at bounding box center [556, 318] width 588 height 50
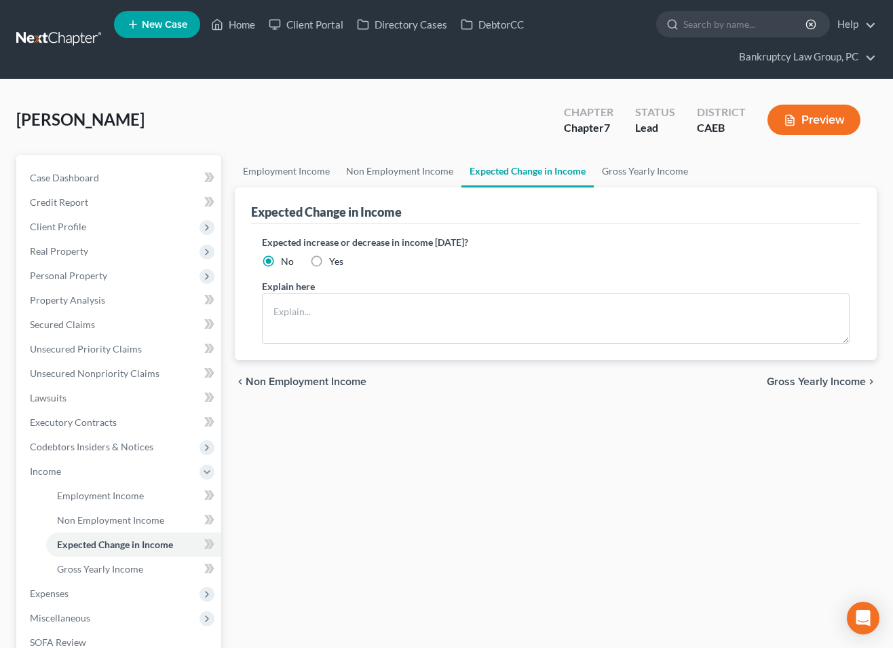
drag, startPoint x: 314, startPoint y: 259, endPoint x: 304, endPoint y: 288, distance: 30.7
click at [329, 261] on label "Yes" at bounding box center [336, 262] width 14 height 14
click at [335, 261] on input "Yes" at bounding box center [339, 259] width 9 height 9
radio input "true"
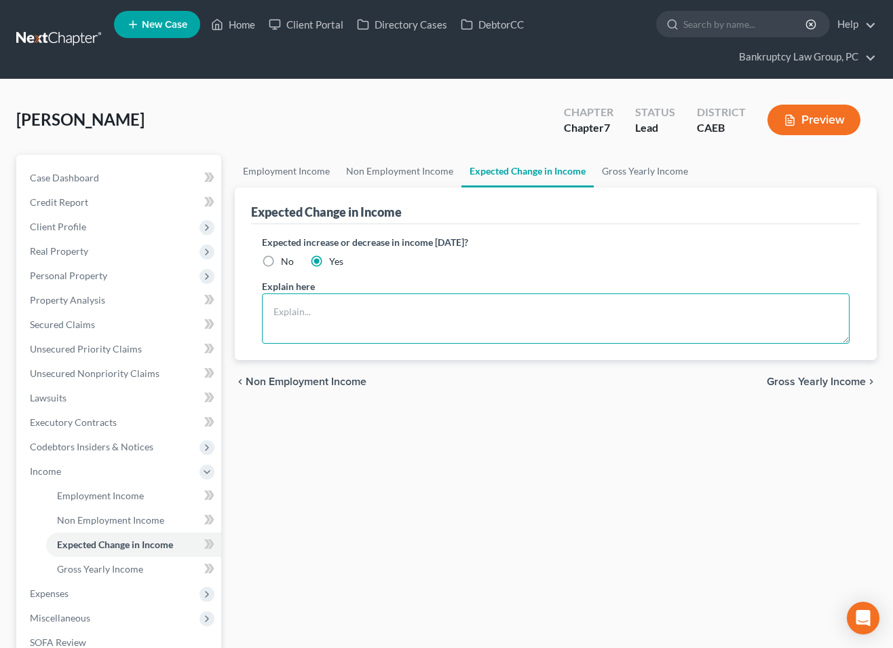
click at [301, 329] on textarea at bounding box center [556, 318] width 588 height 50
drag, startPoint x: 417, startPoint y: 312, endPoint x: 433, endPoint y: 314, distance: 15.7
click at [417, 312] on textarea "Debtor's income usually decreasesfrom [DATE] - [DATE]." at bounding box center [556, 318] width 588 height 50
click at [501, 313] on textarea "Debtor's income usually decreases from [DATE] - [DATE]." at bounding box center [556, 318] width 588 height 50
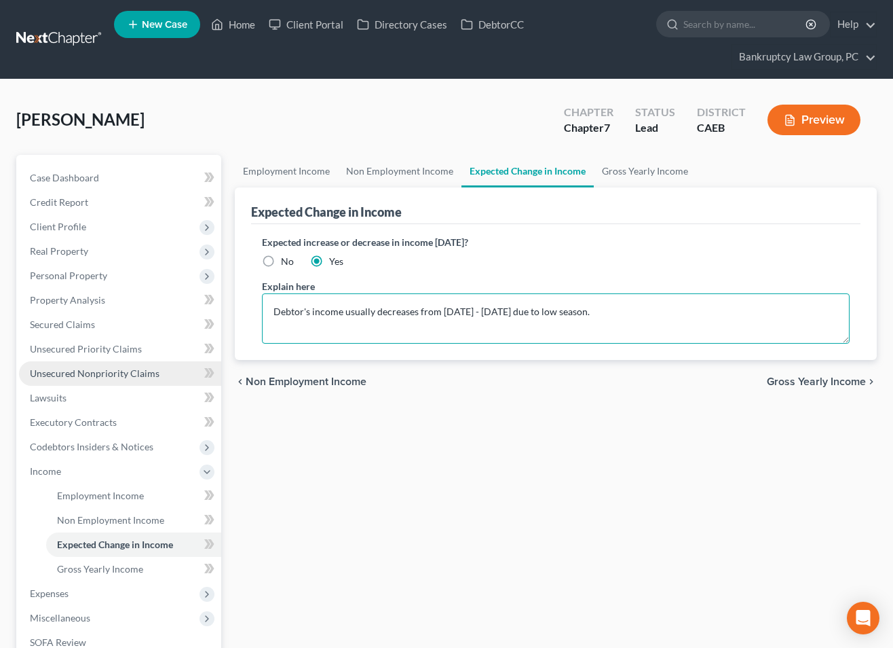
type textarea "Debtor's income usually decreases from [DATE] - [DATE] due to low season."
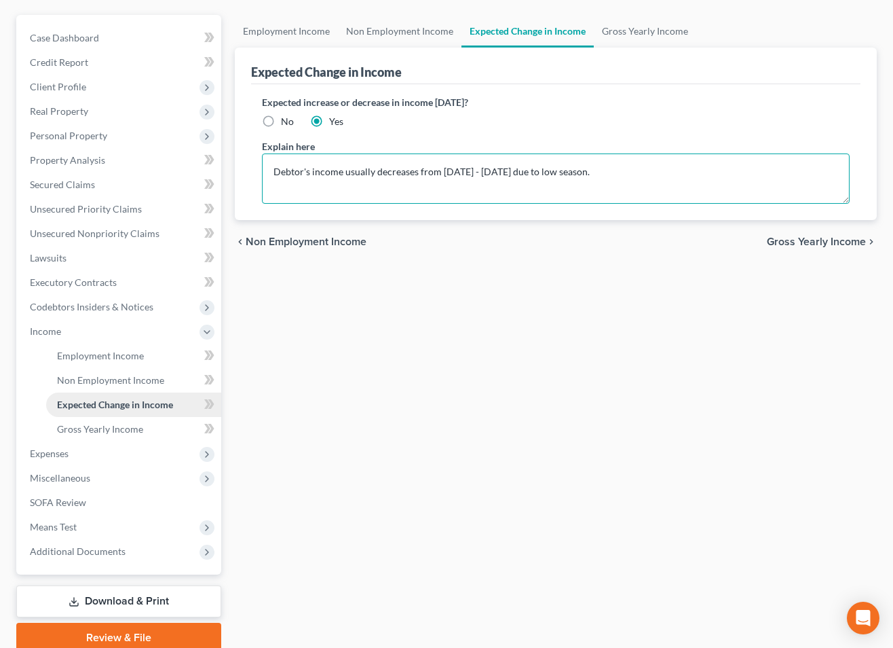
scroll to position [151, 0]
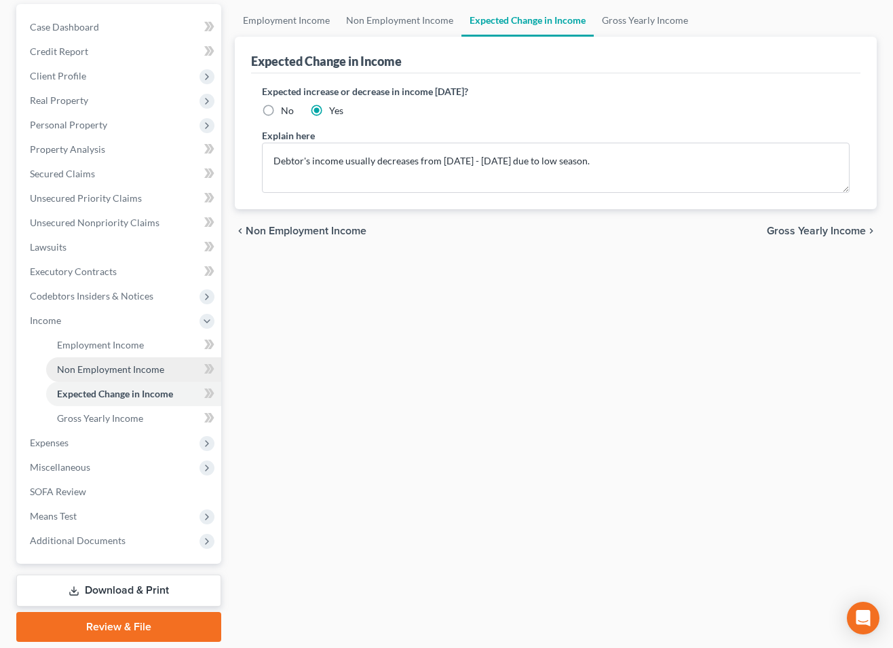
click at [94, 365] on span "Non Employment Income" at bounding box center [110, 369] width 107 height 12
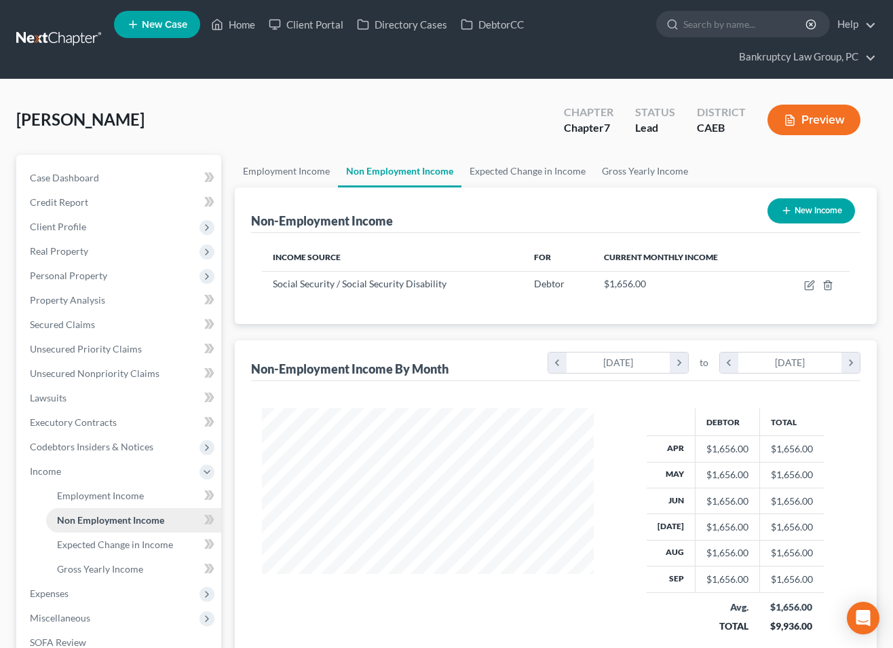
scroll to position [244, 358]
drag, startPoint x: 105, startPoint y: 501, endPoint x: 286, endPoint y: 474, distance: 183.2
click at [105, 501] on link "Employment Income" at bounding box center [133, 495] width 175 height 24
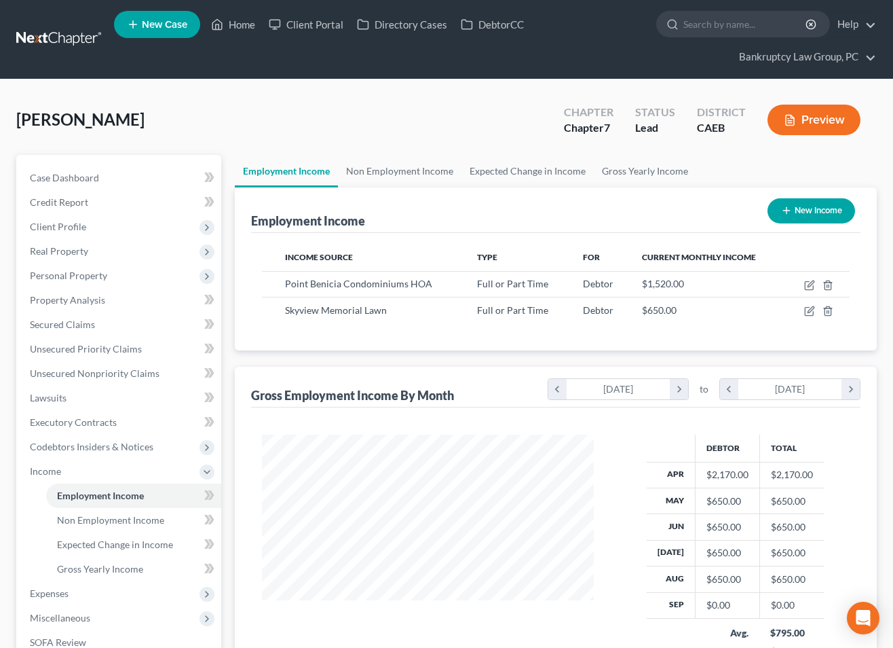
scroll to position [244, 358]
click at [808, 309] on icon "button" at bounding box center [809, 310] width 11 height 11
select select "0"
select select "4"
select select "0"
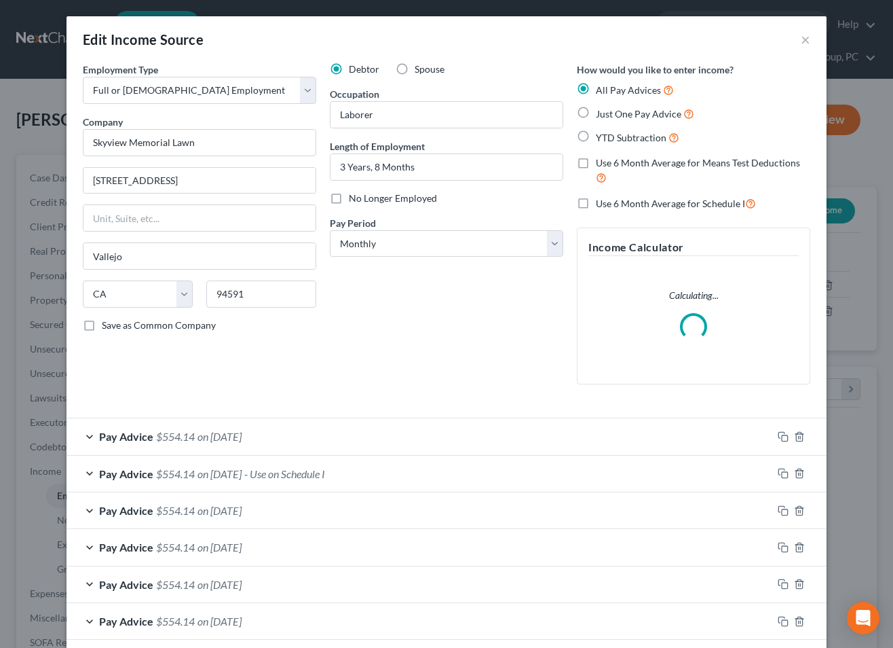
scroll to position [67, 0]
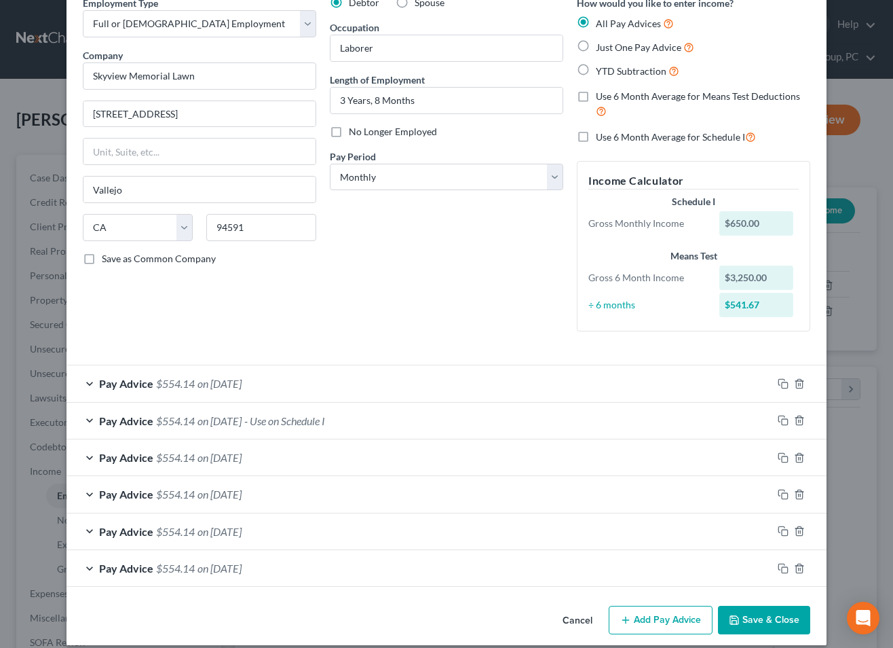
click at [764, 617] on button "Save & Close" at bounding box center [764, 619] width 92 height 29
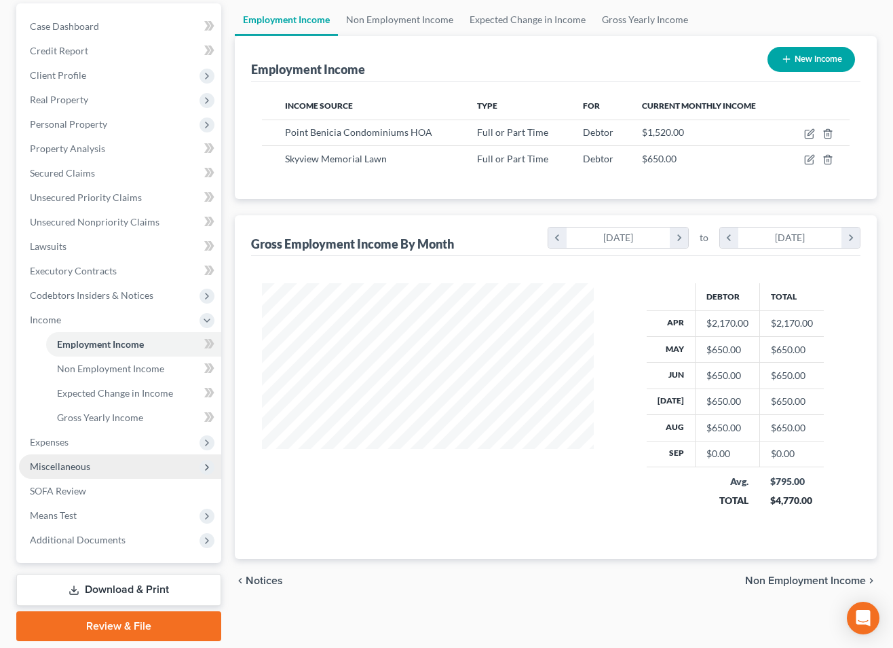
scroll to position [161, 0]
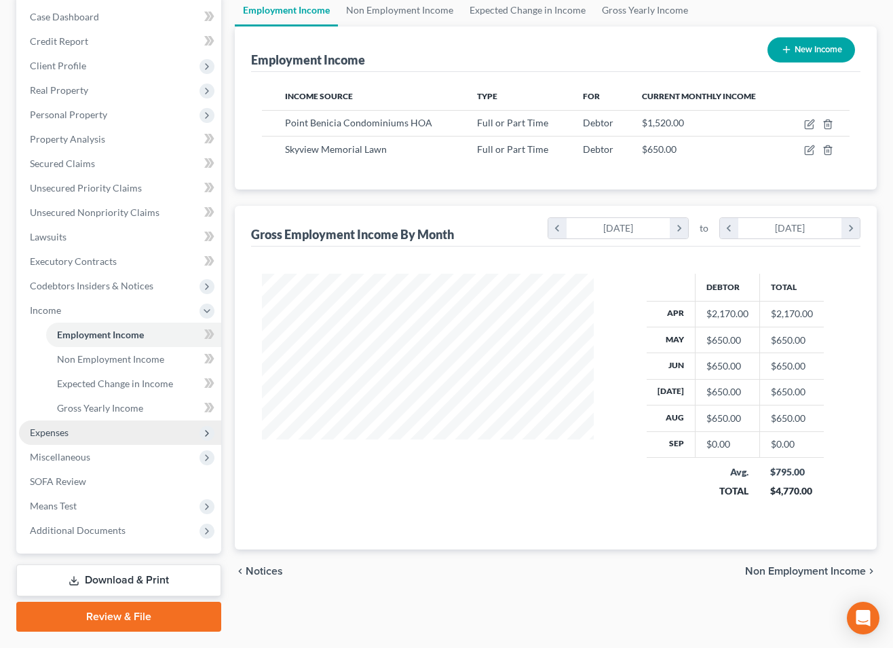
click at [44, 434] on span "Expenses" at bounding box center [49, 432] width 39 height 12
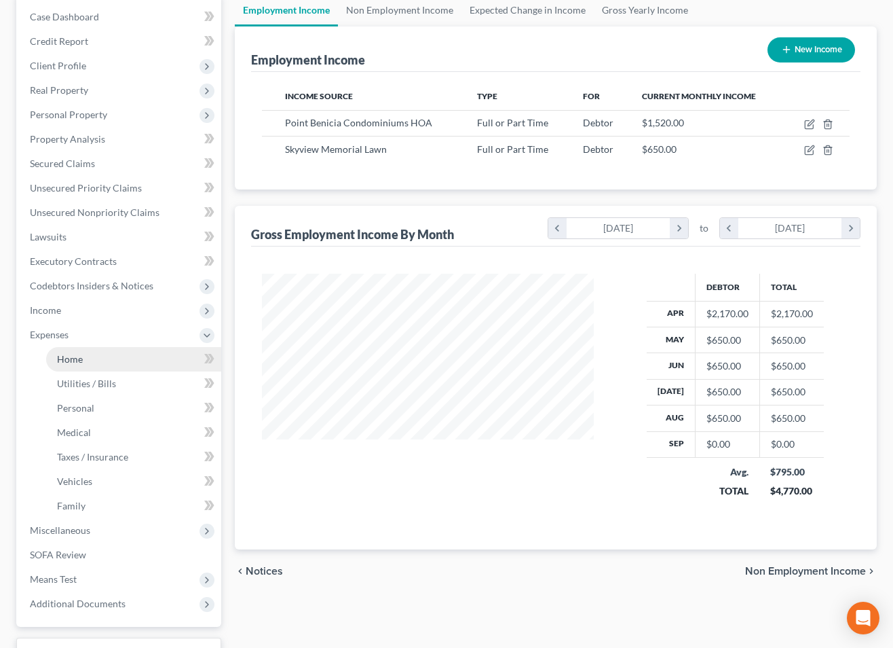
click at [70, 365] on link "Home" at bounding box center [133, 359] width 175 height 24
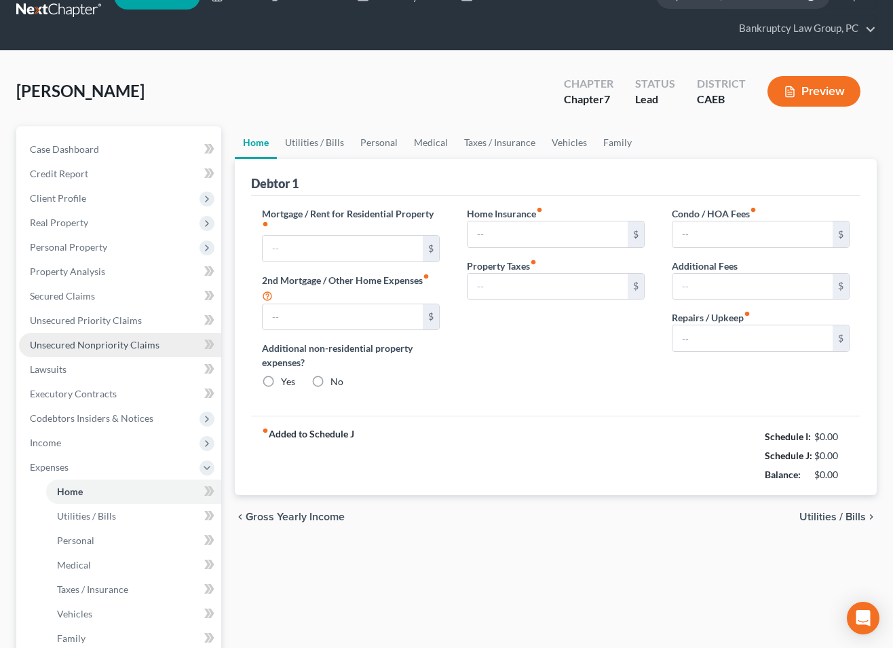
type input "983.00"
type input "0.00"
radio input "true"
type input "11.00"
type input "0.00"
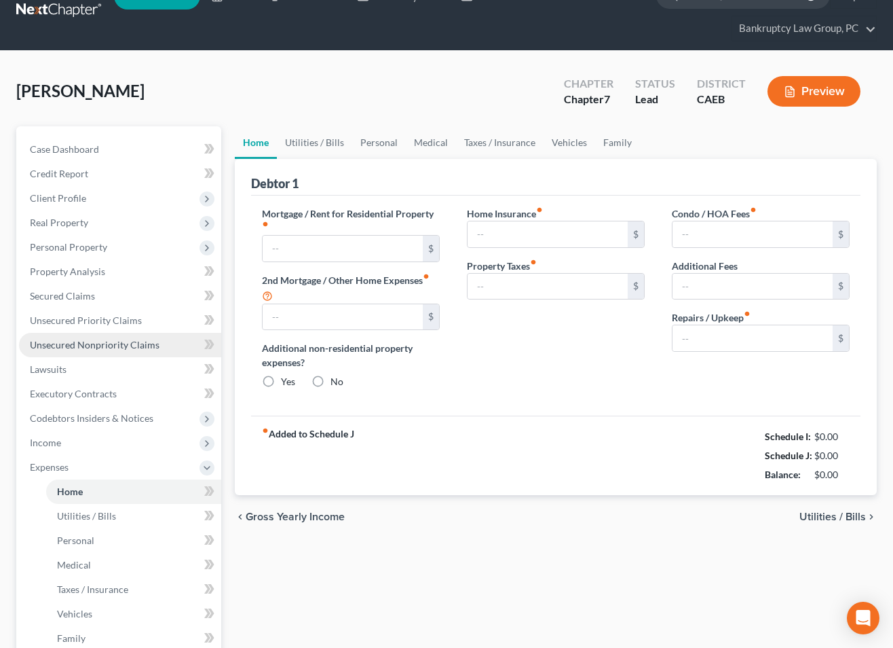
type input "0.00"
type input "10.00"
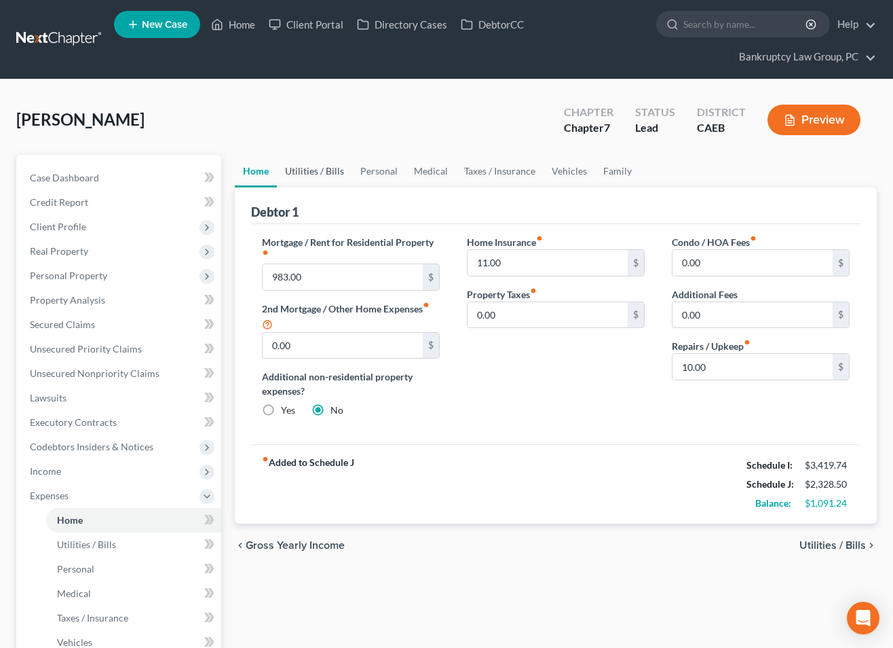
click at [321, 172] on link "Utilities / Bills" at bounding box center [314, 171] width 75 height 33
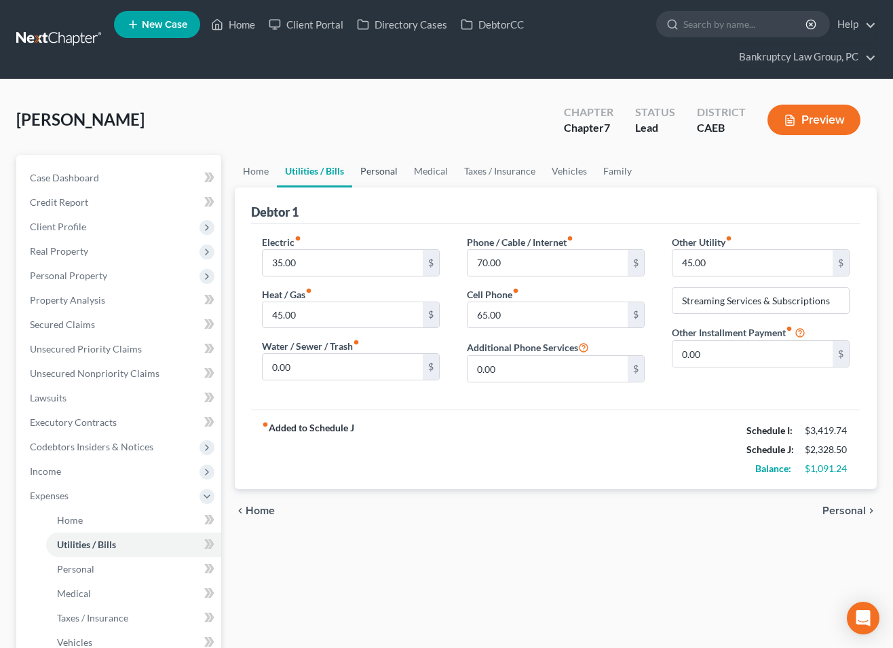
click at [373, 178] on link "Personal" at bounding box center [379, 171] width 54 height 33
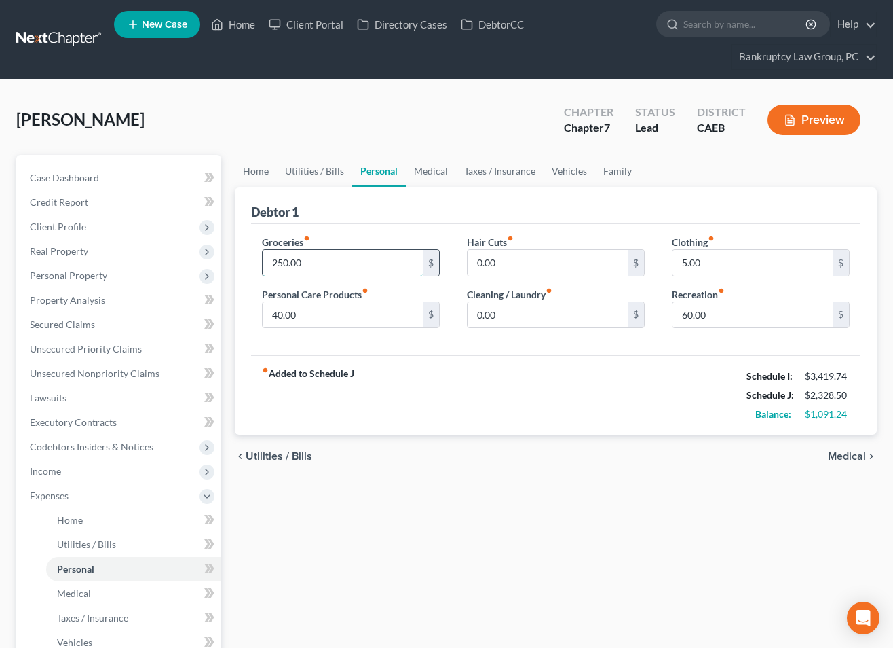
click at [360, 265] on input "250.00" at bounding box center [343, 263] width 160 height 26
type input "700.00"
click at [345, 115] on div "[PERSON_NAME] Upgraded Chapter Chapter 7 Status Lead District CAEB Preview" at bounding box center [446, 125] width 861 height 59
click at [713, 266] on input "5.00" at bounding box center [753, 263] width 160 height 26
type input "75.00"
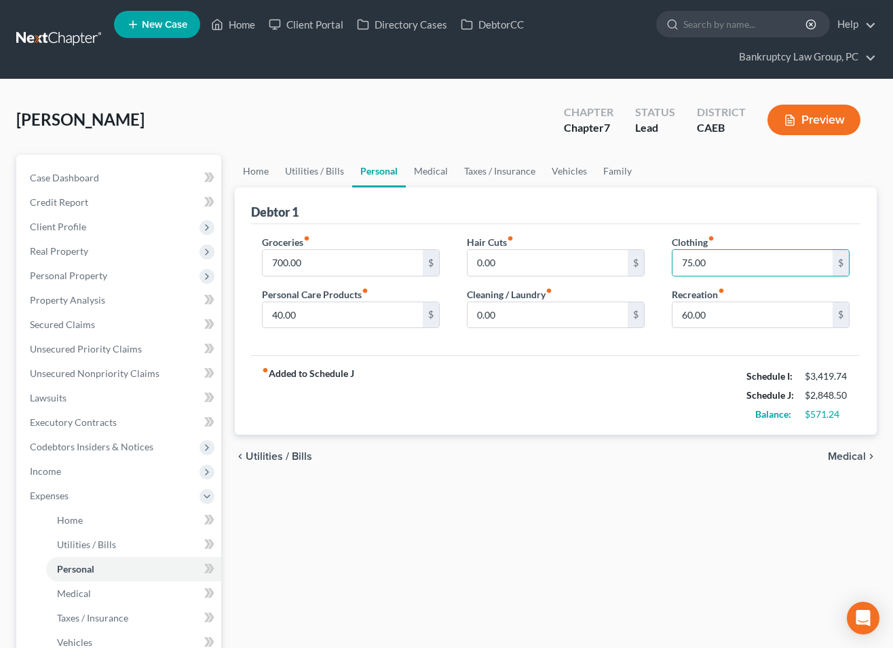
click at [543, 224] on div "Groceries fiber_manual_record 700.00 $ Personal Care Products fiber_manual_reco…" at bounding box center [556, 290] width 610 height 132
click at [572, 172] on link "Vehicles" at bounding box center [570, 171] width 52 height 33
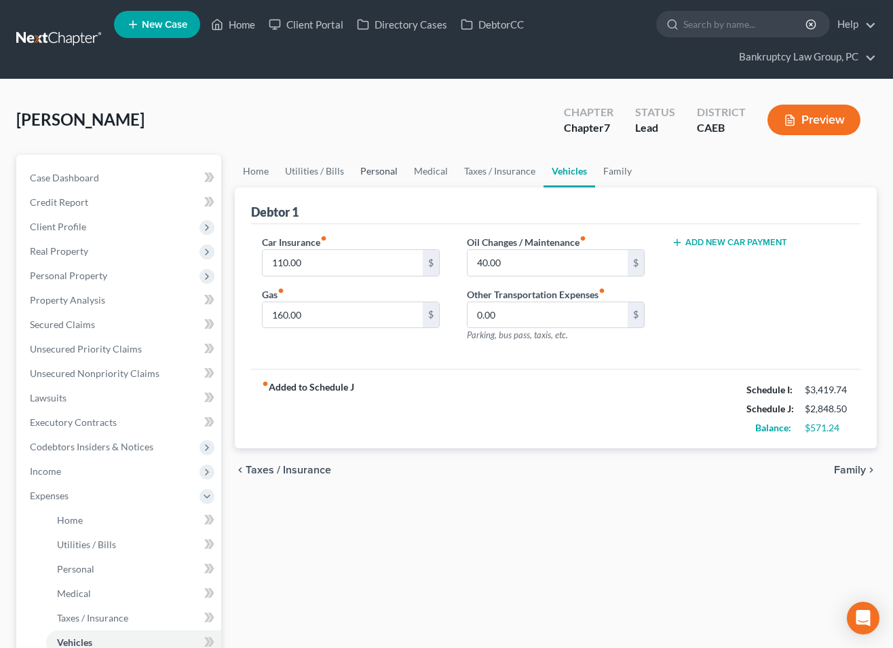
click at [371, 170] on link "Personal" at bounding box center [379, 171] width 54 height 33
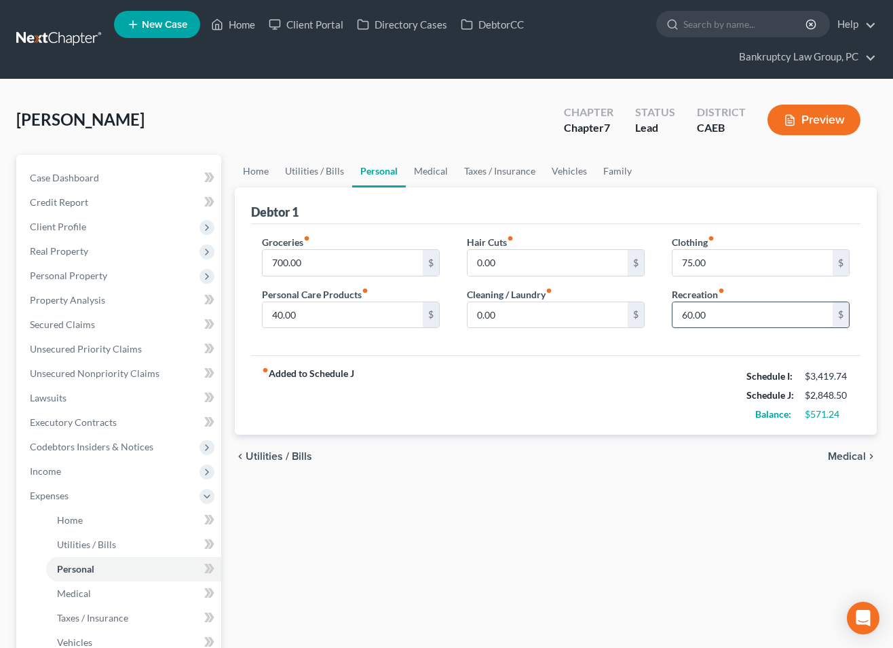
click at [728, 320] on input "60.00" at bounding box center [753, 315] width 160 height 26
type input "300.00"
click at [616, 428] on div "fiber_manual_record Added to Schedule J Schedule I: $3,419.74 Schedule J: $3,08…" at bounding box center [556, 394] width 610 height 79
click at [113, 373] on span "Unsecured Nonpriority Claims" at bounding box center [95, 373] width 130 height 12
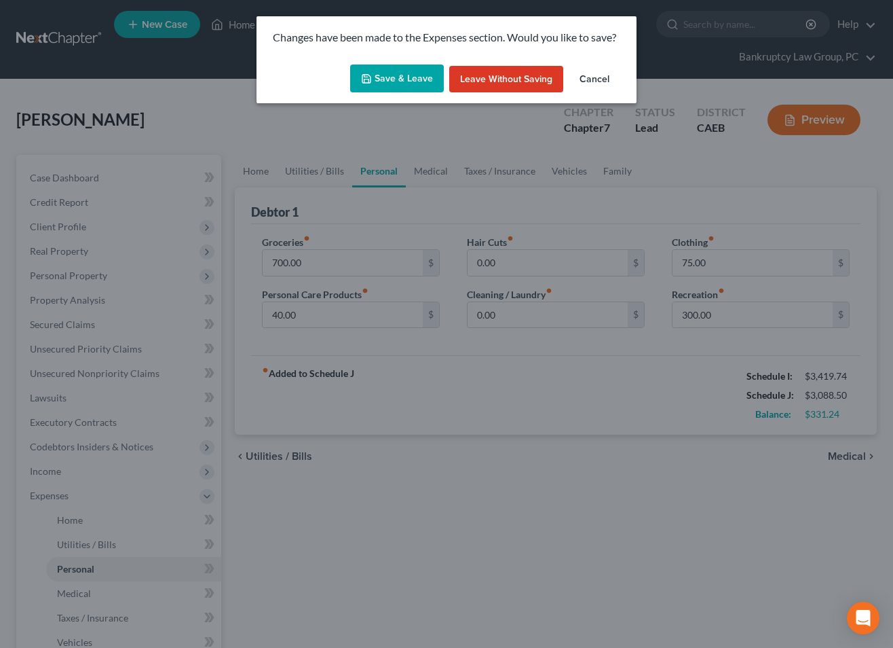
click at [400, 77] on button "Save & Leave" at bounding box center [397, 78] width 94 height 29
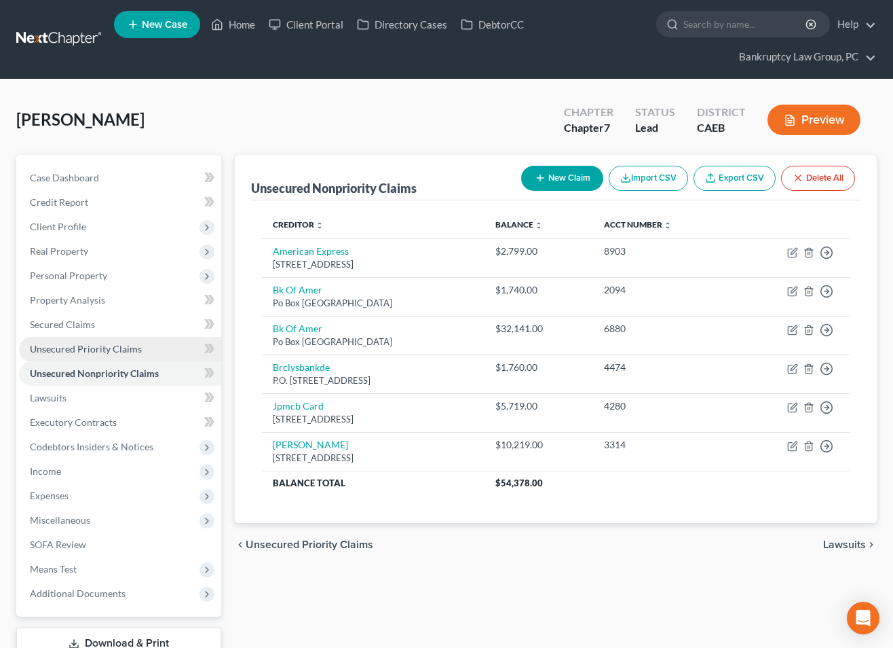
click at [81, 351] on span "Unsecured Priority Claims" at bounding box center [86, 349] width 112 height 12
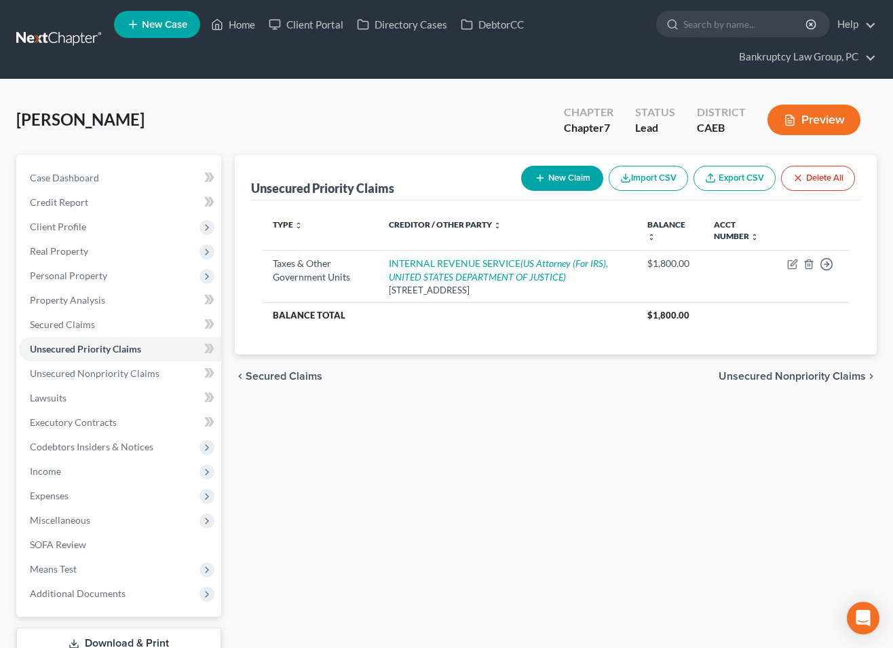
click at [585, 176] on button "New Claim" at bounding box center [562, 178] width 82 height 25
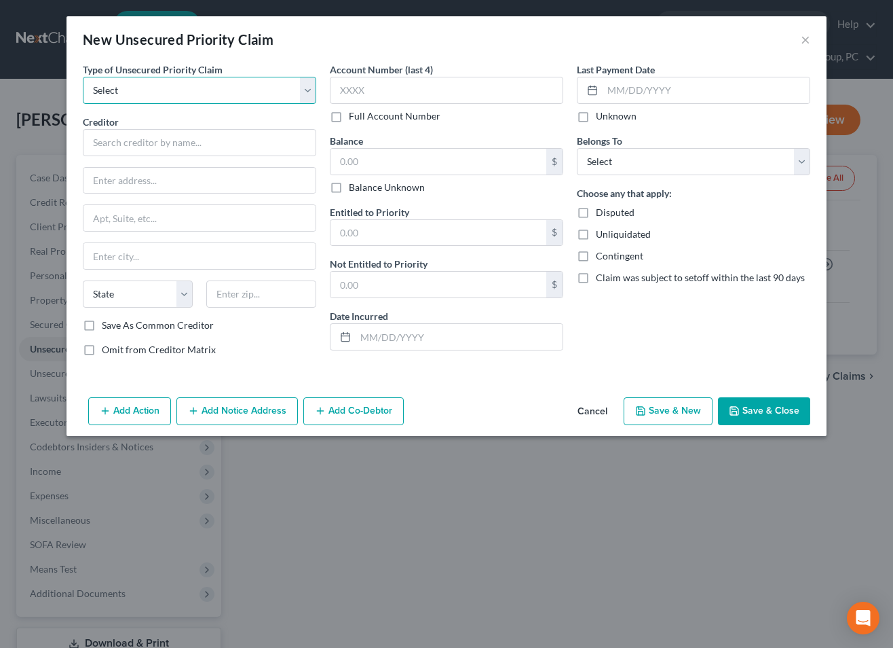
click at [241, 96] on select "Select Taxes & Other Government Units Domestic Support Obligations Extensions o…" at bounding box center [199, 90] width 233 height 27
select select "0"
click at [83, 77] on select "Select Taxes & Other Government Units Domestic Support Obligations Extensions o…" at bounding box center [199, 90] width 233 height 27
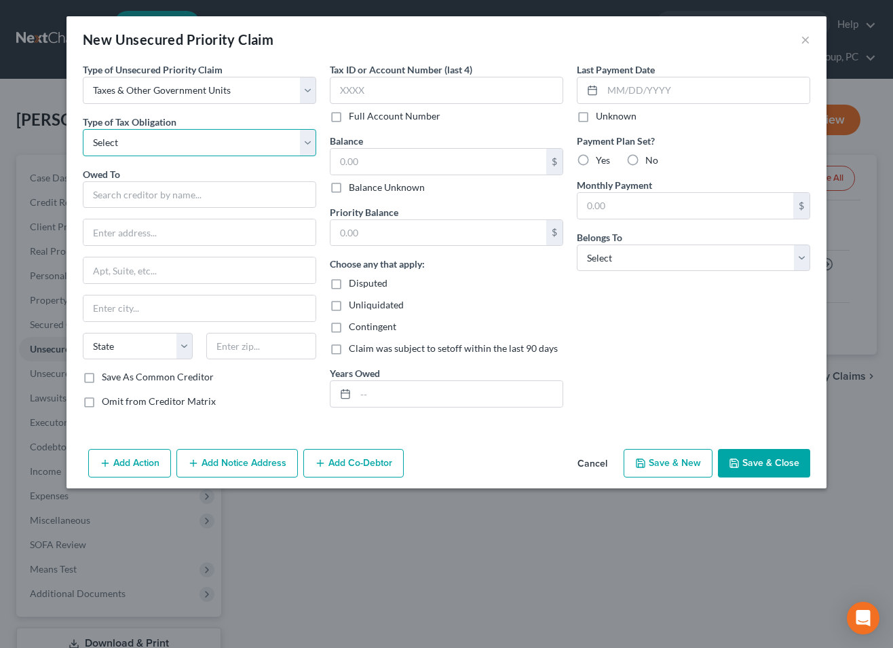
click at [218, 145] on select "Select Federal City State Franchise Tax Board Other" at bounding box center [199, 142] width 233 height 27
select select "3"
click at [83, 129] on select "Select Federal City State Franchise Tax Board Other" at bounding box center [199, 142] width 233 height 27
click at [176, 200] on input "text" at bounding box center [199, 194] width 233 height 27
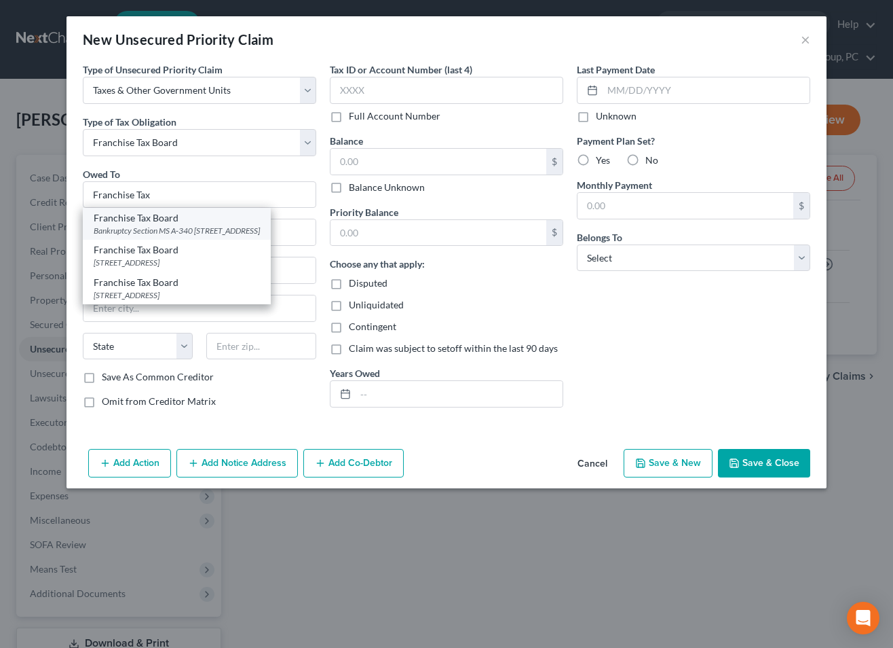
click at [160, 226] on div "Bankruptcy Section MS A-340 [STREET_ADDRESS]" at bounding box center [177, 231] width 166 height 12
type input "Franchise Tax Board"
type input "Bankruptcy Section MS A-340"
type input "PO Box 2952"
type input "[GEOGRAPHIC_DATA]"
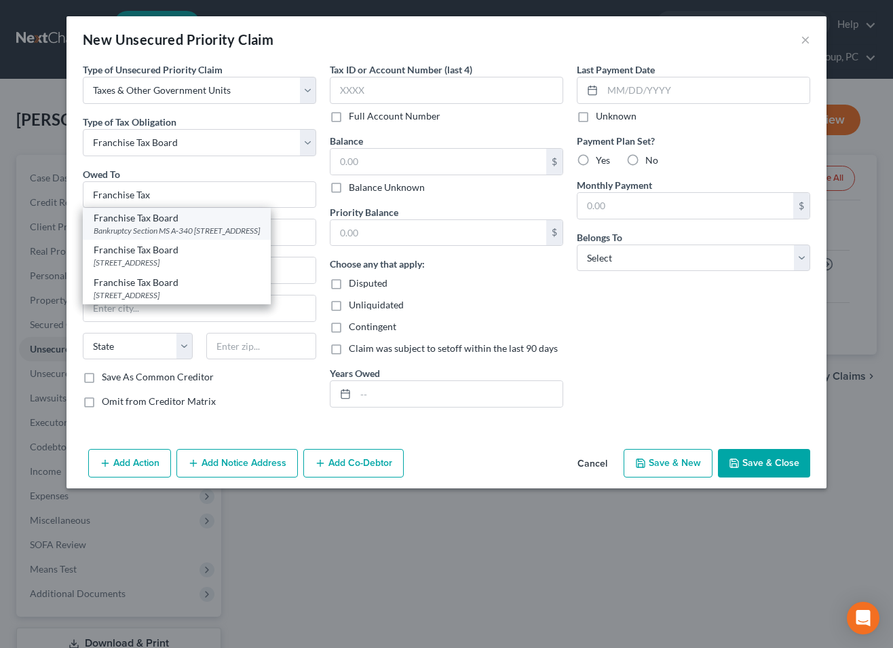
select select "4"
type input "95812"
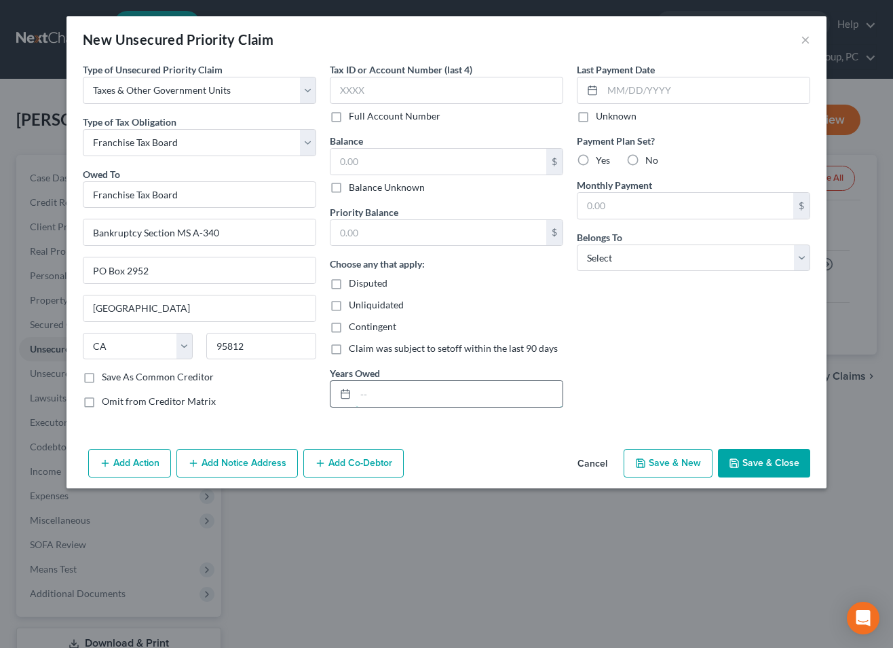
click at [407, 389] on input "text" at bounding box center [459, 394] width 207 height 26
type input "2024"
click at [383, 157] on input "text" at bounding box center [439, 162] width 216 height 26
type input "240"
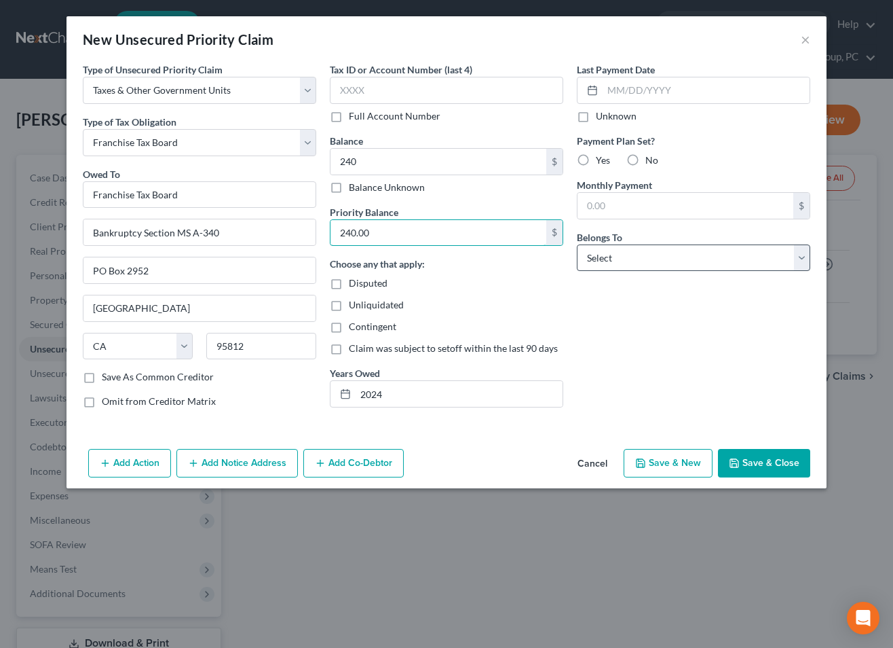
type input "240.00"
click at [638, 262] on select "Select Debtor 1 Only Debtor 2 Only Debtor 1 And Debtor 2 Only At Least One Of T…" at bounding box center [693, 257] width 233 height 27
select select "0"
click at [577, 244] on select "Select Debtor 1 Only Debtor 2 Only Debtor 1 And Debtor 2 Only At Least One Of T…" at bounding box center [693, 257] width 233 height 27
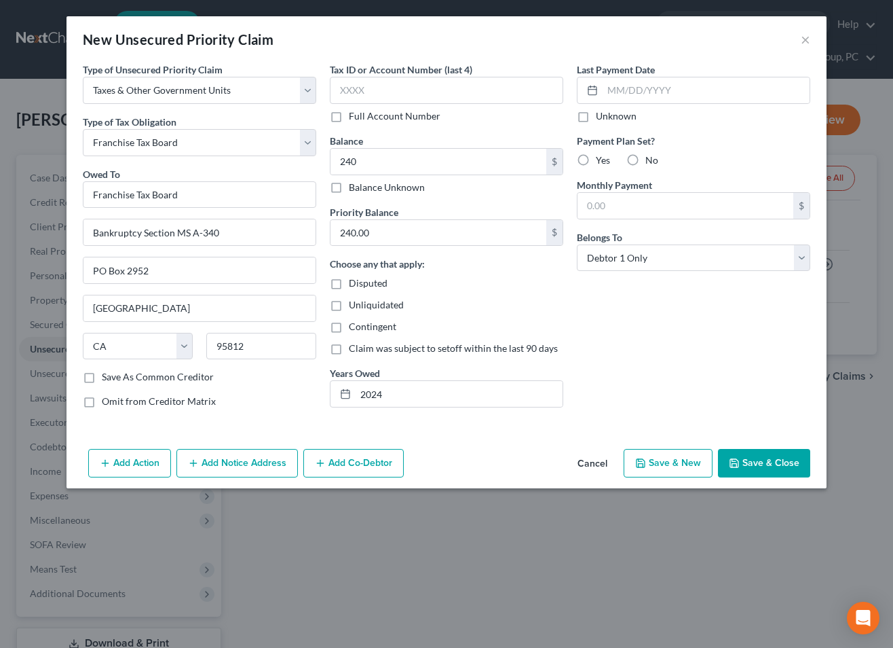
click at [745, 464] on button "Save & Close" at bounding box center [764, 463] width 92 height 29
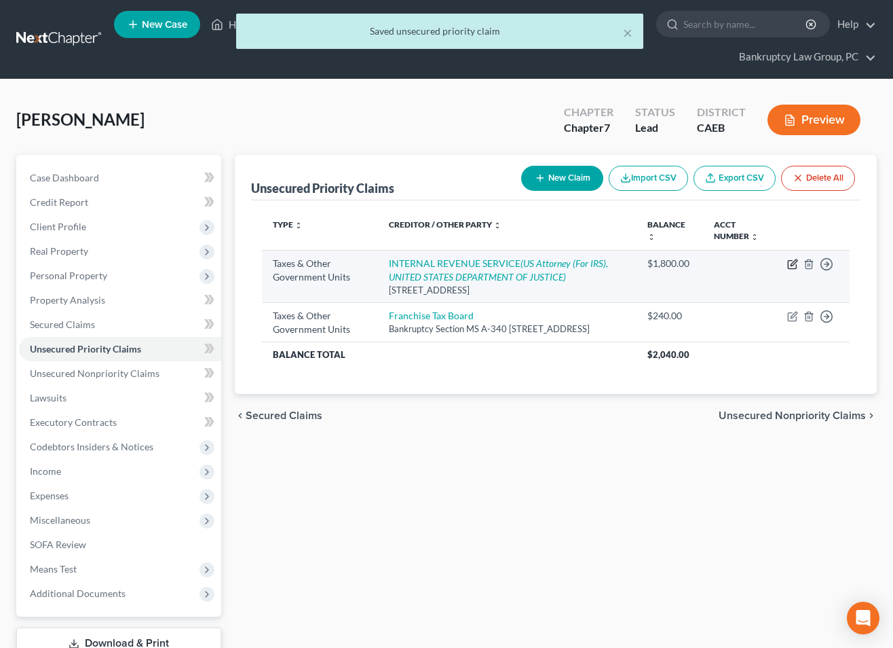
click at [796, 263] on icon "button" at bounding box center [792, 264] width 11 height 11
select select "0"
select select "39"
select select "0"
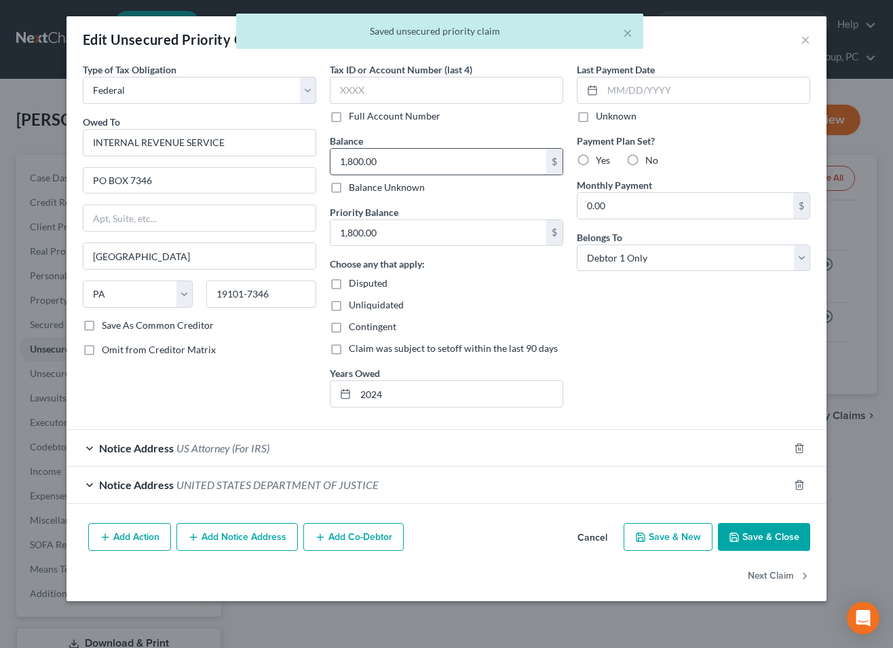
click at [403, 157] on input "1,800.00" at bounding box center [439, 162] width 216 height 26
type input "1,100"
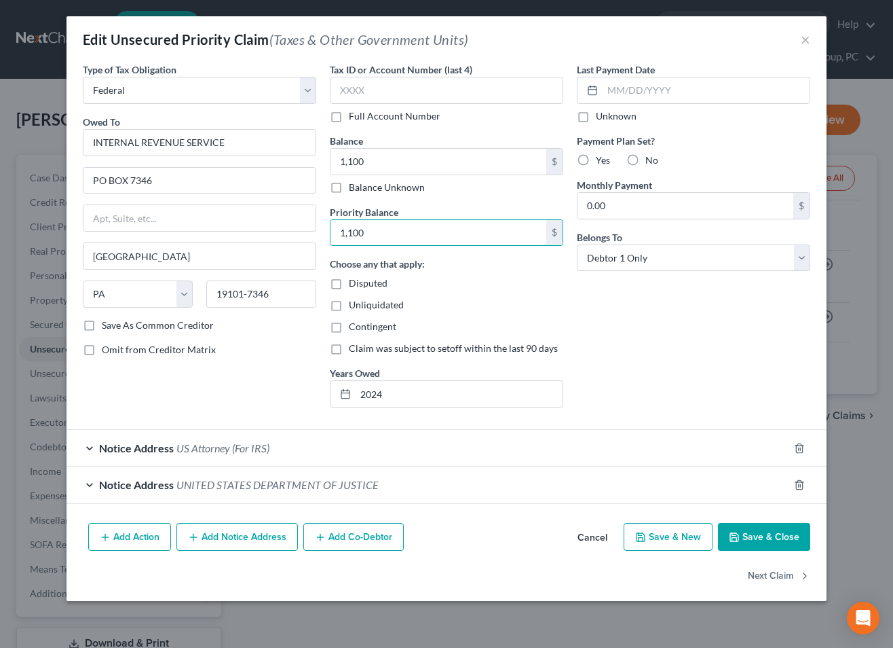
type input "1,100"
click at [750, 545] on button "Save & Close" at bounding box center [764, 537] width 92 height 29
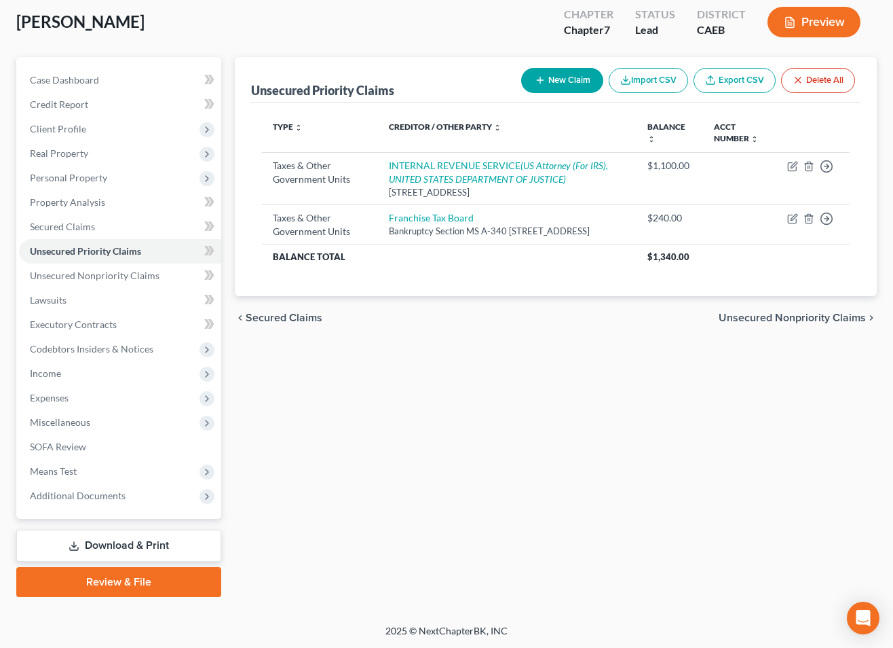
scroll to position [98, 0]
